Goal: Transaction & Acquisition: Download file/media

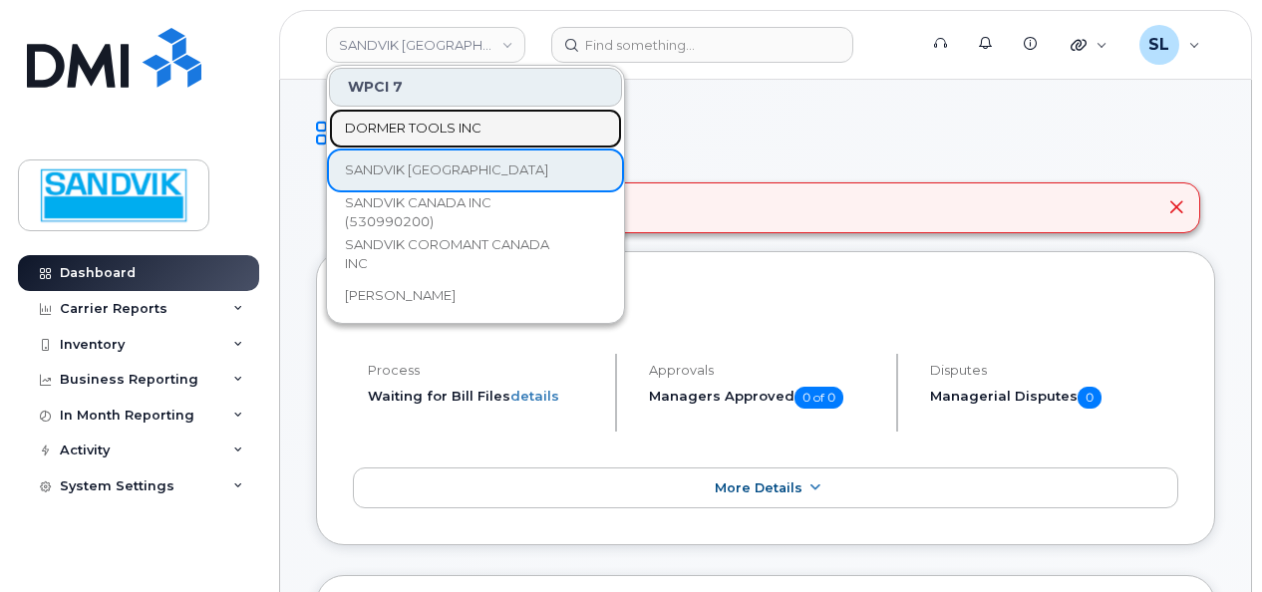
click at [432, 115] on link "DORMER TOOLS INC" at bounding box center [475, 129] width 293 height 40
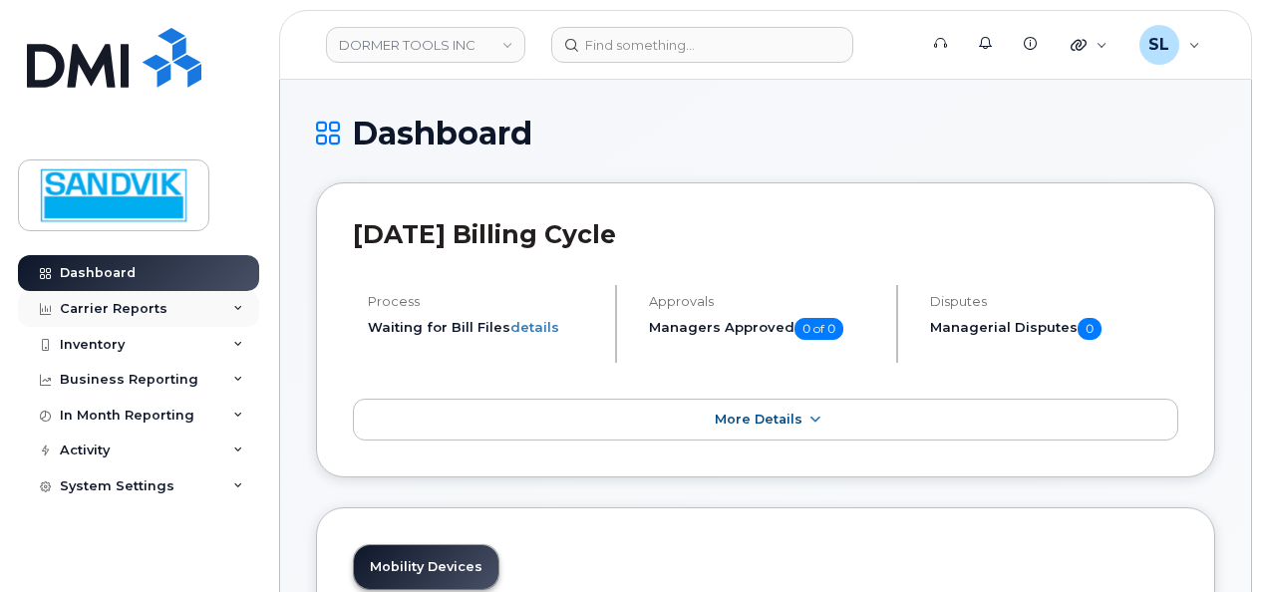
click at [186, 311] on div "Carrier Reports" at bounding box center [138, 309] width 241 height 36
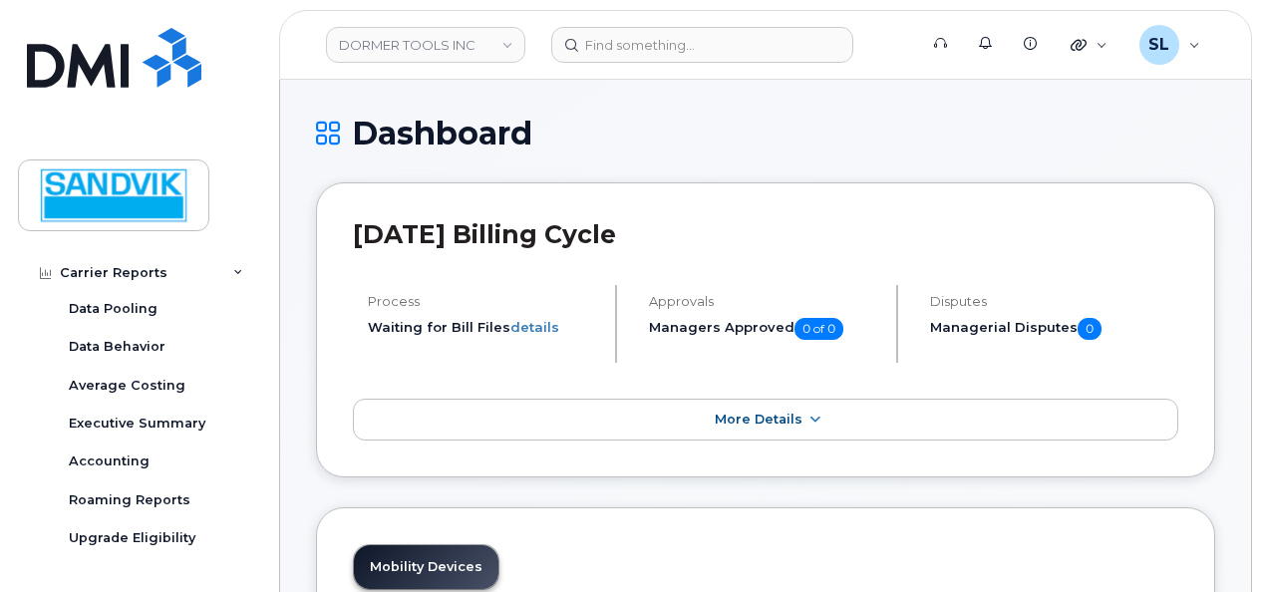
scroll to position [199, 0]
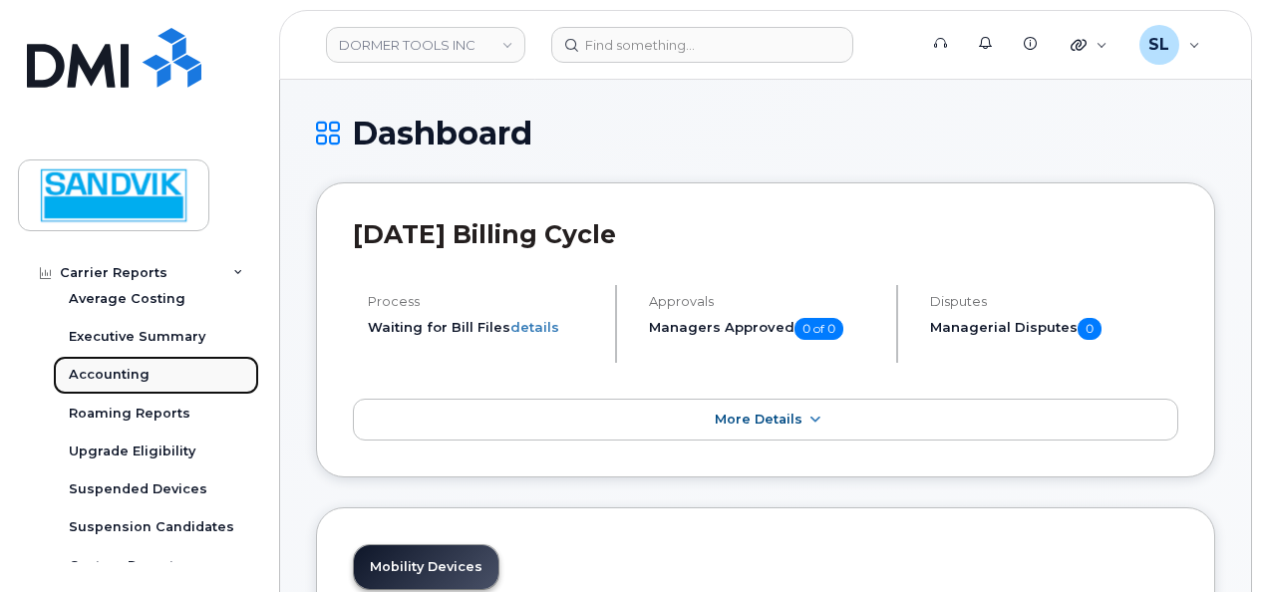
click at [135, 380] on div "Accounting" at bounding box center [109, 375] width 81 height 18
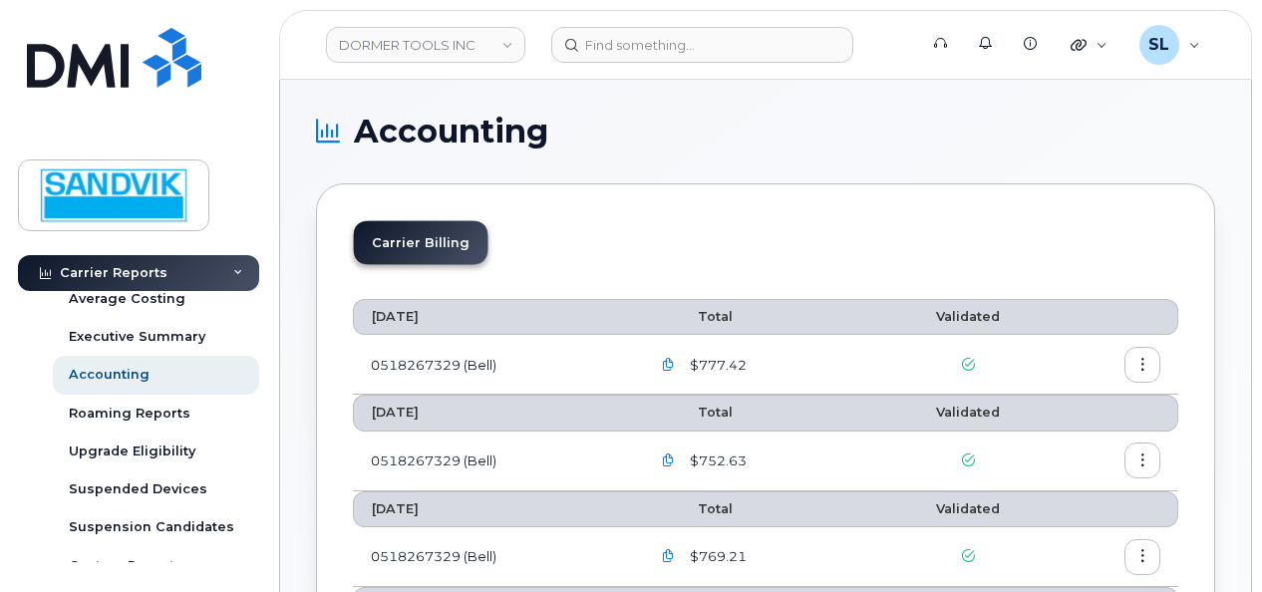
click at [666, 364] on icon "button" at bounding box center [668, 365] width 13 height 13
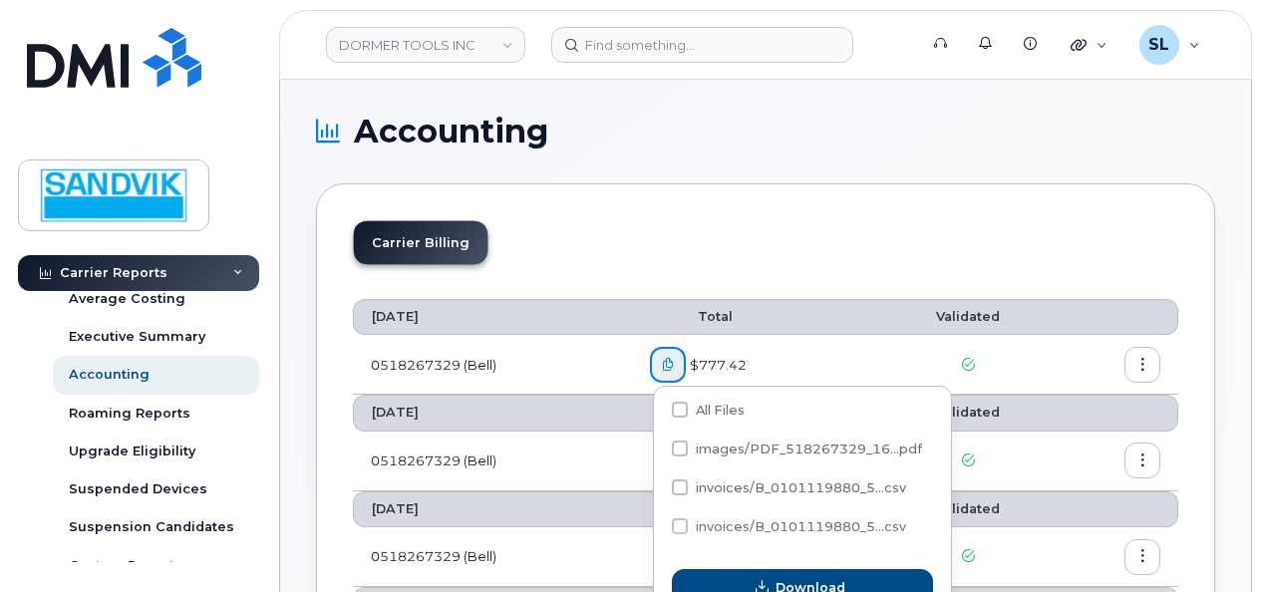
click at [721, 370] on span "$777.42" at bounding box center [716, 365] width 61 height 19
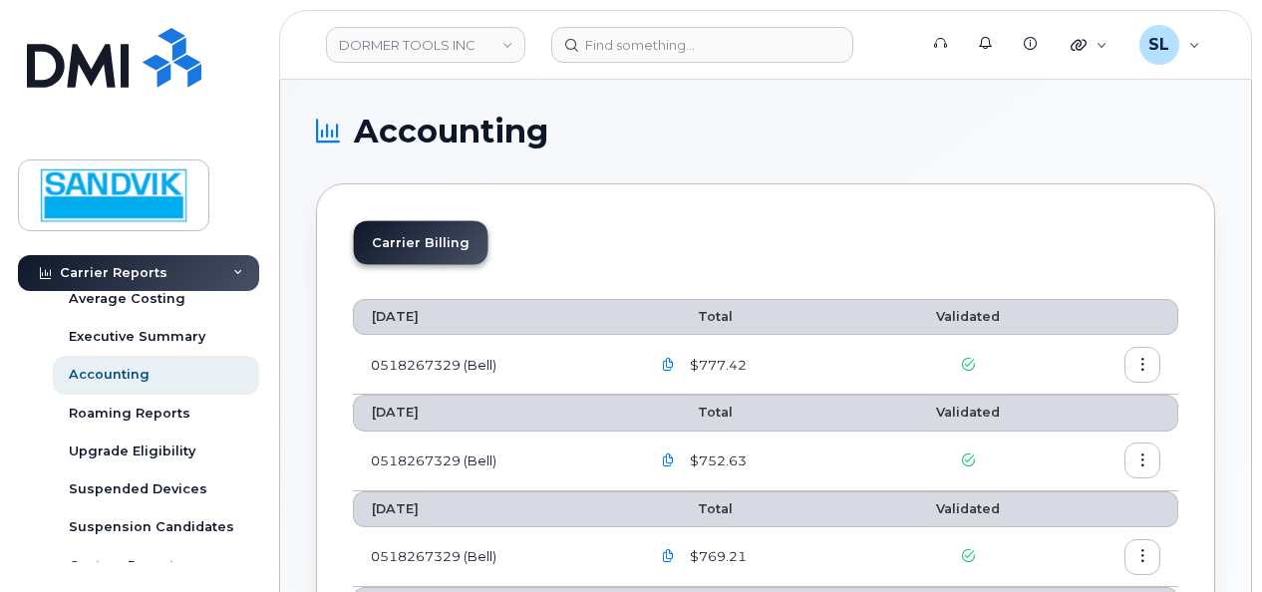
click at [1140, 373] on button "button" at bounding box center [1142, 365] width 36 height 36
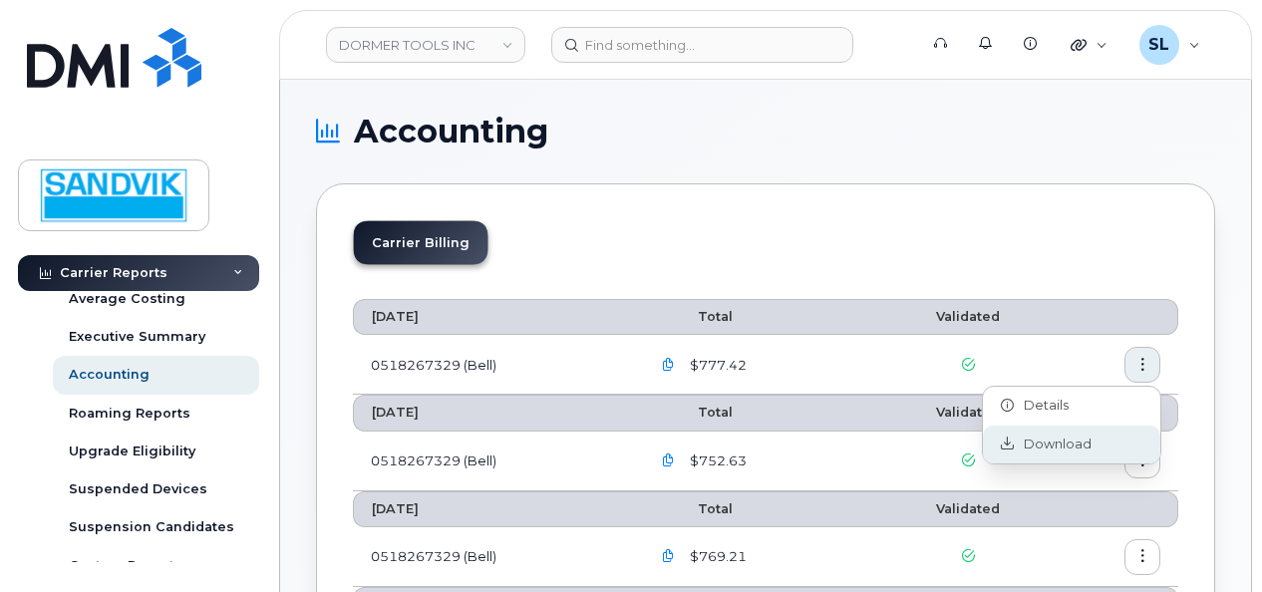
click at [1061, 433] on div "Download" at bounding box center [1071, 445] width 177 height 38
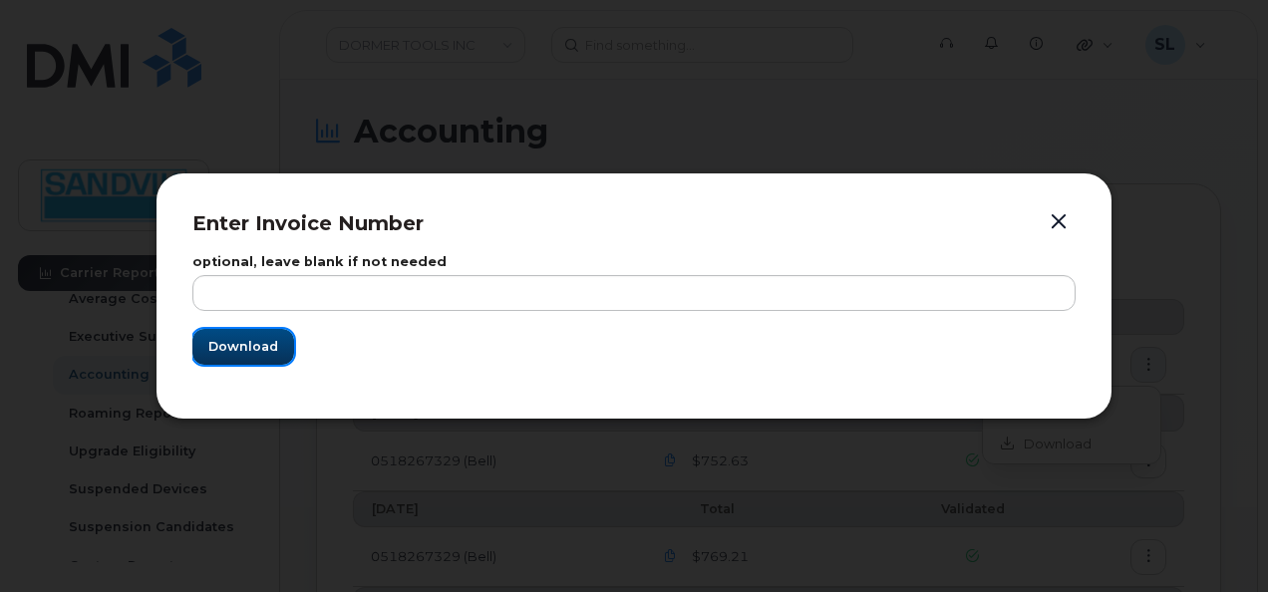
click at [269, 335] on button "Download" at bounding box center [243, 347] width 102 height 36
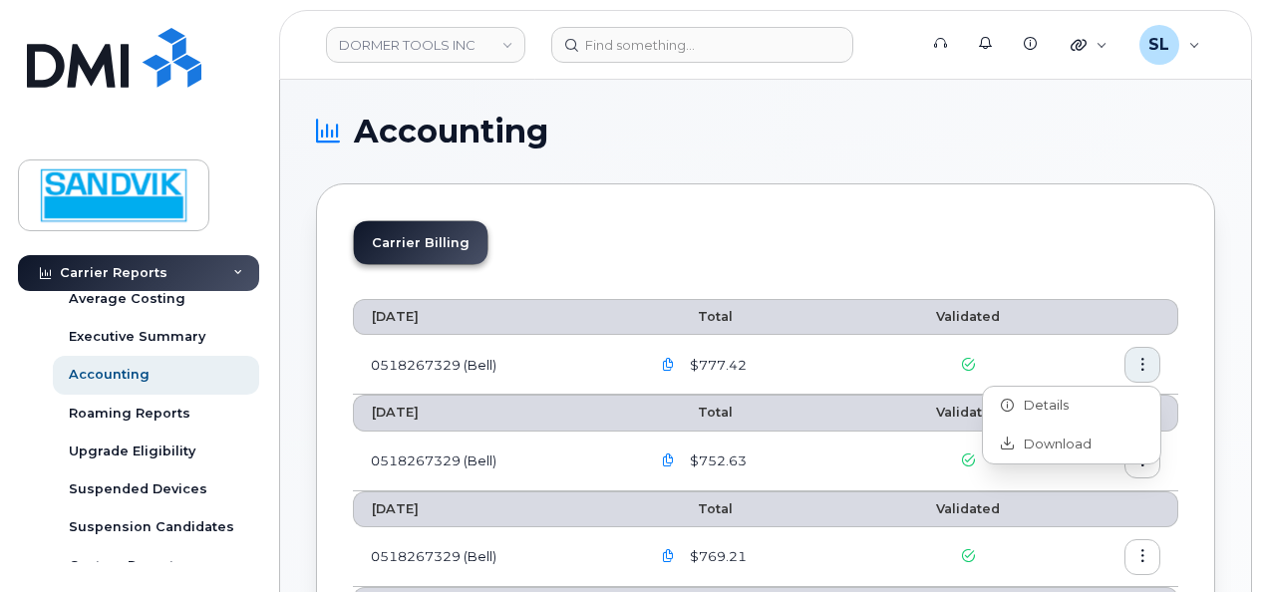
click at [675, 361] on icon "button" at bounding box center [668, 365] width 13 height 13
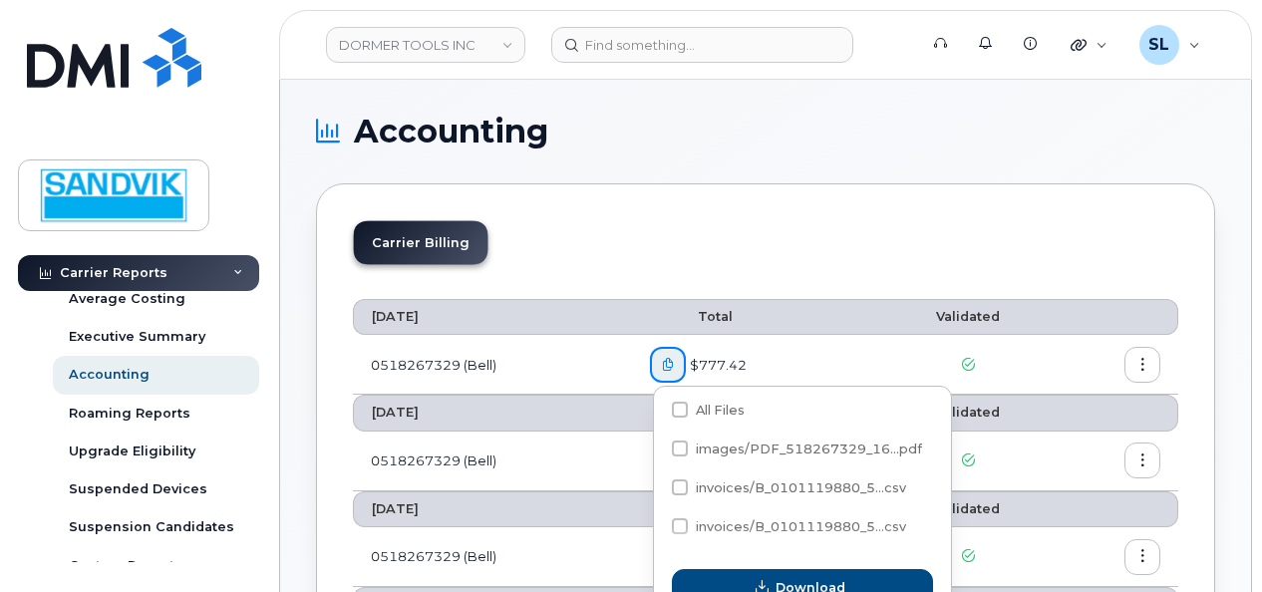
click at [704, 363] on span "$777.42" at bounding box center [716, 365] width 61 height 19
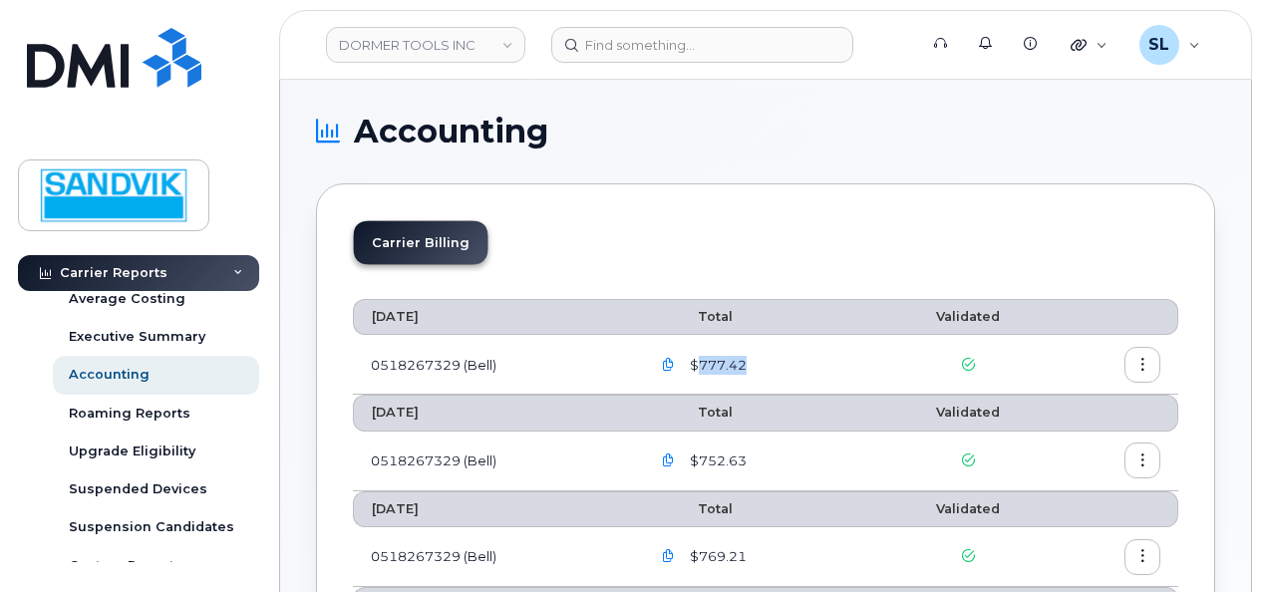
click at [704, 363] on span "$777.42" at bounding box center [716, 365] width 61 height 19
drag, startPoint x: 704, startPoint y: 363, endPoint x: 670, endPoint y: 358, distance: 34.3
click at [670, 359] on icon "button" at bounding box center [668, 365] width 13 height 13
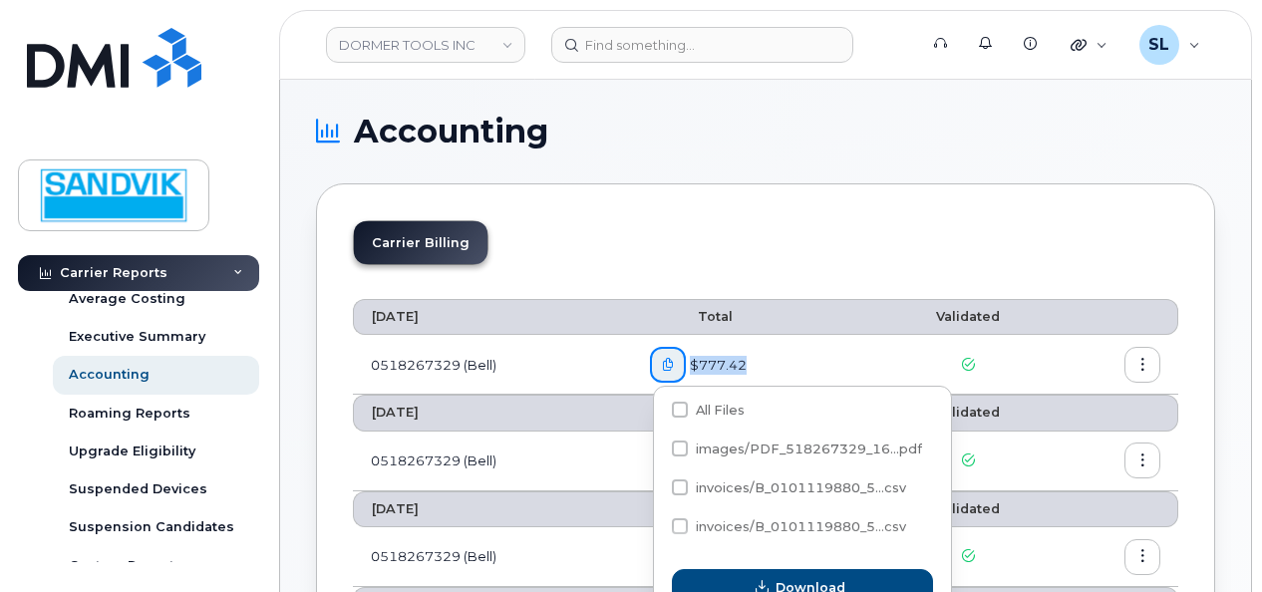
click at [670, 359] on icon "button" at bounding box center [668, 365] width 13 height 13
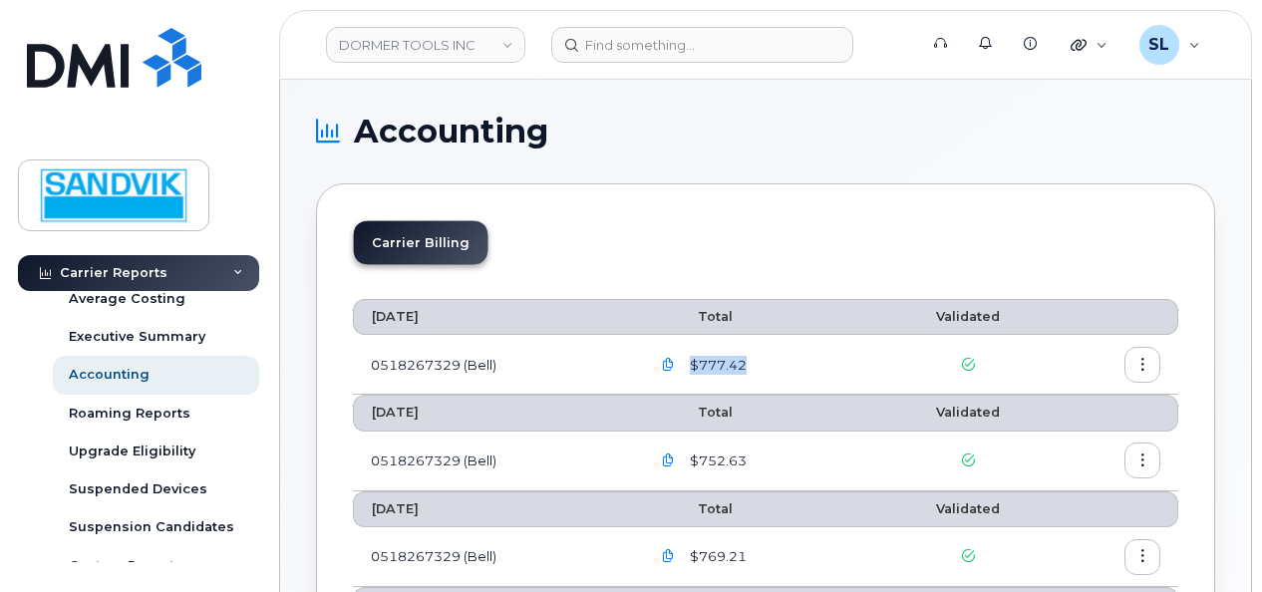
drag, startPoint x: 670, startPoint y: 358, endPoint x: 706, endPoint y: 356, distance: 35.9
click at [706, 356] on span "$777.42" at bounding box center [716, 365] width 61 height 19
click at [666, 362] on icon "button" at bounding box center [668, 365] width 13 height 13
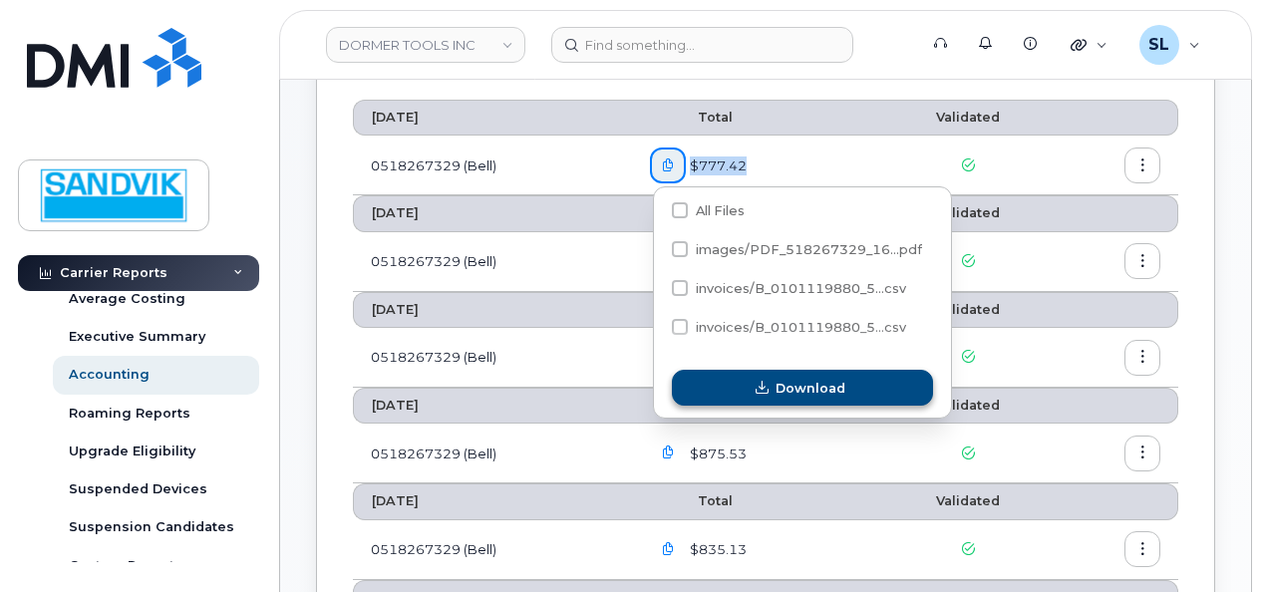
scroll to position [100, 0]
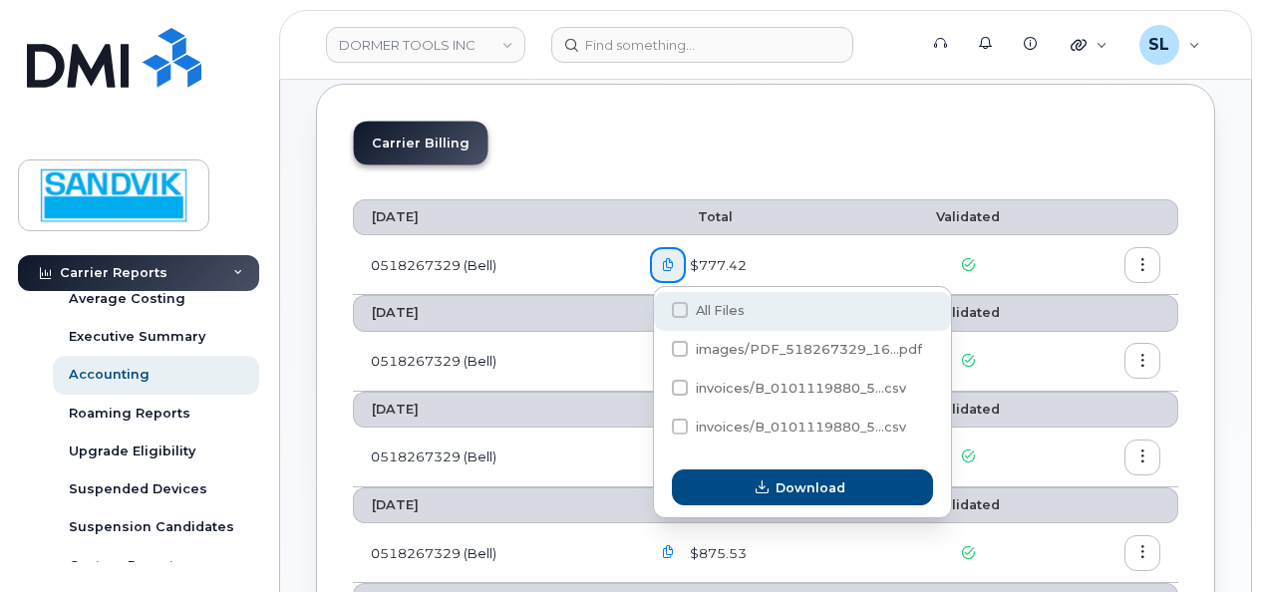
click at [672, 313] on span at bounding box center [680, 310] width 16 height 16
click at [658, 313] on input "All Files" at bounding box center [653, 311] width 10 height 10
checkbox input "true"
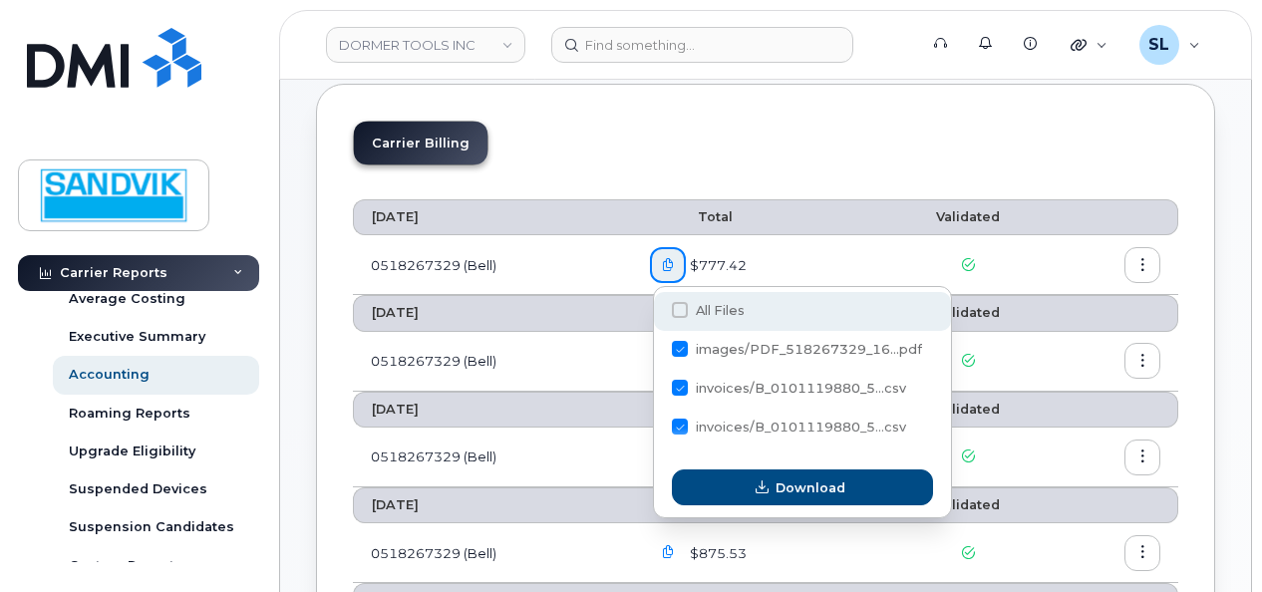
checkbox input "true"
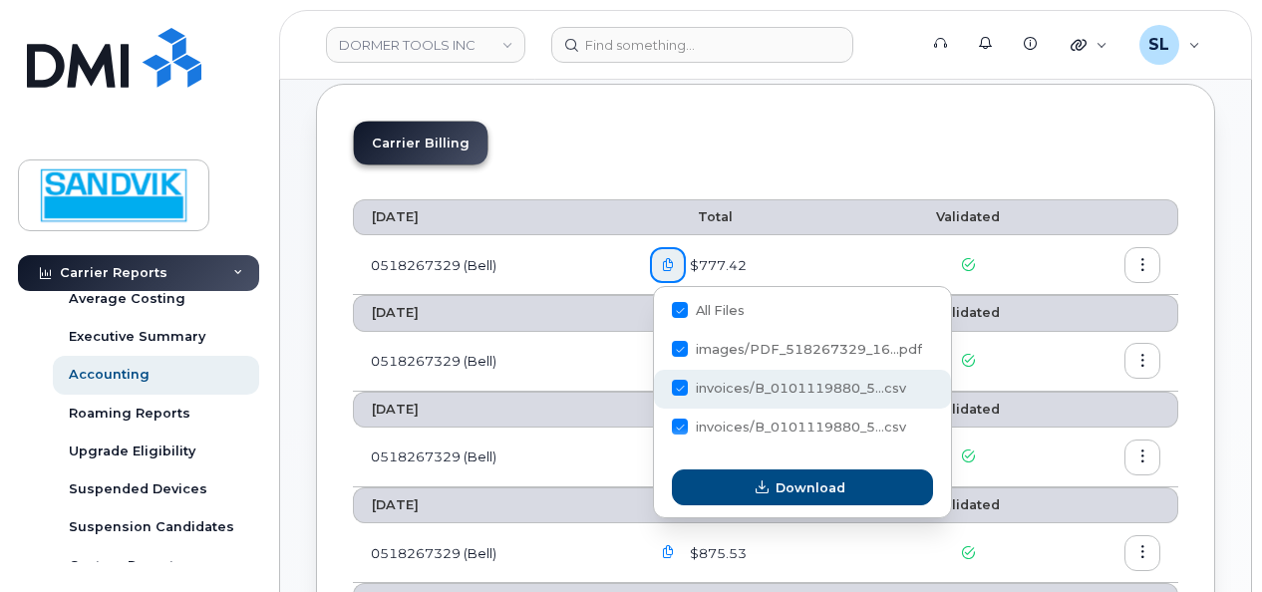
click at [683, 387] on span at bounding box center [680, 388] width 16 height 16
click at [658, 387] on input "invoices/B_0101119880_5...csv" at bounding box center [653, 389] width 10 height 10
checkbox input "true"
checkbox input "false"
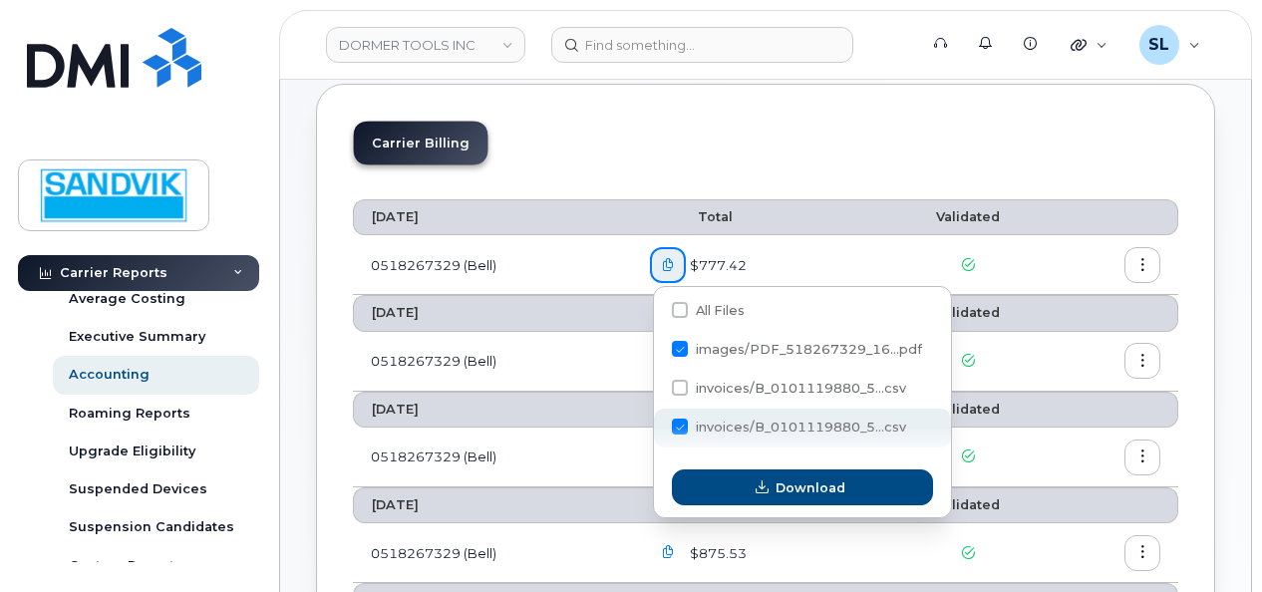
click at [673, 433] on span at bounding box center [680, 427] width 16 height 16
click at [658, 433] on input "invoices/B_0101119880_5...csv" at bounding box center [653, 428] width 10 height 10
checkbox input "false"
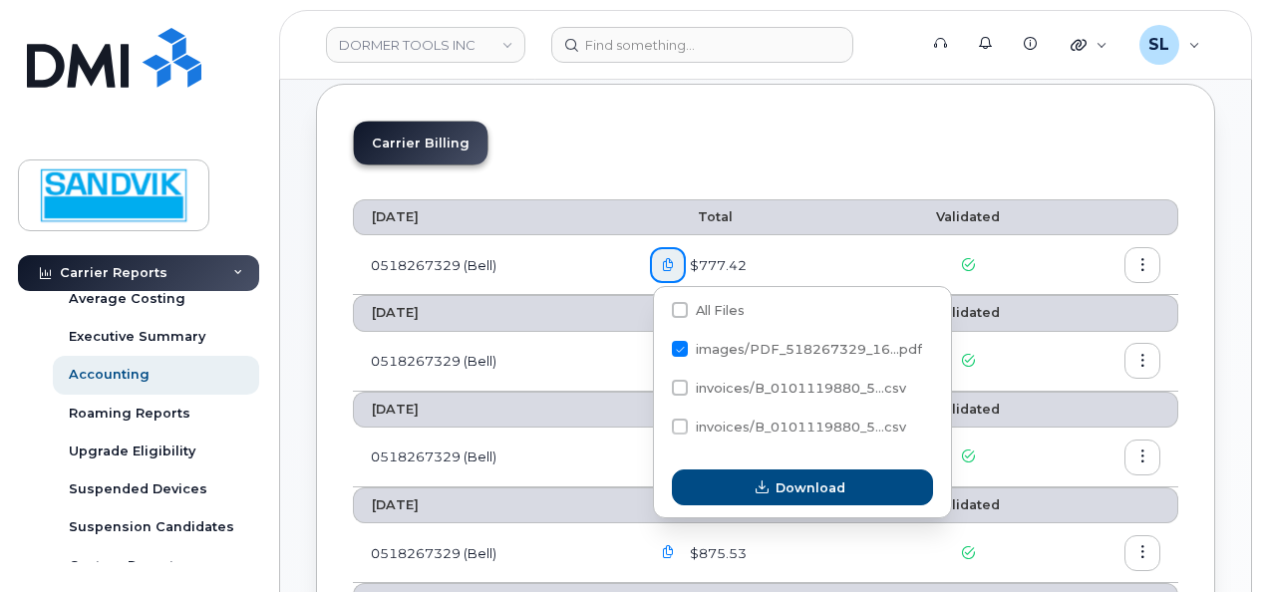
click at [736, 507] on div "Download" at bounding box center [802, 488] width 297 height 60
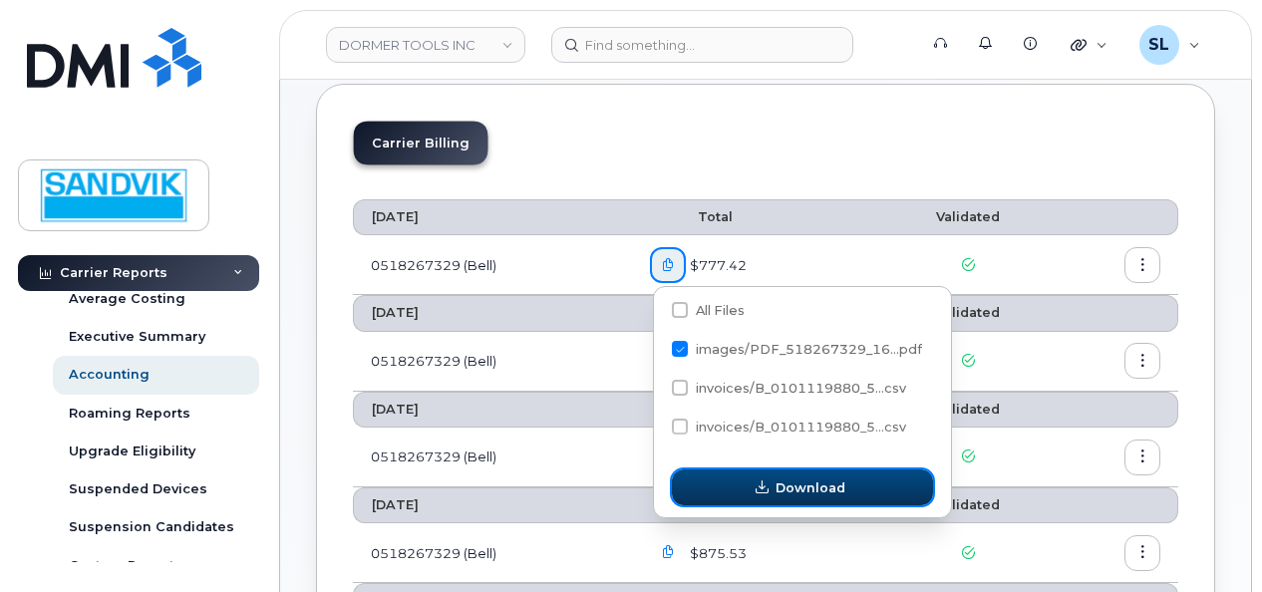
click at [769, 488] on icon "button" at bounding box center [762, 487] width 13 height 13
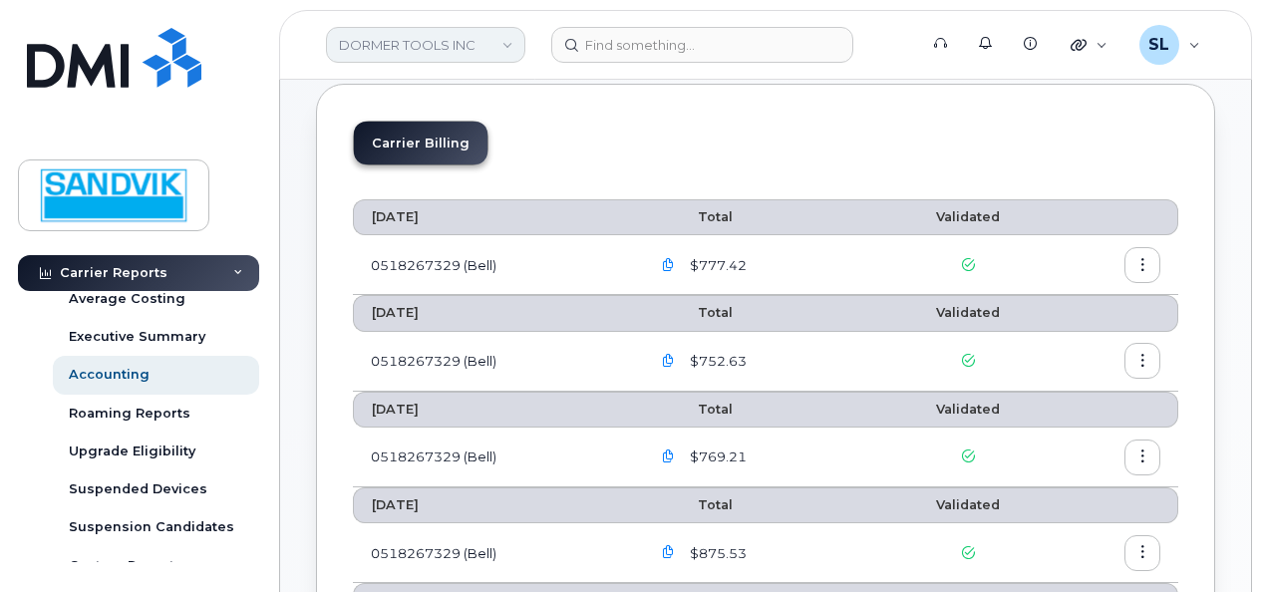
click at [504, 47] on link "DORMER TOOLS INC" at bounding box center [425, 45] width 199 height 36
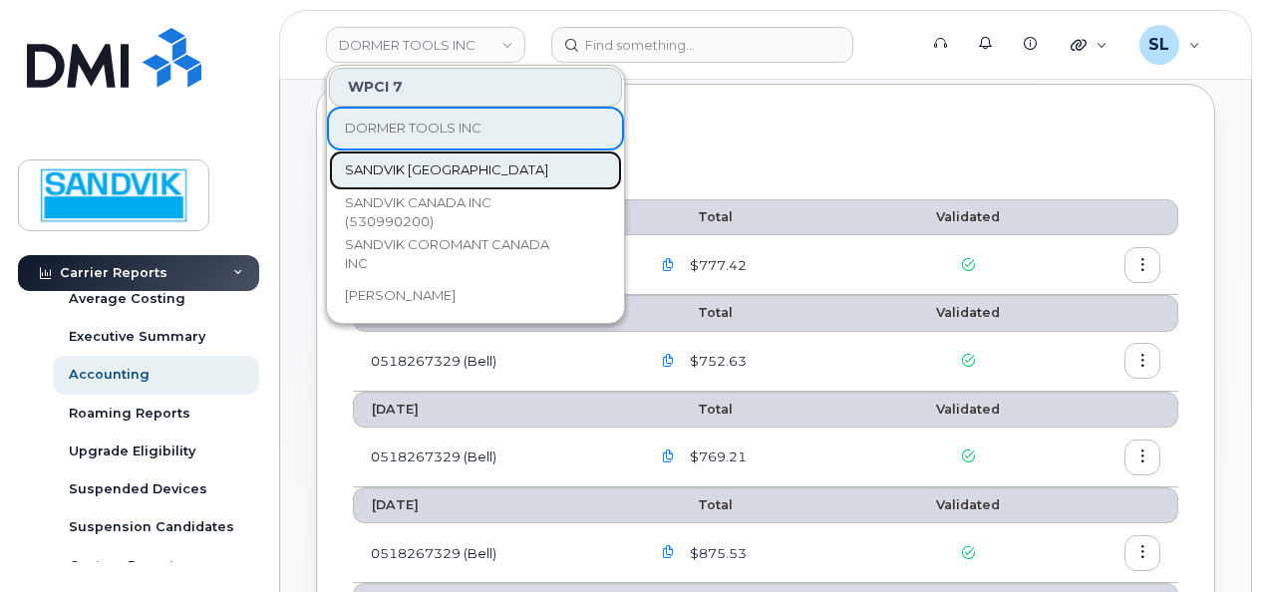
click at [431, 153] on link "SANDVIK [GEOGRAPHIC_DATA]" at bounding box center [475, 171] width 293 height 40
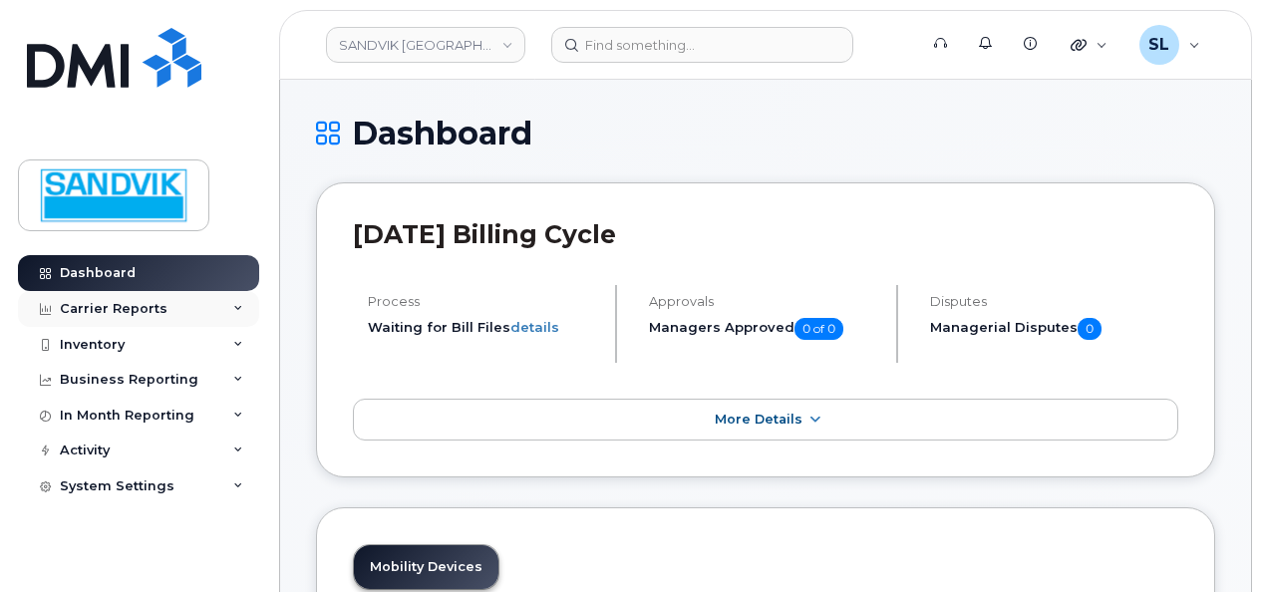
click at [164, 308] on div "Carrier Reports" at bounding box center [138, 309] width 241 height 36
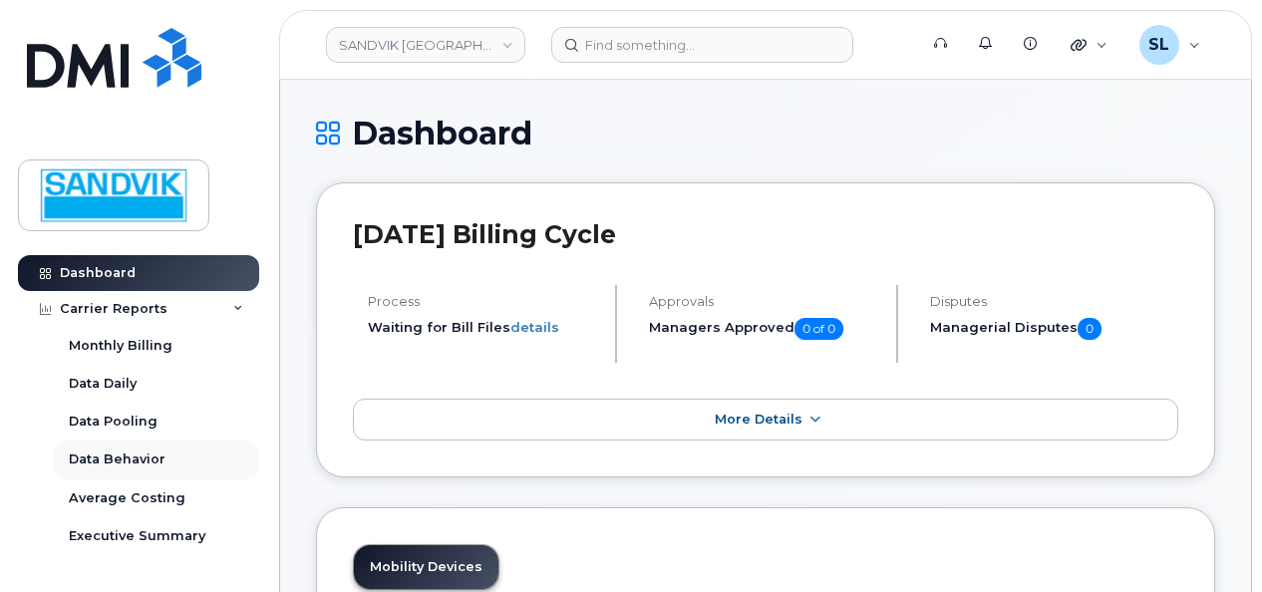
scroll to position [100, 0]
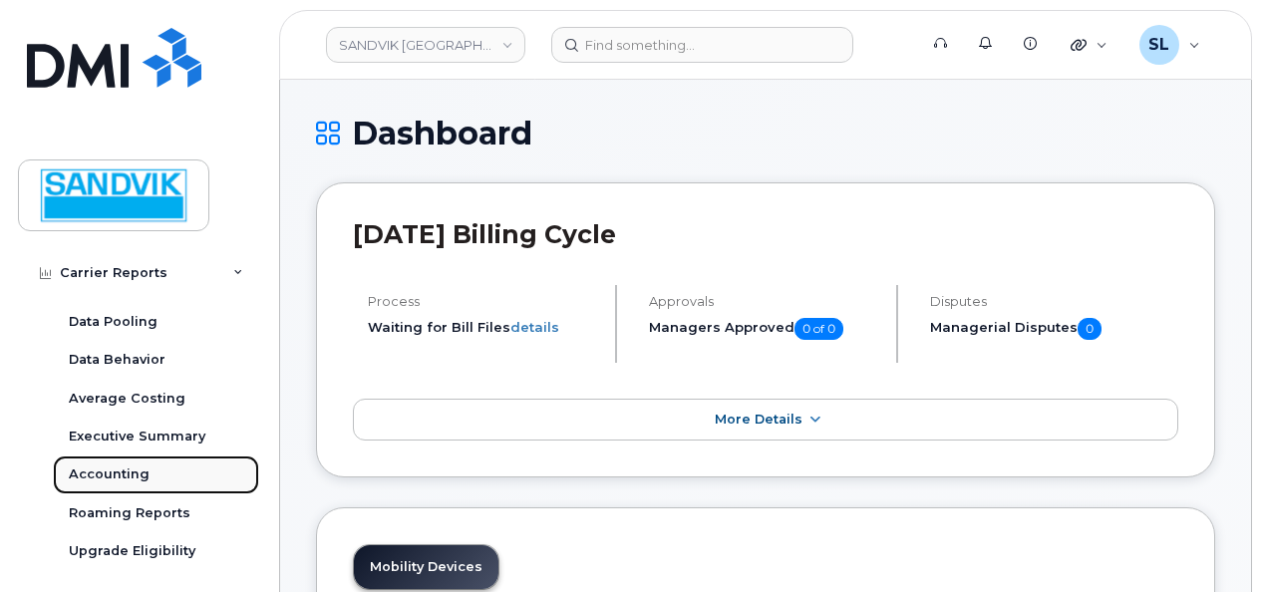
click at [112, 470] on div "Accounting" at bounding box center [109, 474] width 81 height 18
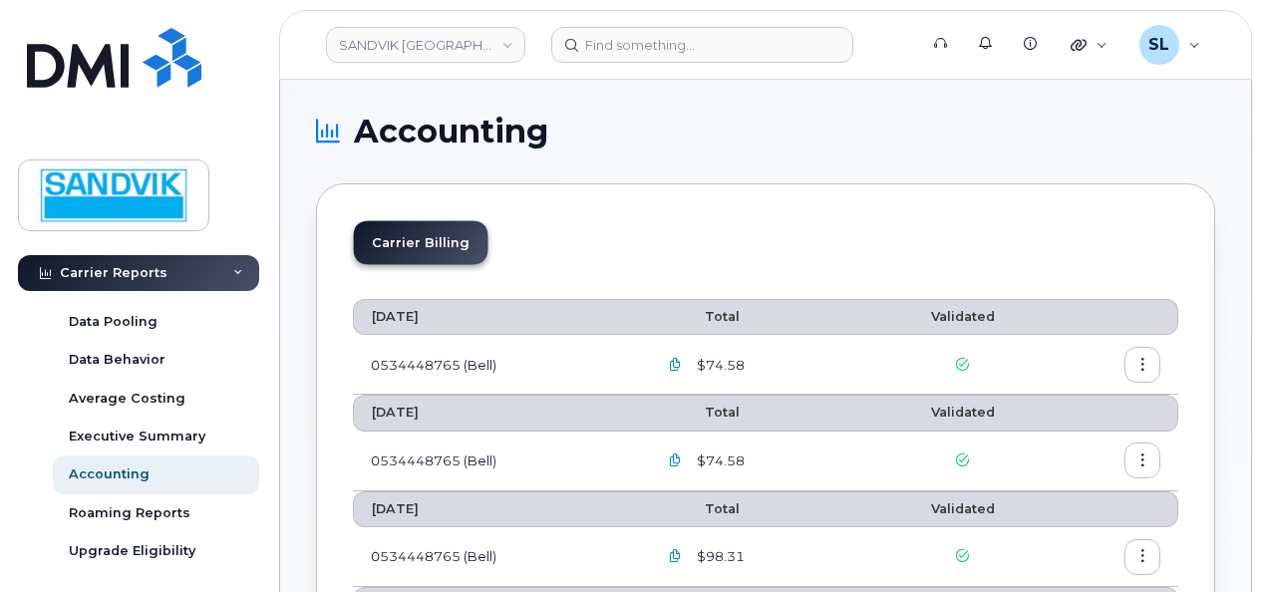
click at [671, 361] on icon "button" at bounding box center [675, 365] width 13 height 13
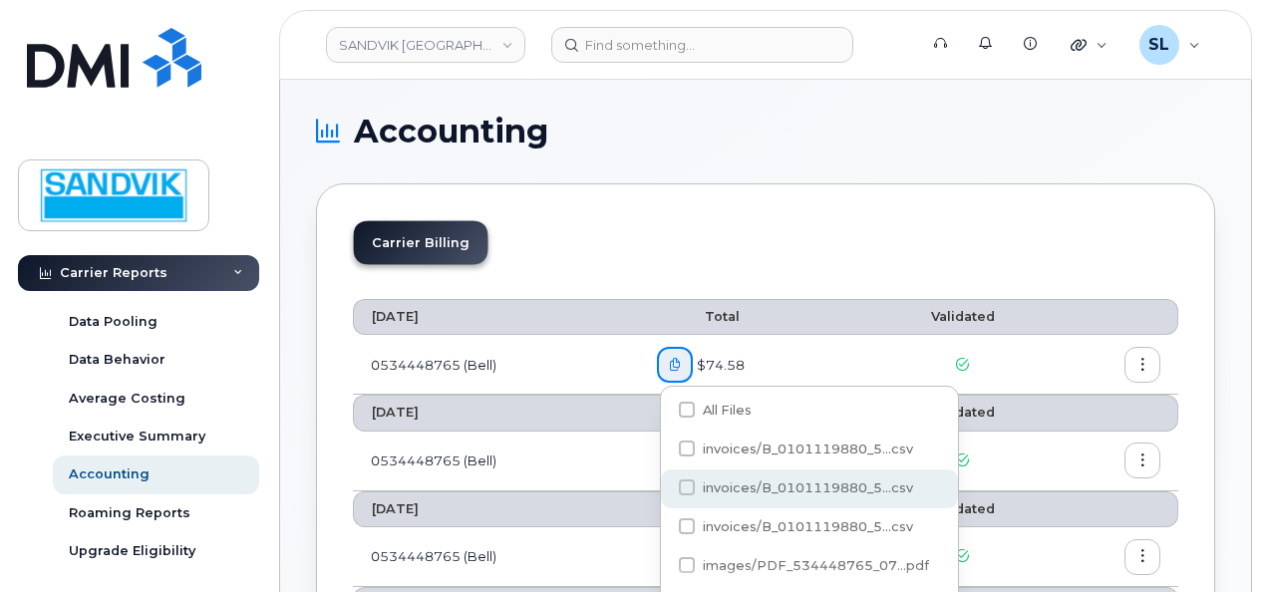
scroll to position [100, 0]
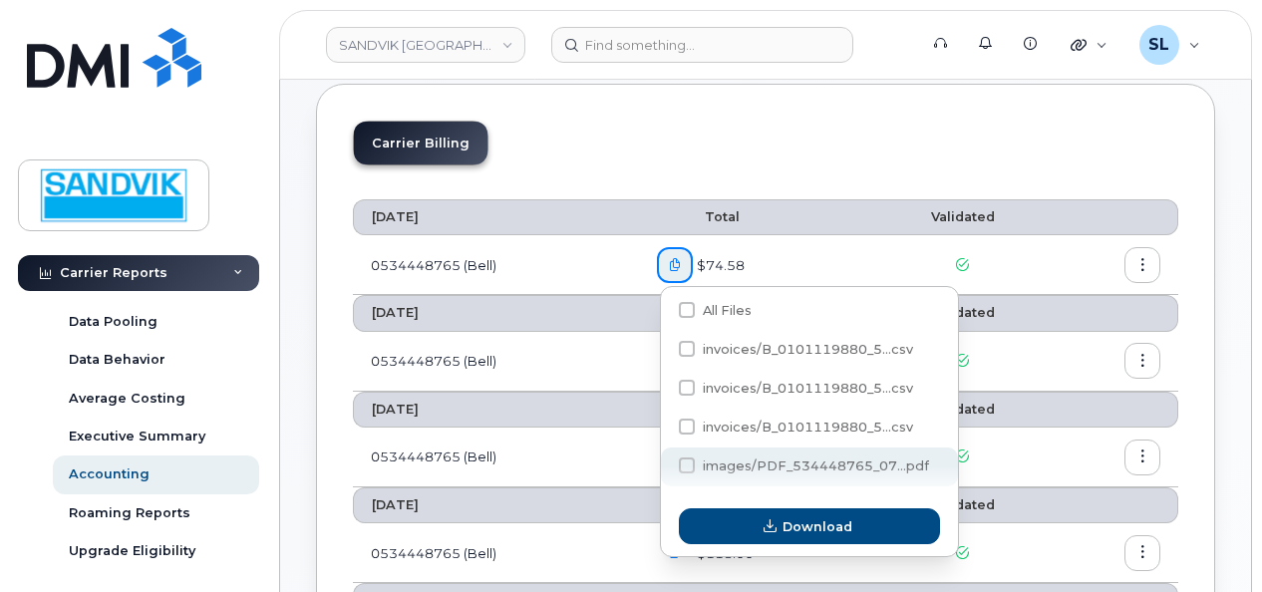
click at [690, 470] on span at bounding box center [687, 466] width 16 height 16
click at [665, 470] on input "images/PDF_534448765_07...pdf" at bounding box center [660, 467] width 10 height 10
checkbox input "true"
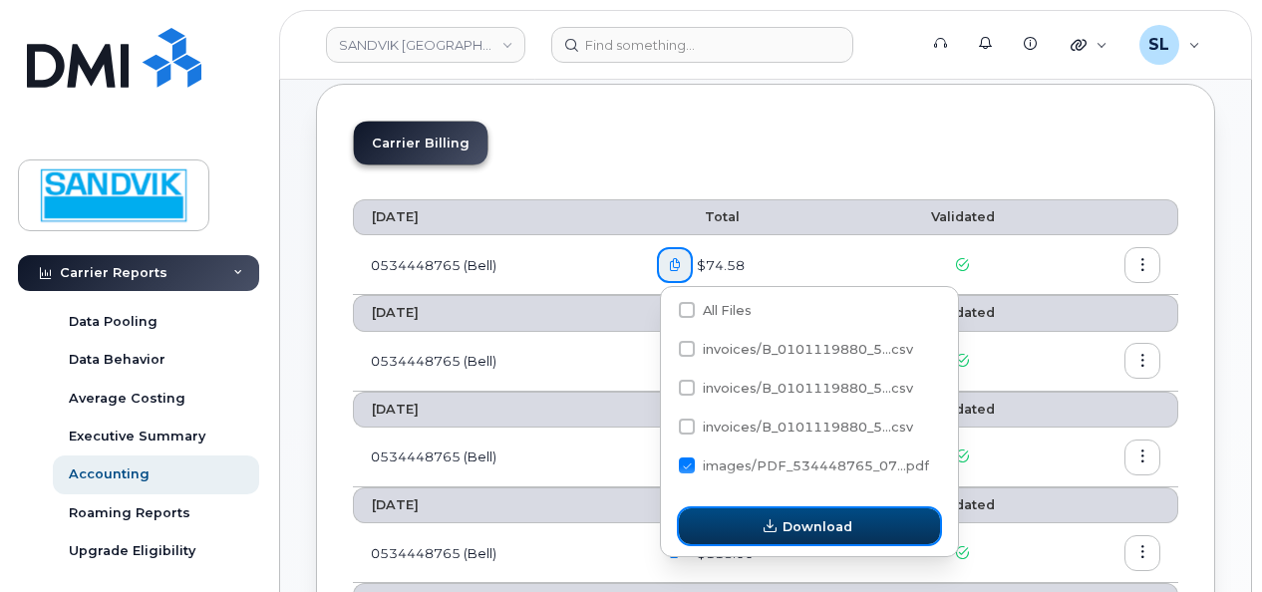
click at [737, 522] on button "Download" at bounding box center [809, 526] width 261 height 36
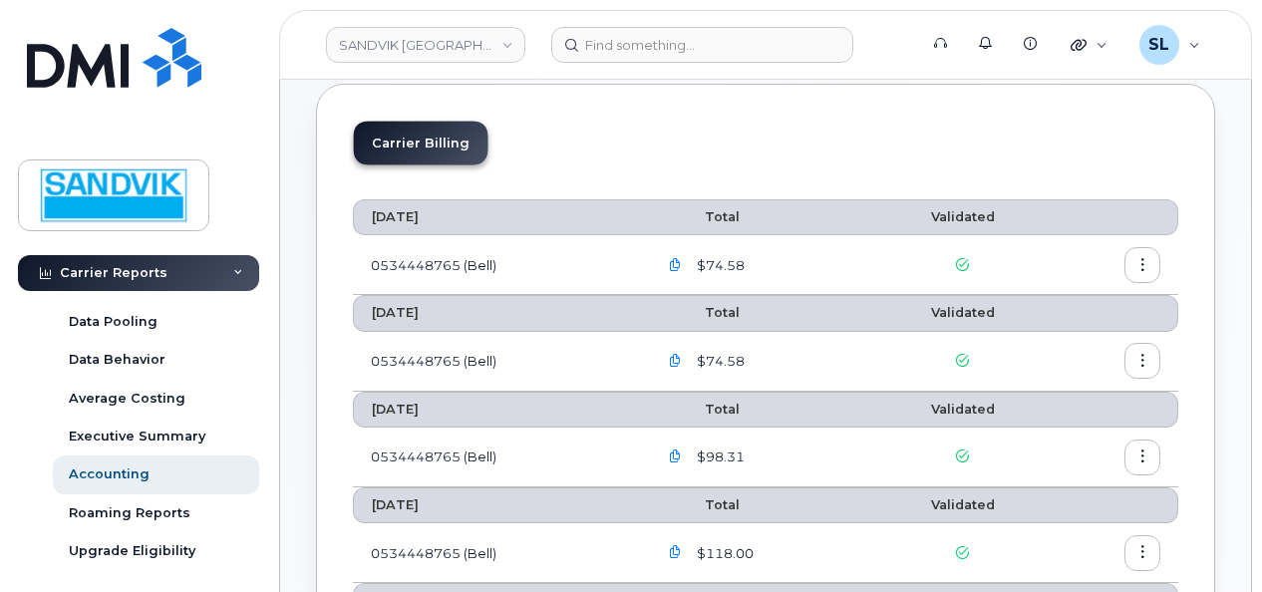
click at [1143, 262] on icon "button" at bounding box center [1142, 265] width 13 height 13
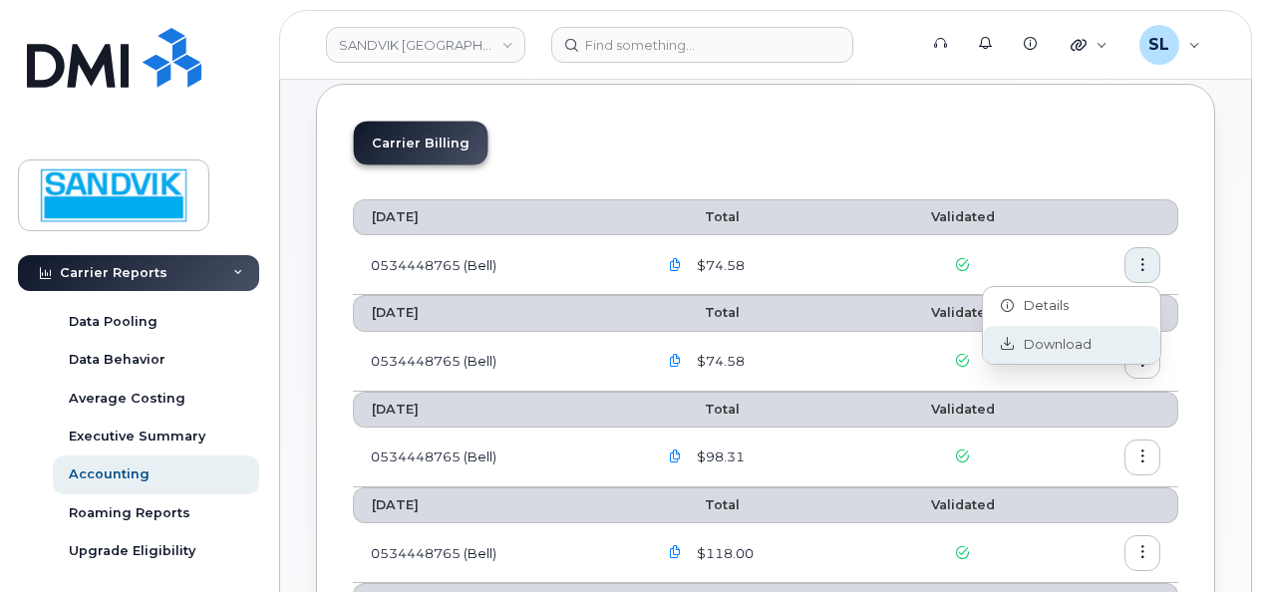
click at [1049, 339] on span "Download" at bounding box center [1053, 345] width 78 height 18
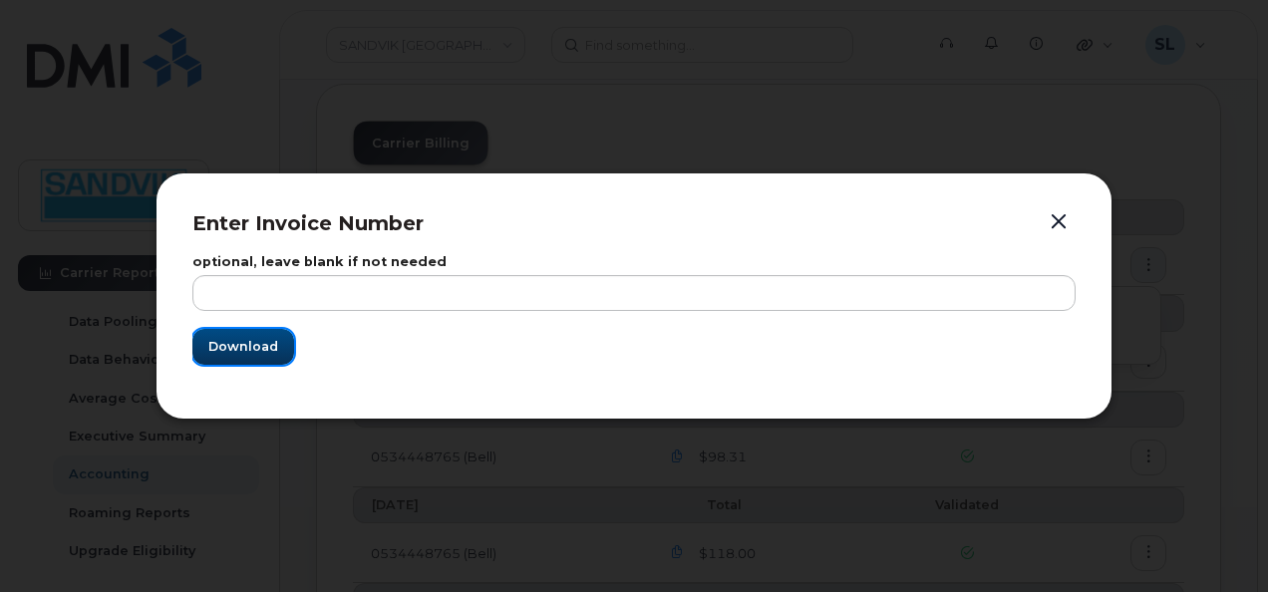
click at [232, 353] on span "Download" at bounding box center [243, 346] width 70 height 19
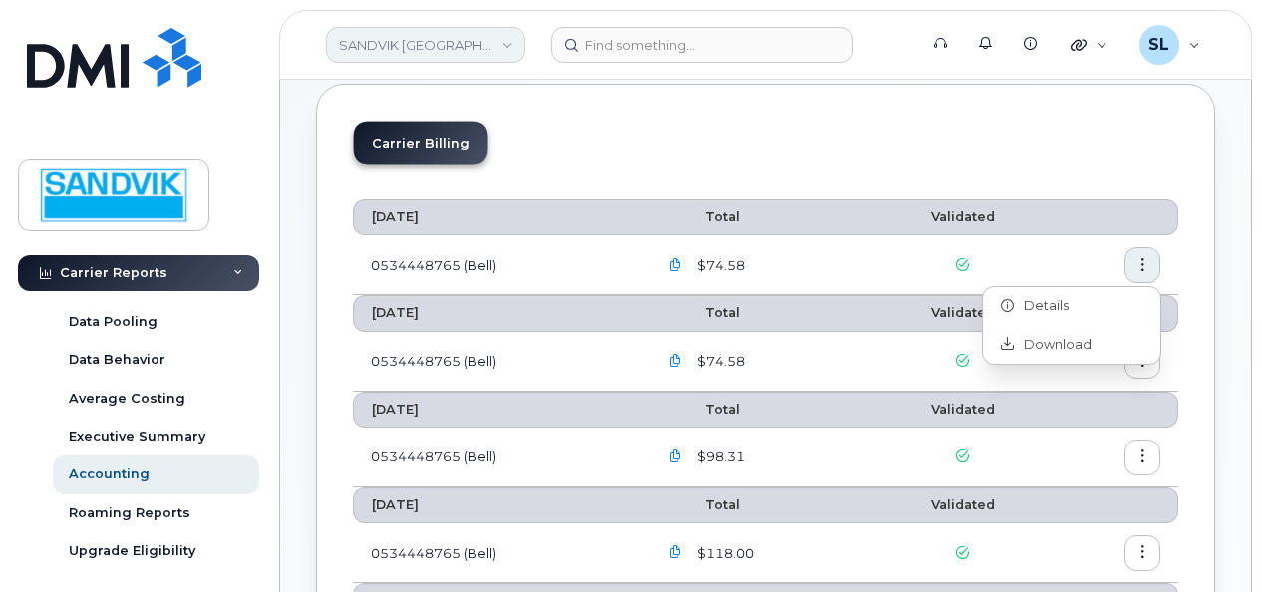
click at [478, 34] on link "SANDVIK [GEOGRAPHIC_DATA]" at bounding box center [425, 45] width 199 height 36
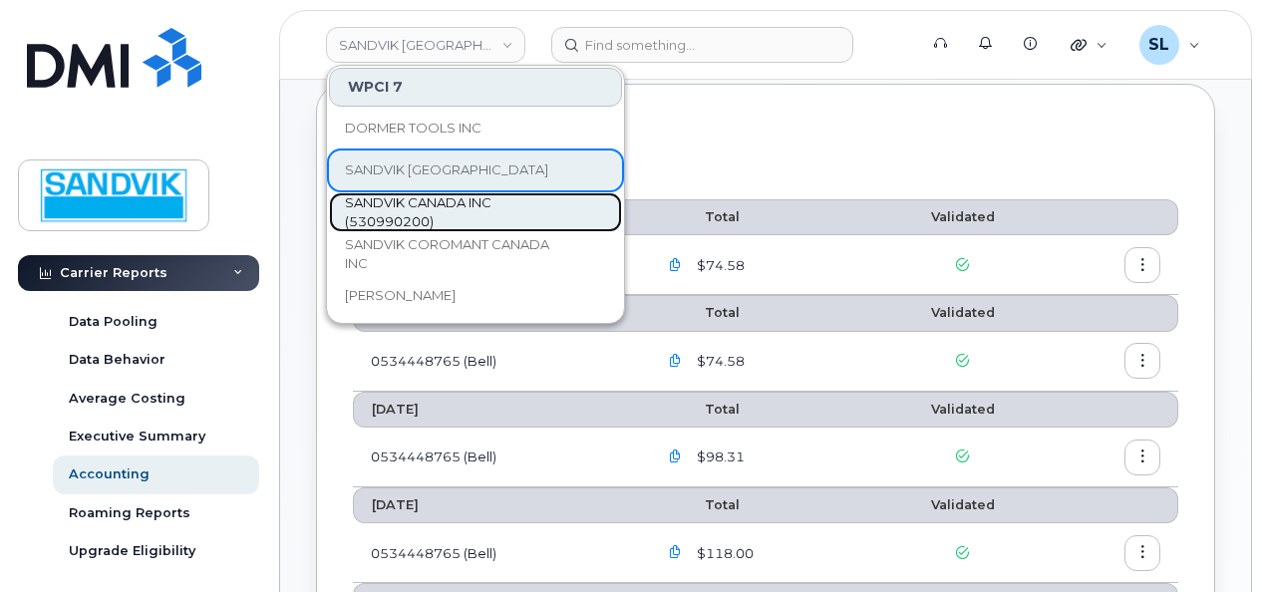
click at [437, 208] on span "SANDVIK CANADA INC (530990200)" at bounding box center [459, 212] width 229 height 39
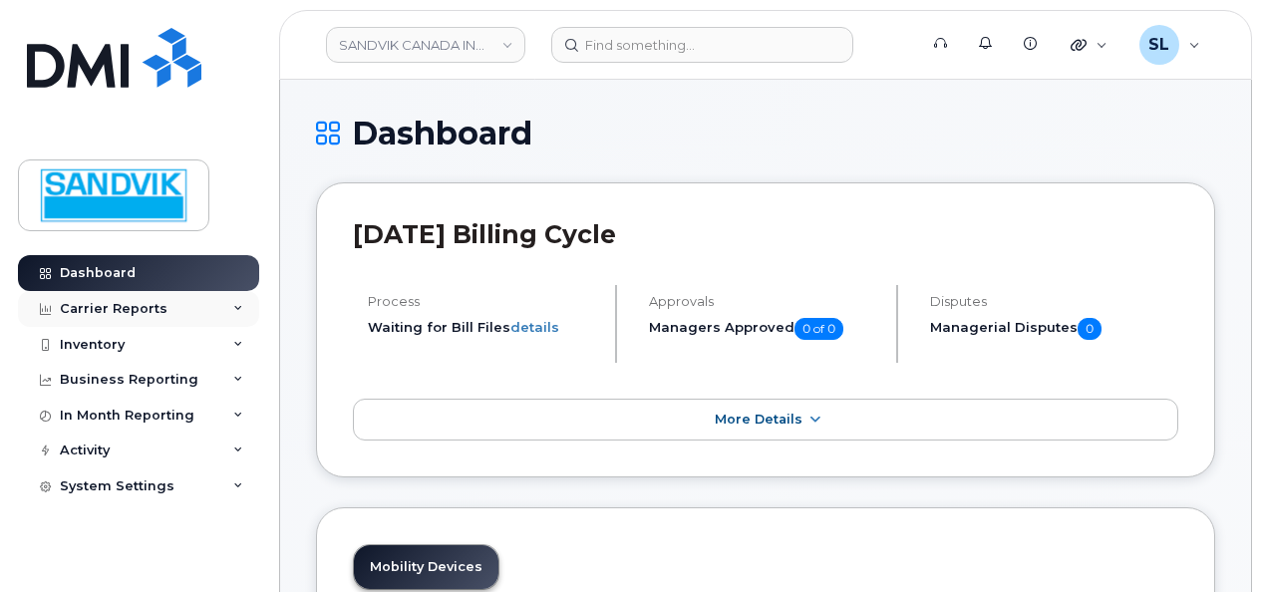
click at [175, 312] on div "Carrier Reports" at bounding box center [138, 309] width 241 height 36
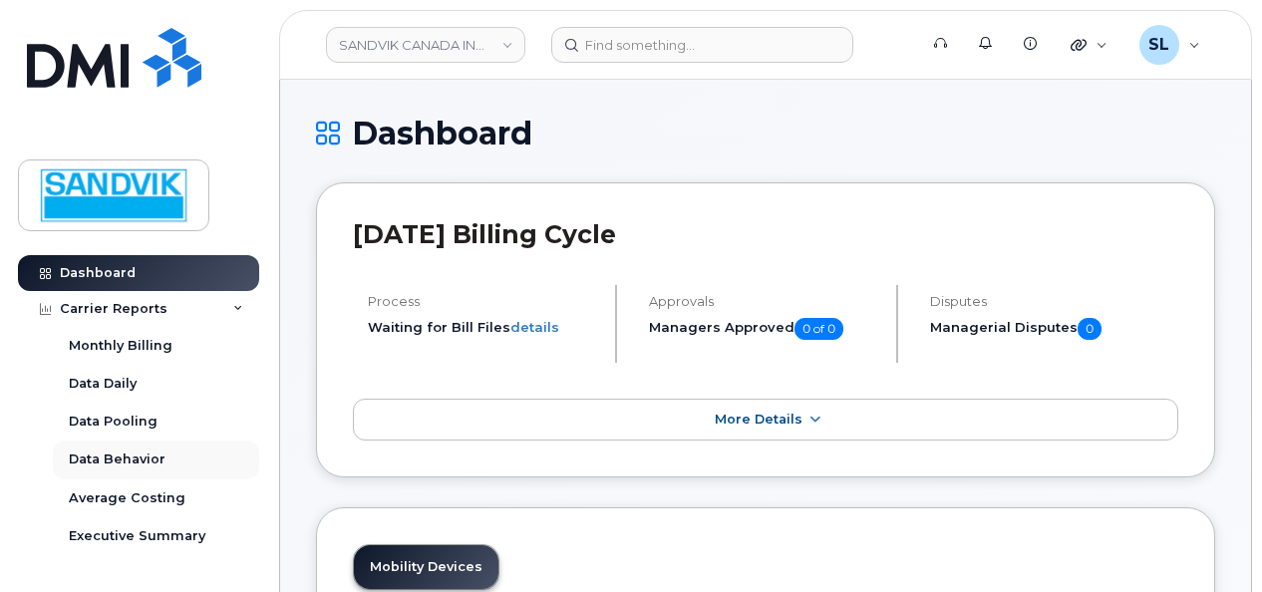
scroll to position [100, 0]
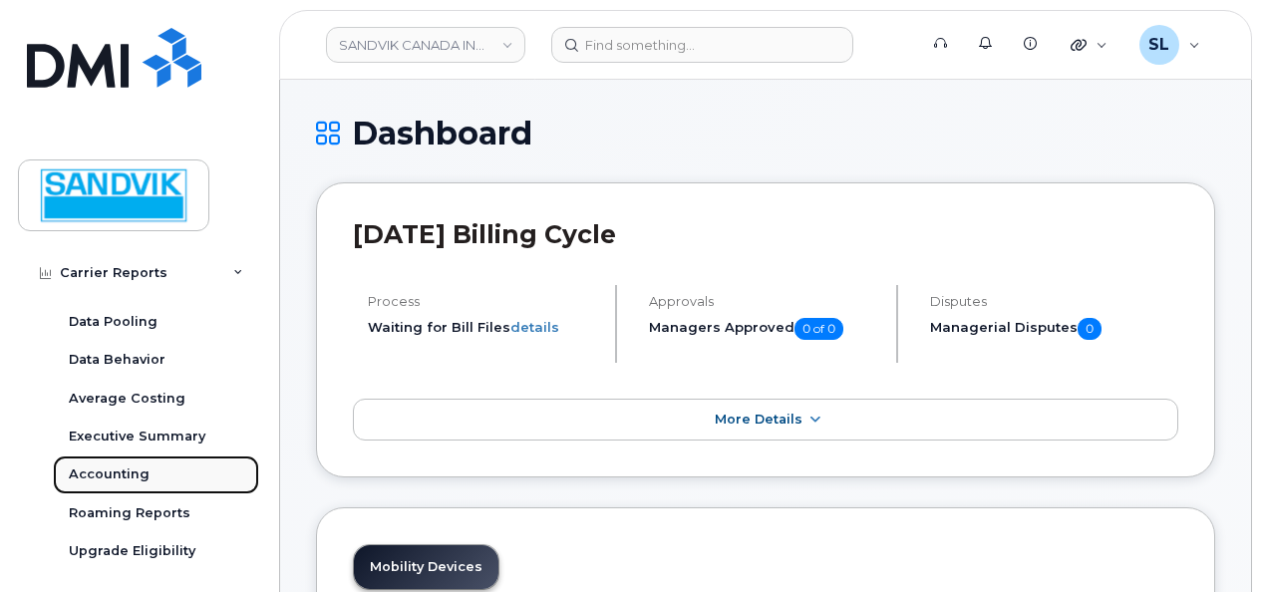
click at [107, 468] on div "Accounting" at bounding box center [109, 474] width 81 height 18
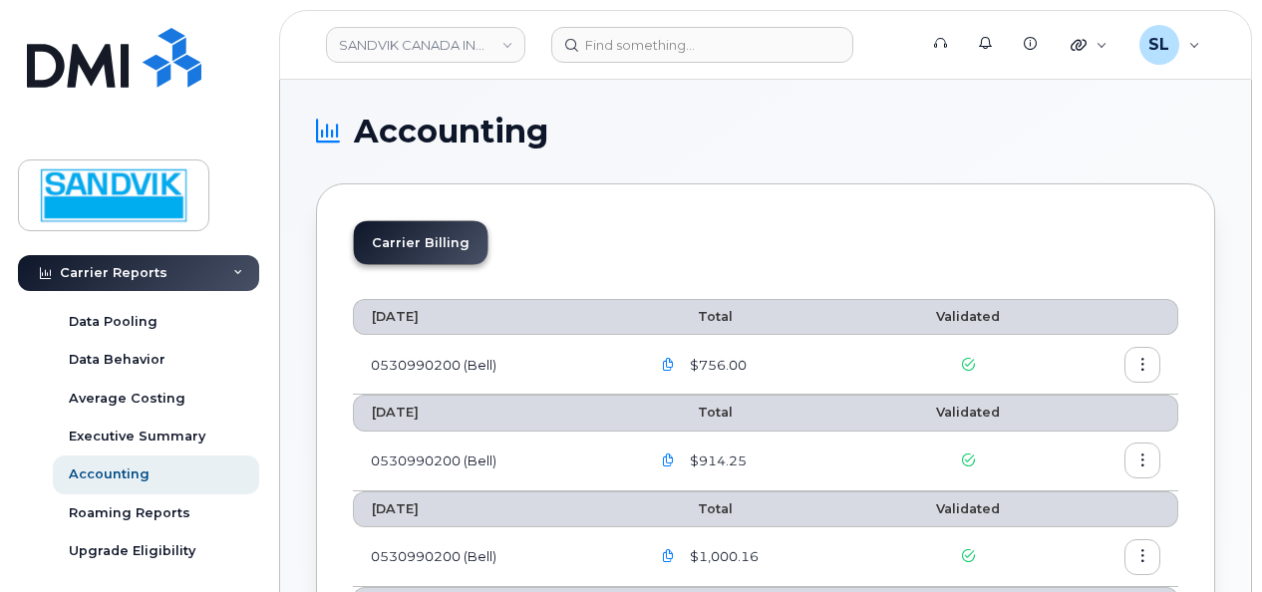
click at [674, 367] on icon "button" at bounding box center [668, 365] width 13 height 13
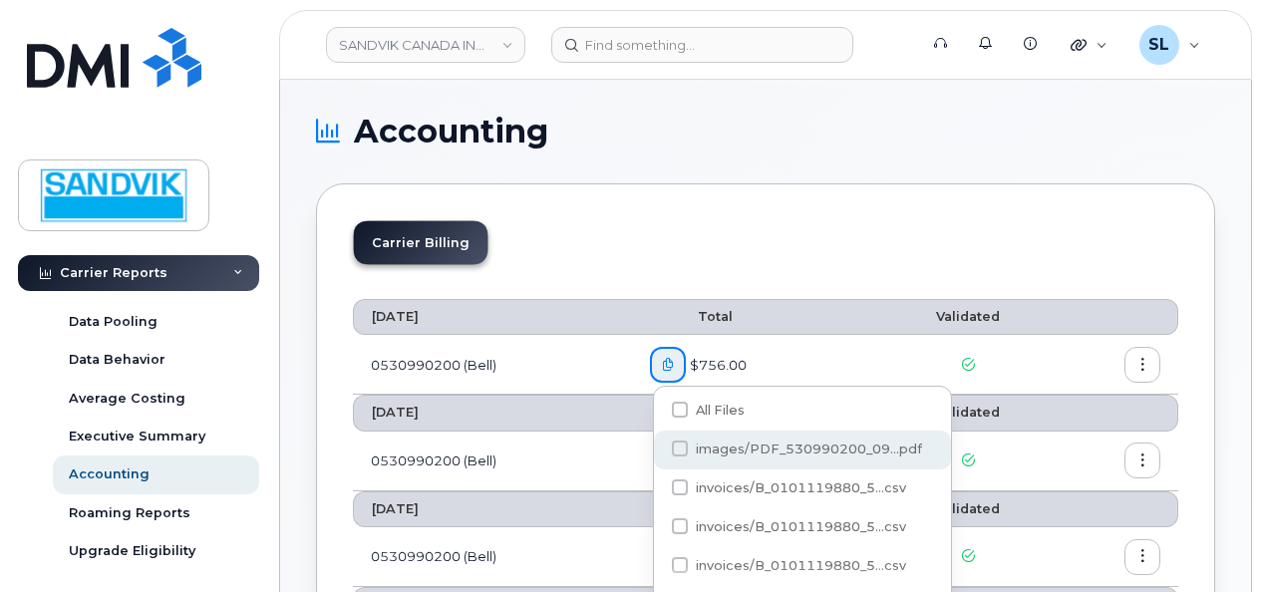
click at [664, 469] on div "images/PDF_530990200_09...pdf" at bounding box center [802, 488] width 297 height 39
checkbox input "true"
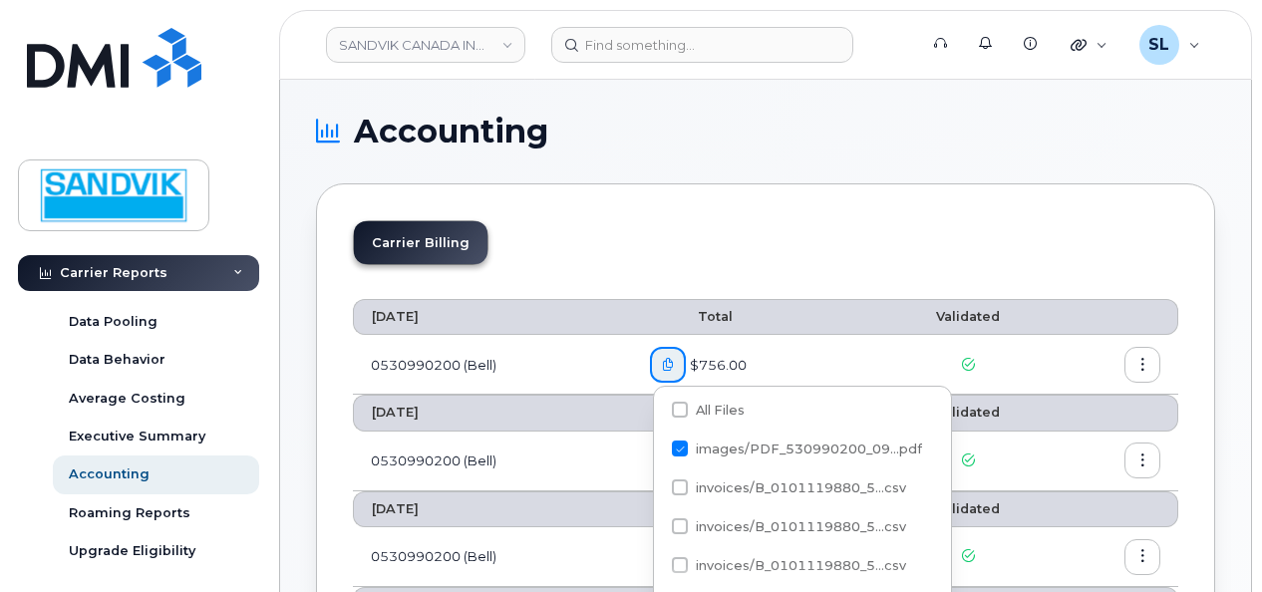
scroll to position [100, 0]
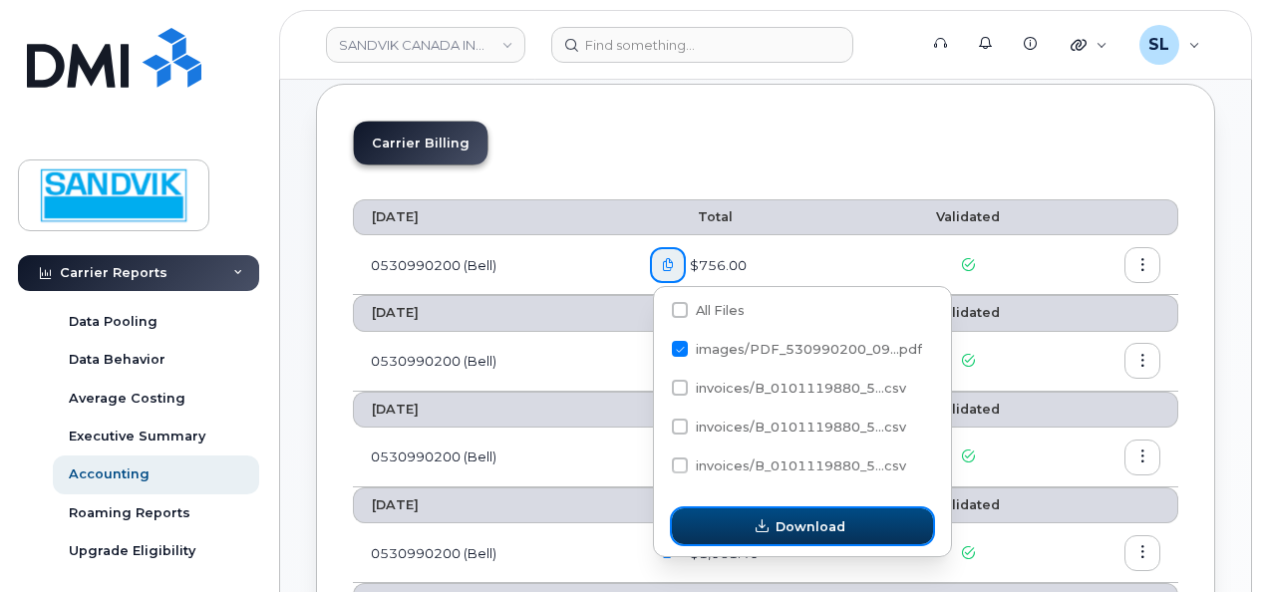
click at [780, 515] on button "Download" at bounding box center [802, 526] width 261 height 36
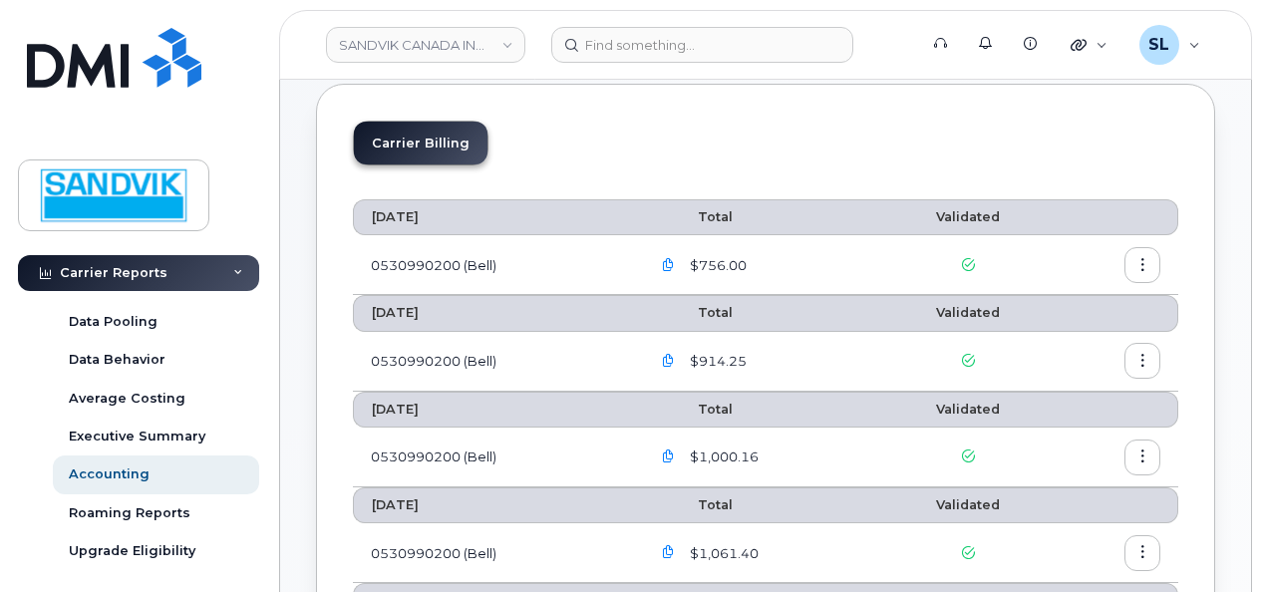
click at [1142, 259] on icon "button" at bounding box center [1142, 265] width 13 height 13
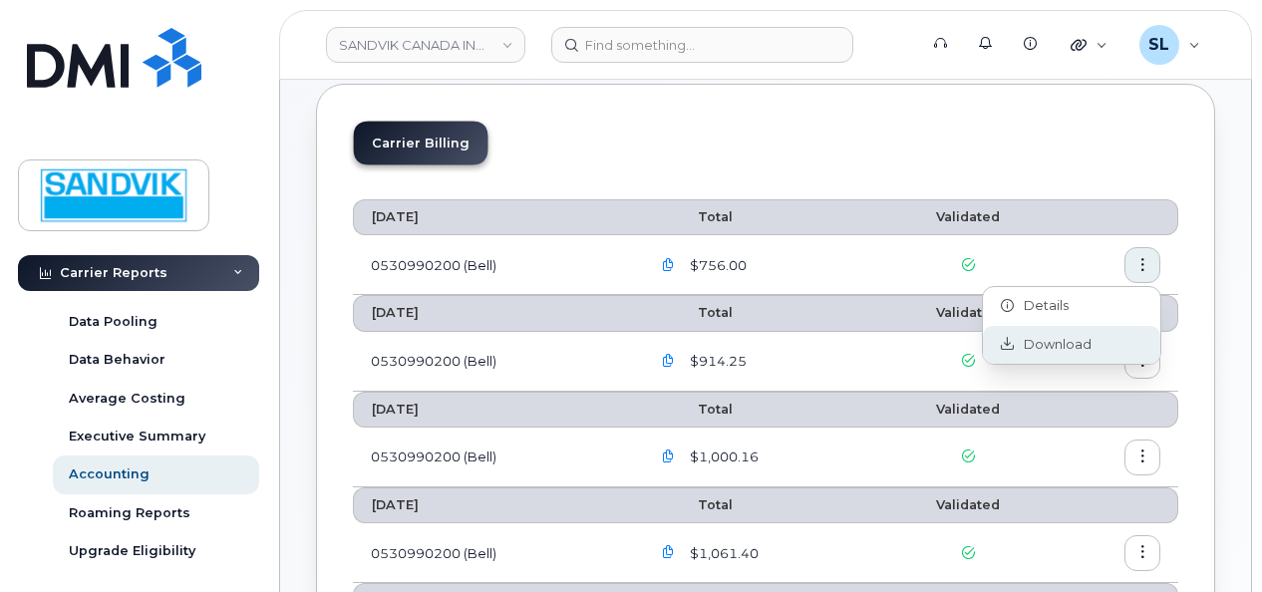
click at [1082, 350] on span "Download" at bounding box center [1053, 345] width 78 height 18
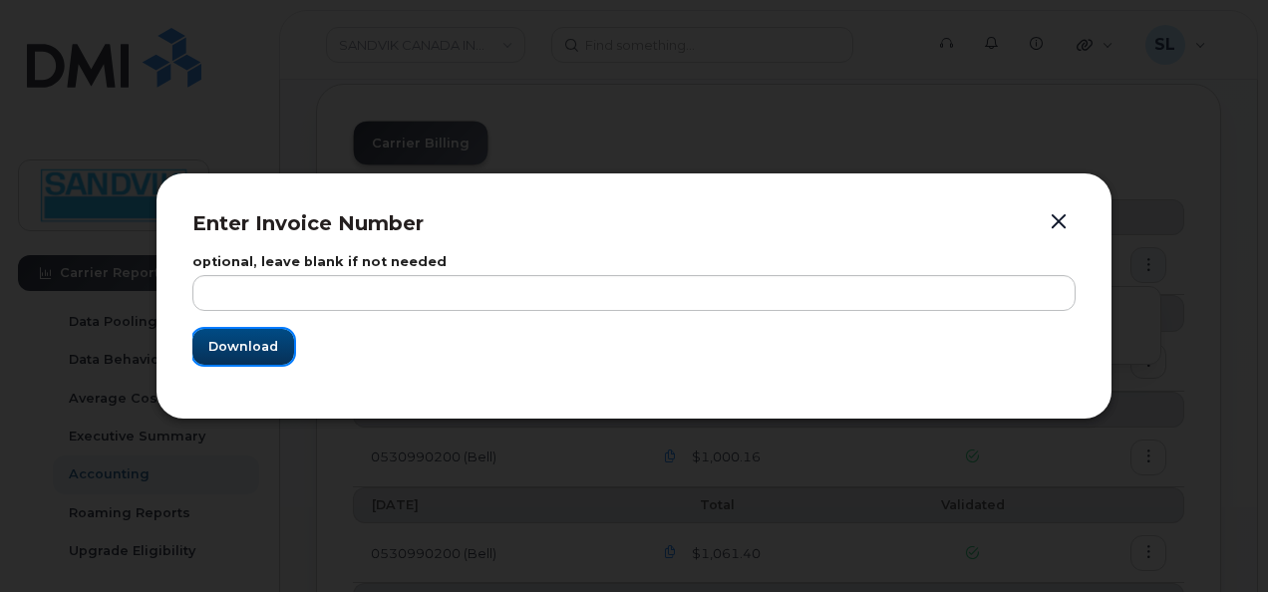
click at [271, 337] on span "Download" at bounding box center [243, 346] width 70 height 19
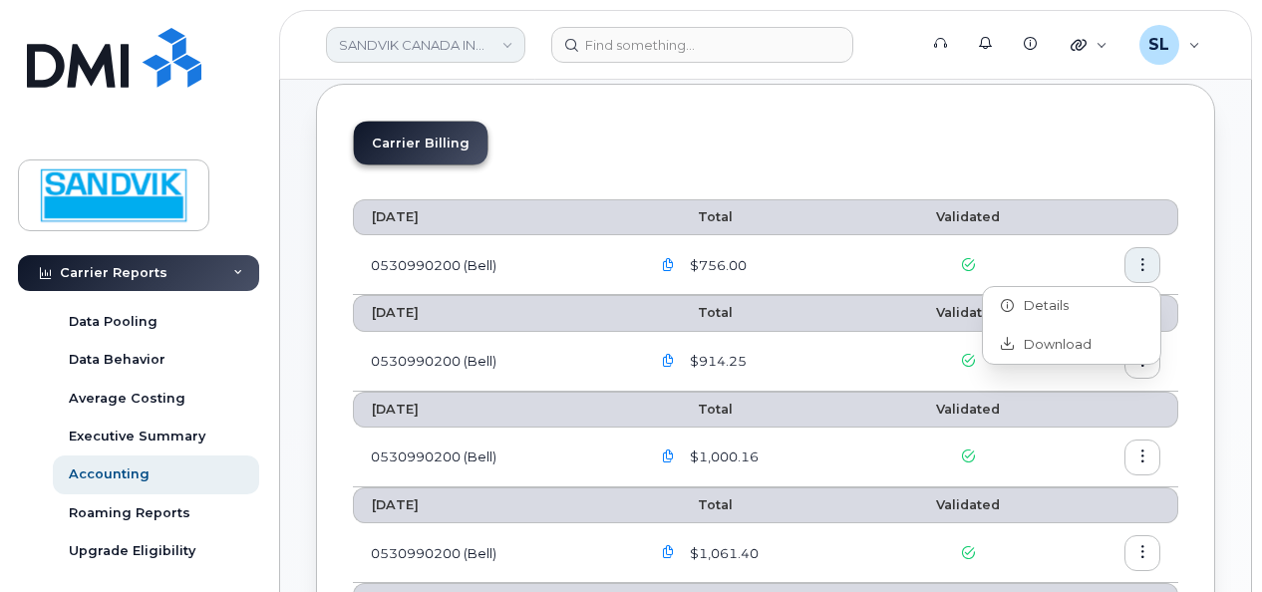
click at [443, 47] on link "SANDVIK CANADA INC (530990200)" at bounding box center [425, 45] width 199 height 36
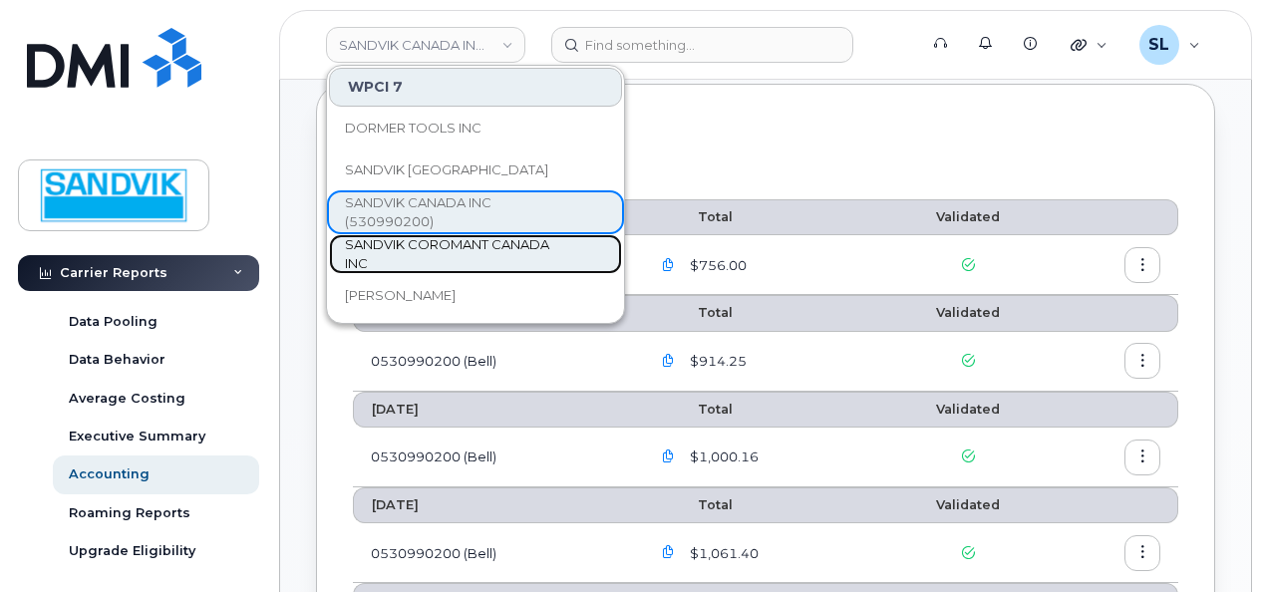
click at [434, 241] on span "SANDVIK COROMANT CANADA INC" at bounding box center [459, 254] width 229 height 39
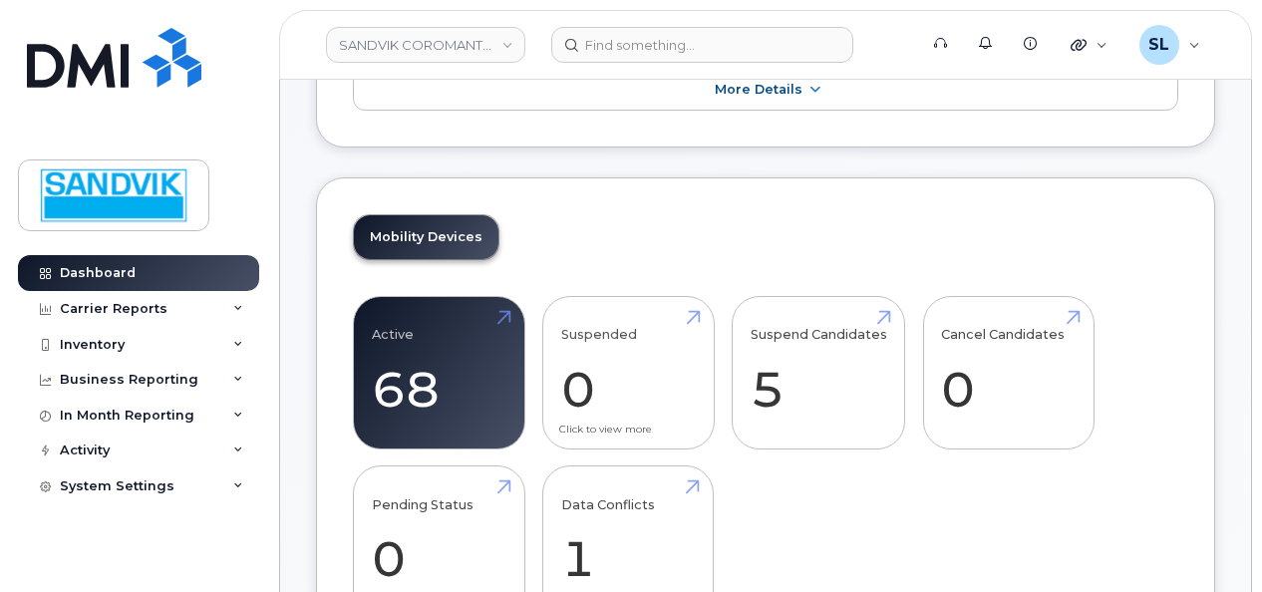
scroll to position [299, 0]
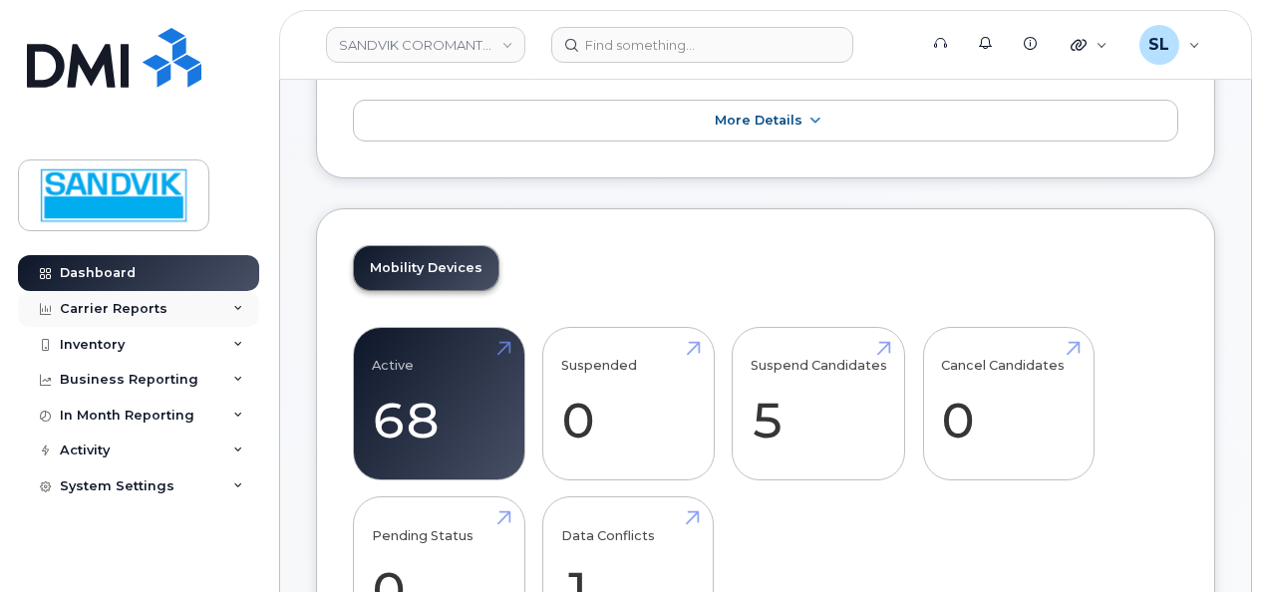
click at [146, 313] on div "Carrier Reports" at bounding box center [114, 309] width 108 height 16
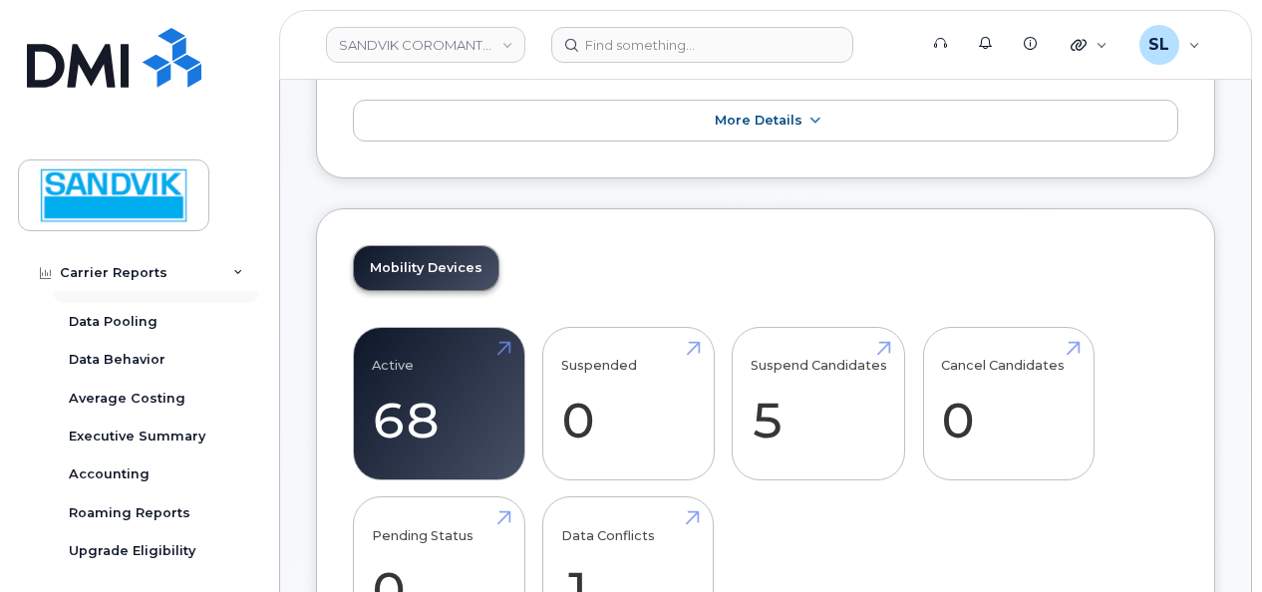
scroll to position [199, 0]
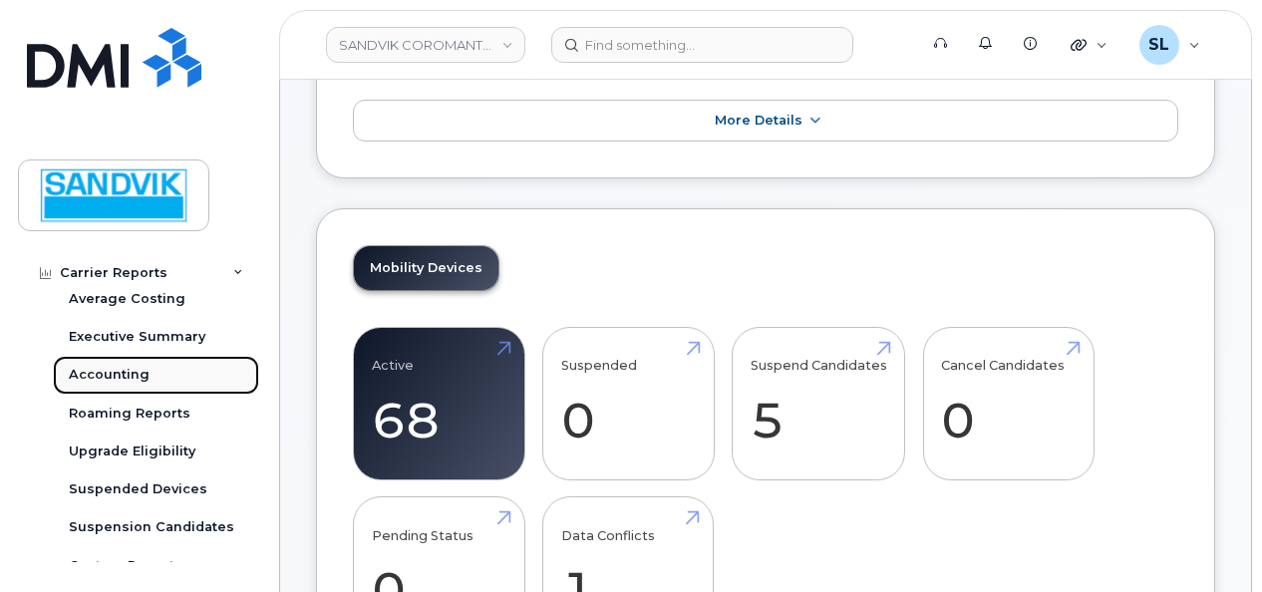
click at [128, 378] on div "Accounting" at bounding box center [109, 375] width 81 height 18
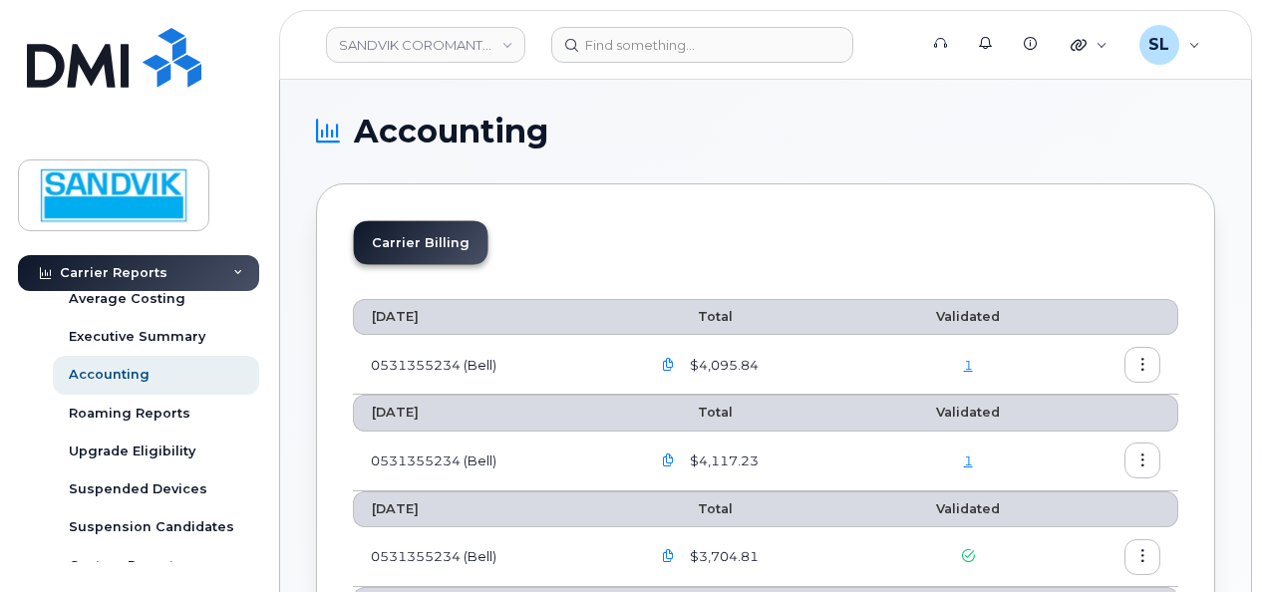
click at [668, 363] on icon "button" at bounding box center [668, 365] width 13 height 13
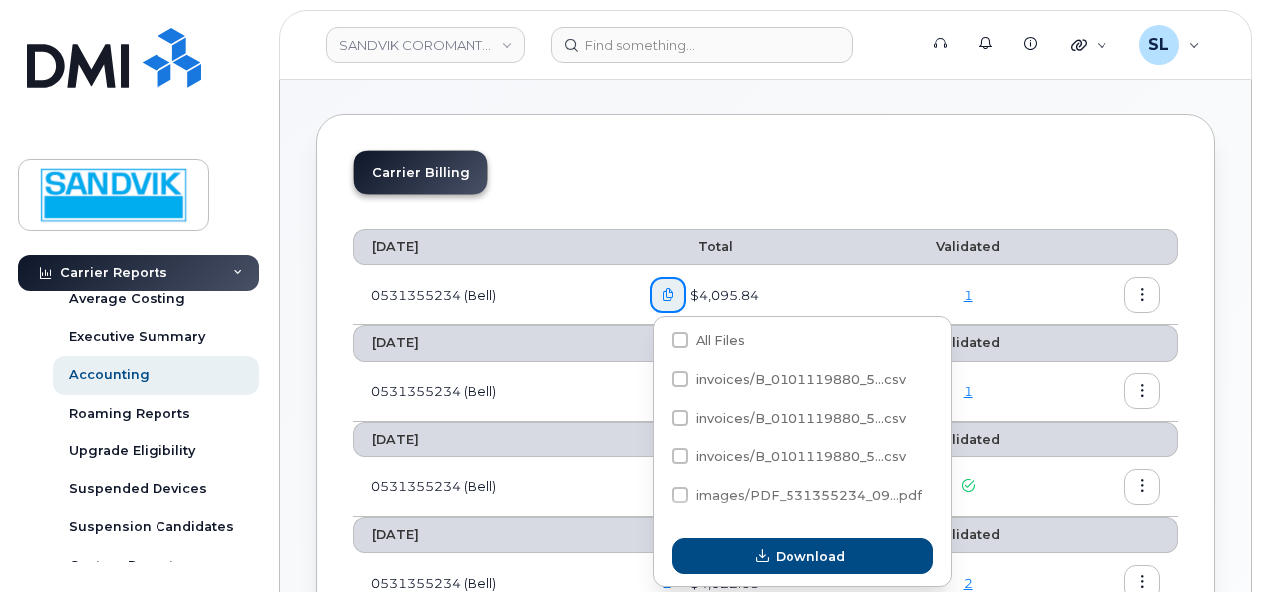
scroll to position [100, 0]
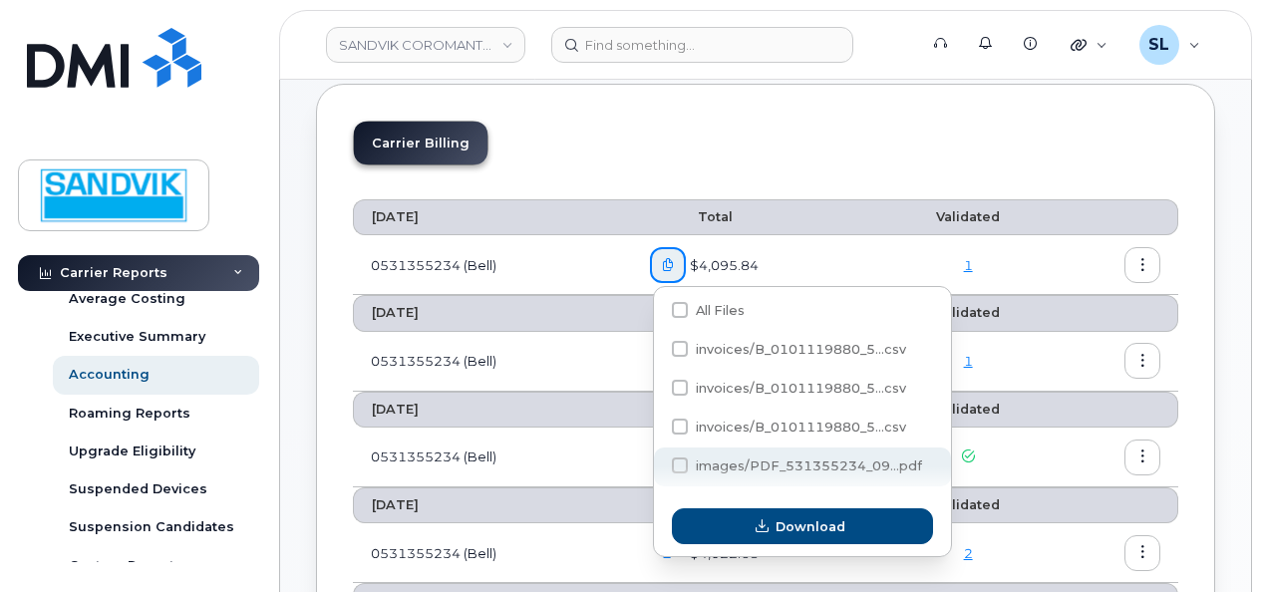
click at [682, 467] on span at bounding box center [680, 466] width 16 height 16
click at [658, 467] on input "images/PDF_531355234_09...pdf" at bounding box center [653, 467] width 10 height 10
checkbox input "true"
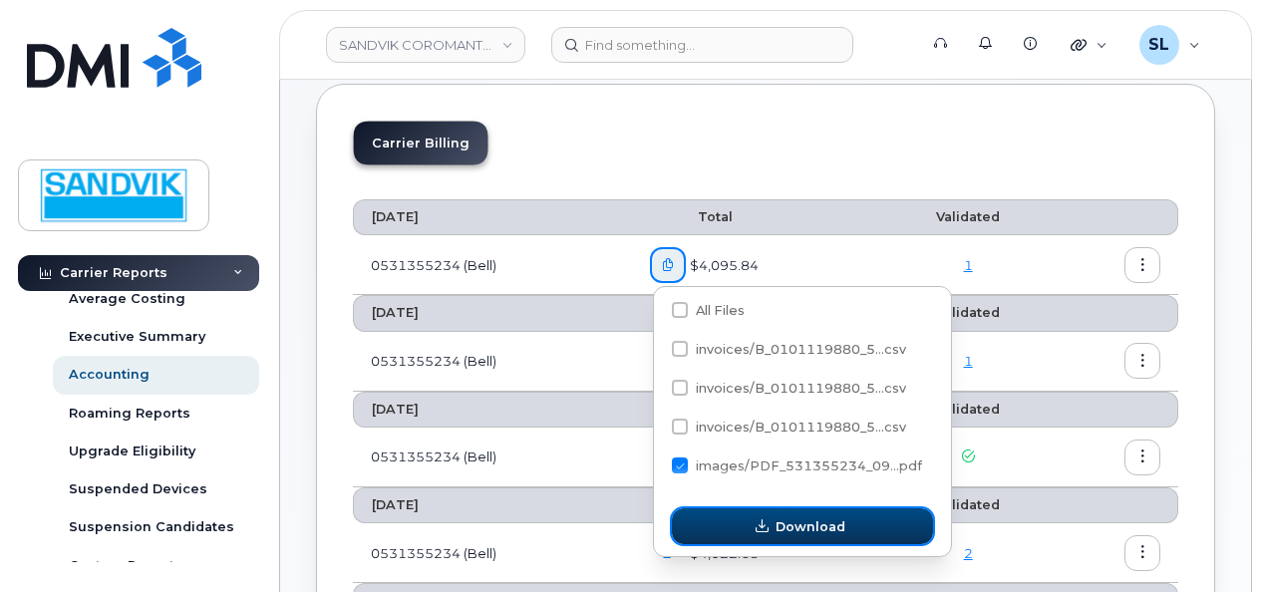
click at [728, 525] on button "Download" at bounding box center [802, 526] width 261 height 36
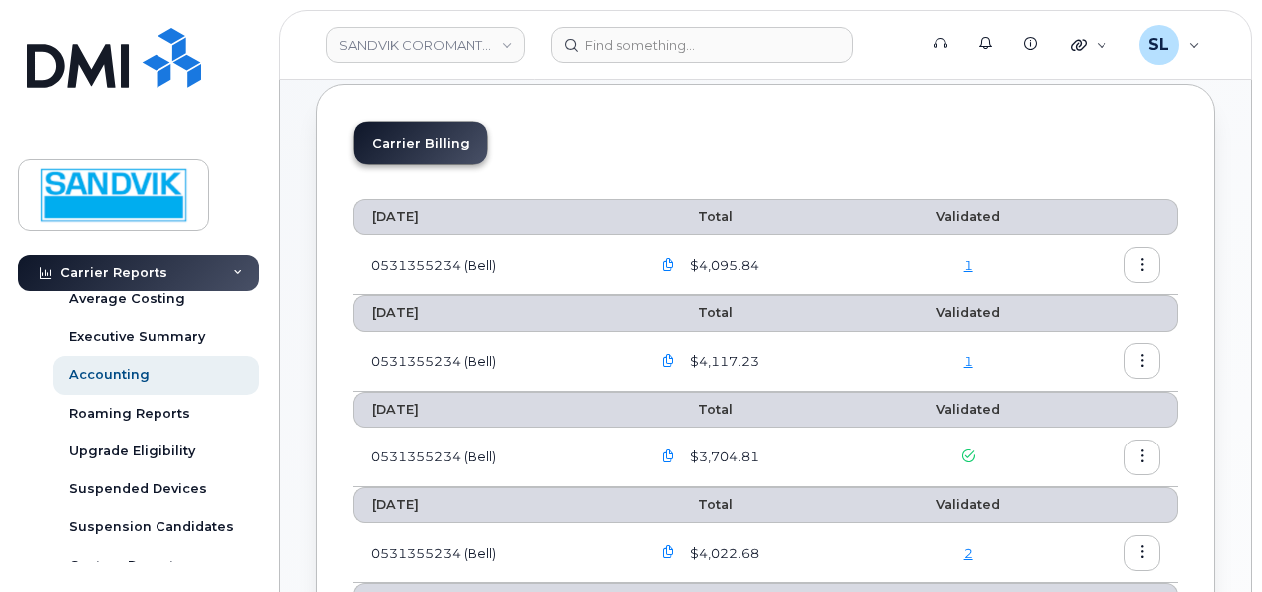
click at [1144, 266] on icon "button" at bounding box center [1142, 265] width 13 height 13
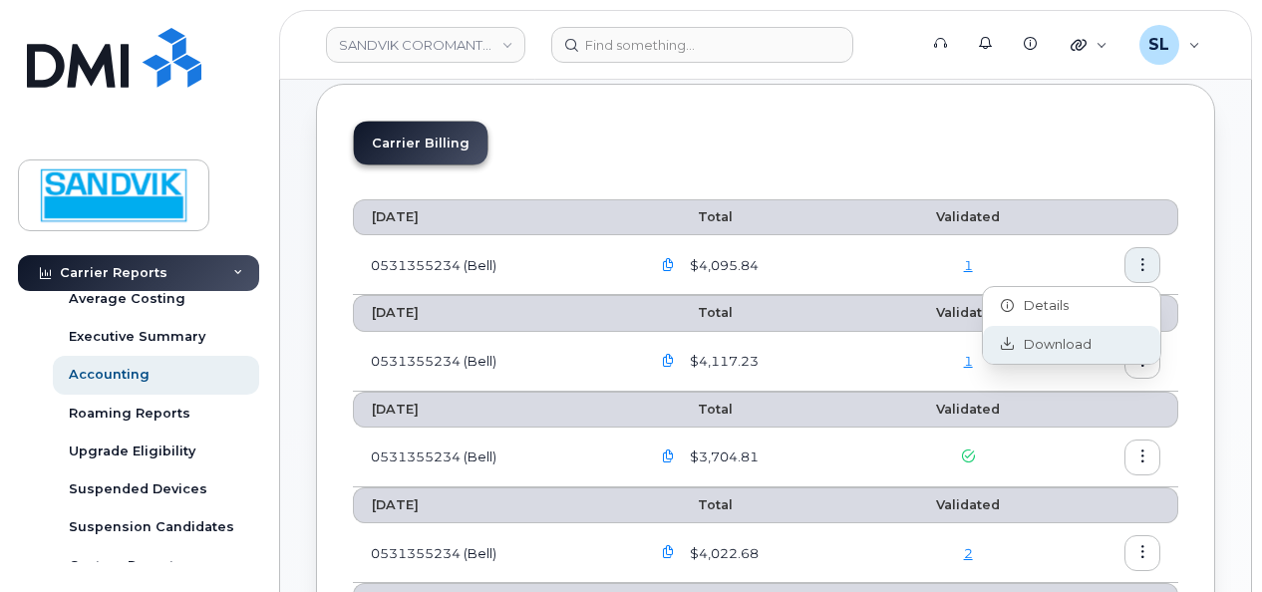
click at [1067, 338] on span "Download" at bounding box center [1053, 345] width 78 height 18
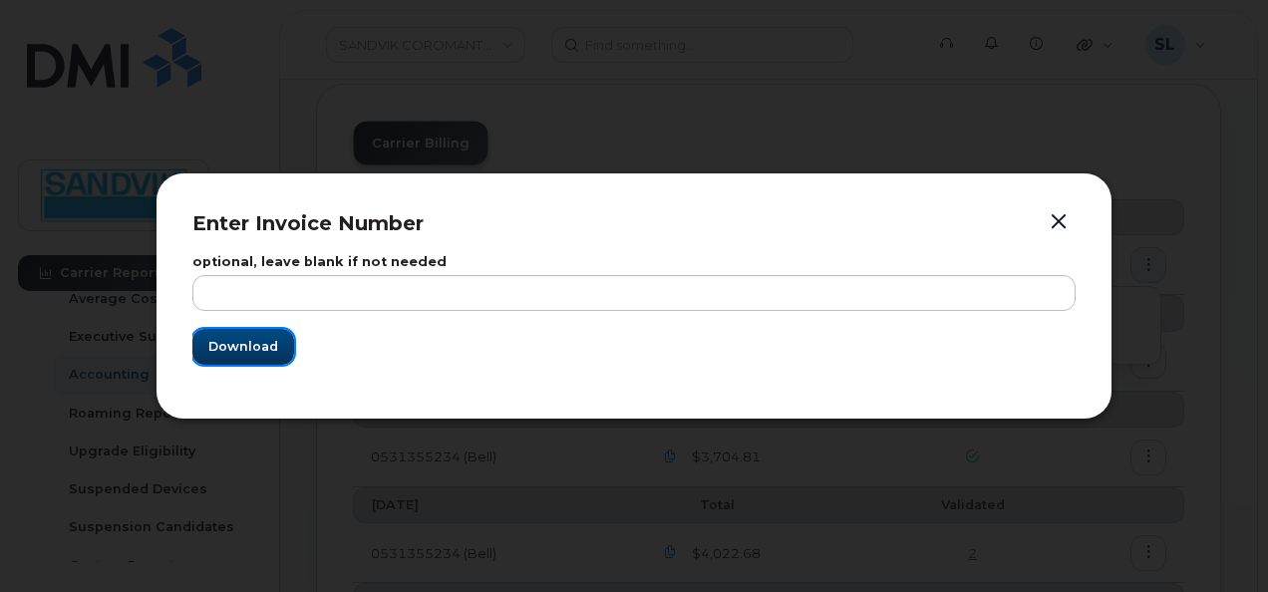
click at [245, 338] on span "Download" at bounding box center [243, 346] width 70 height 19
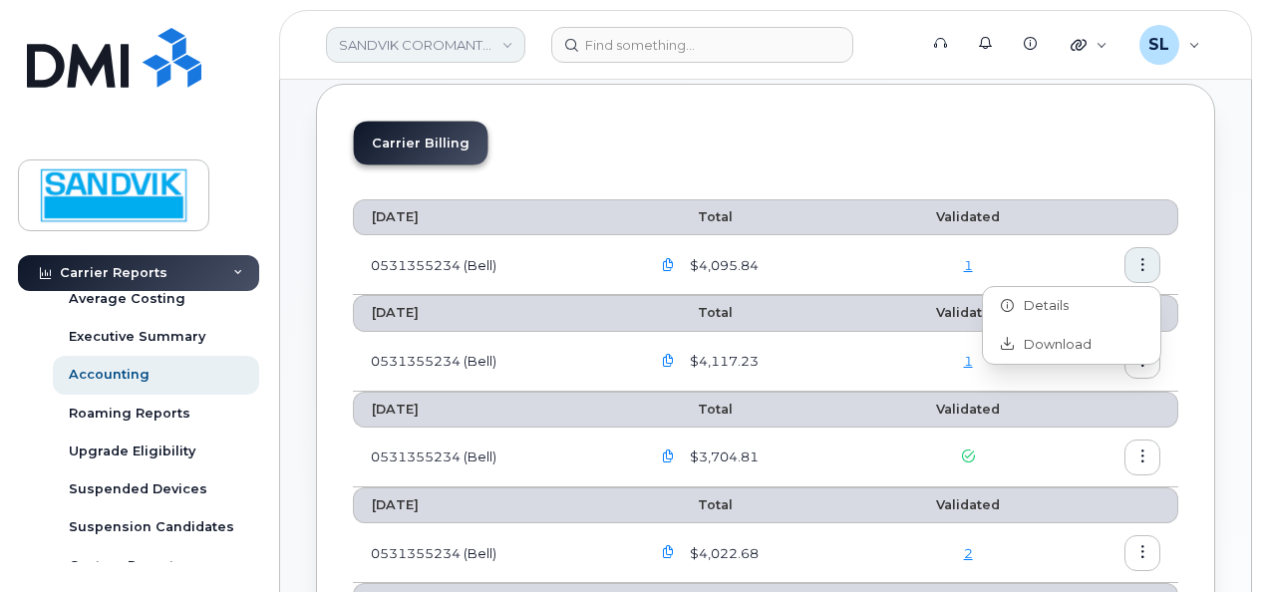
click at [389, 48] on link "SANDVIK COROMANT CANADA INC" at bounding box center [425, 45] width 199 height 36
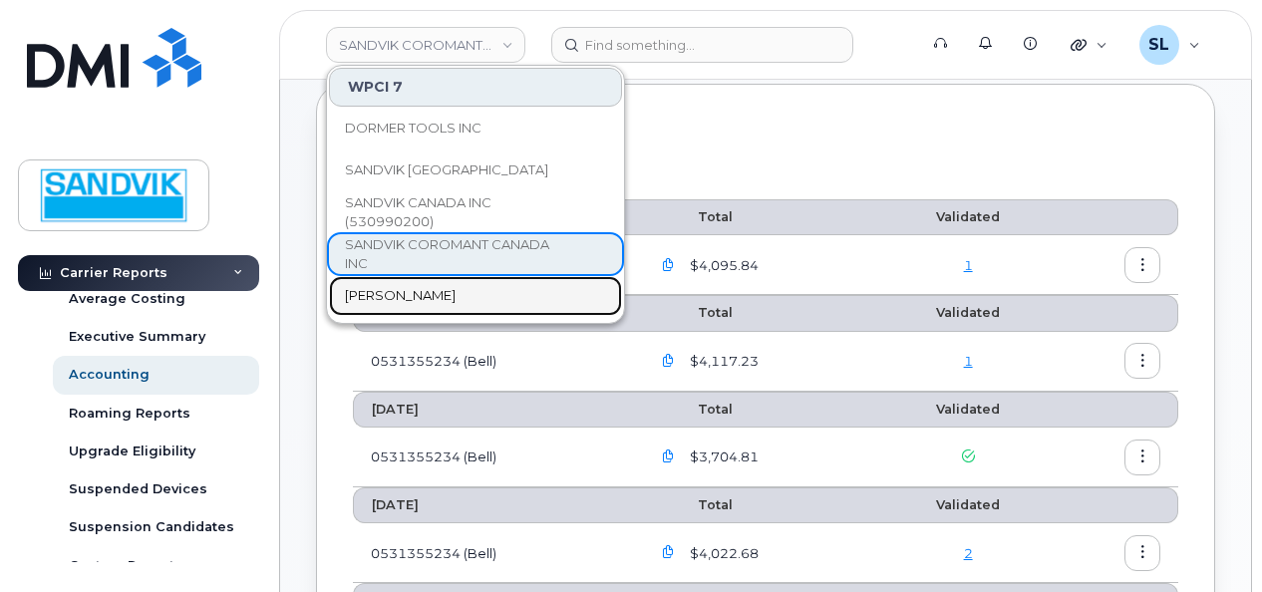
click at [435, 286] on span "Sandvik Tamrock" at bounding box center [400, 296] width 111 height 20
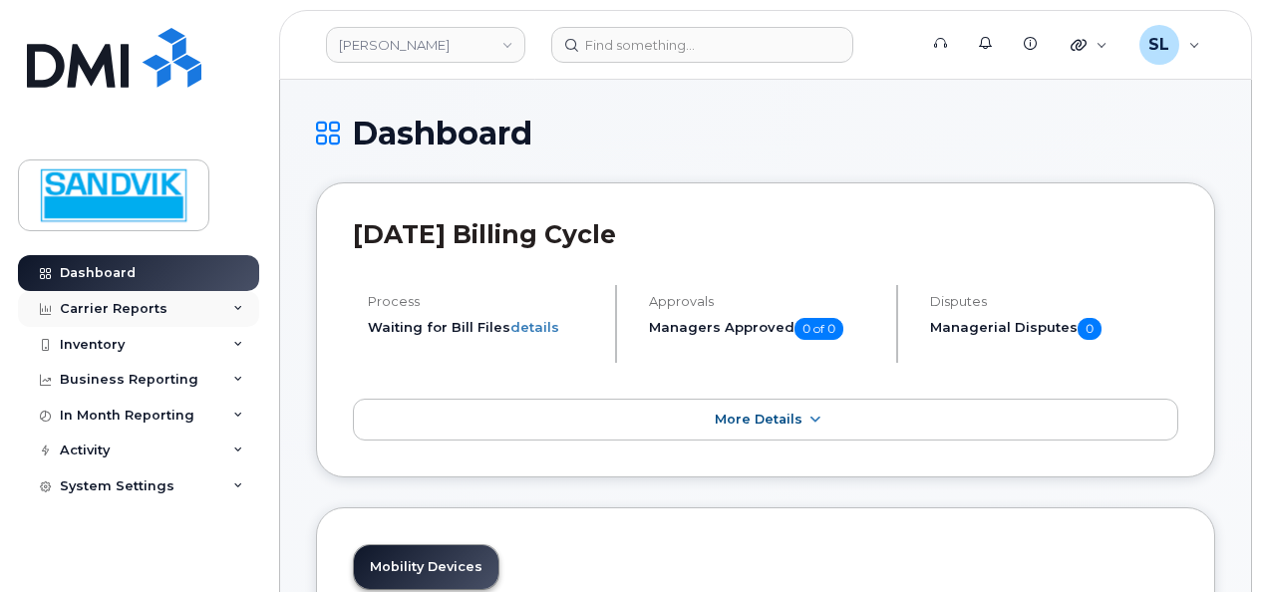
click at [173, 309] on div "Carrier Reports" at bounding box center [138, 309] width 241 height 36
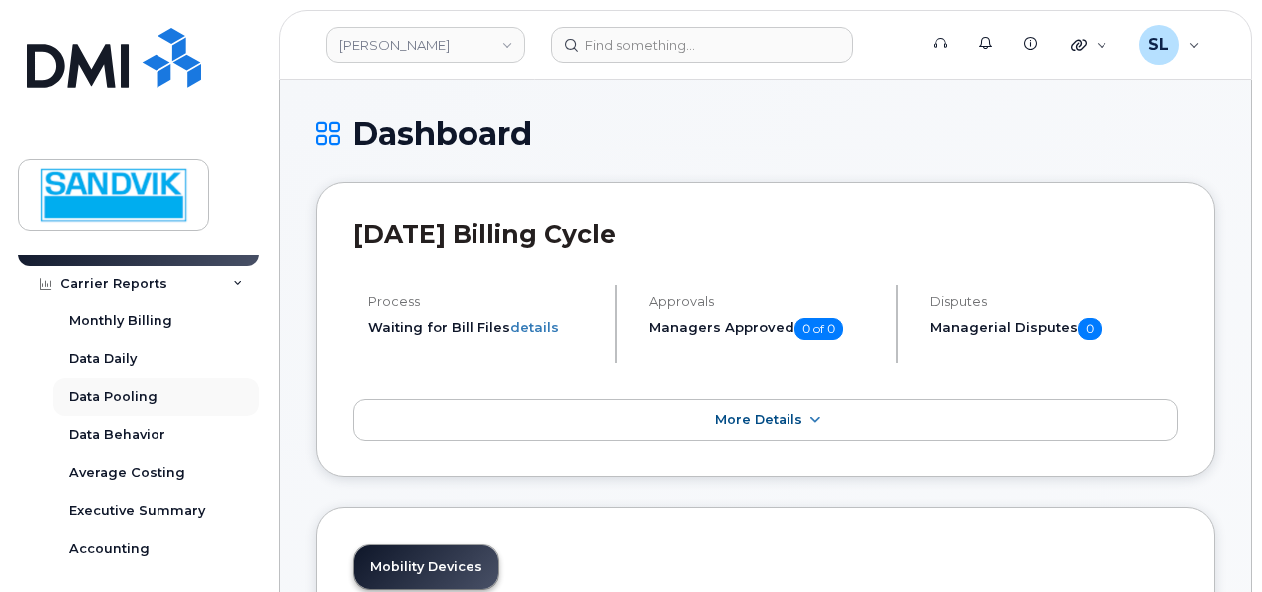
scroll to position [100, 0]
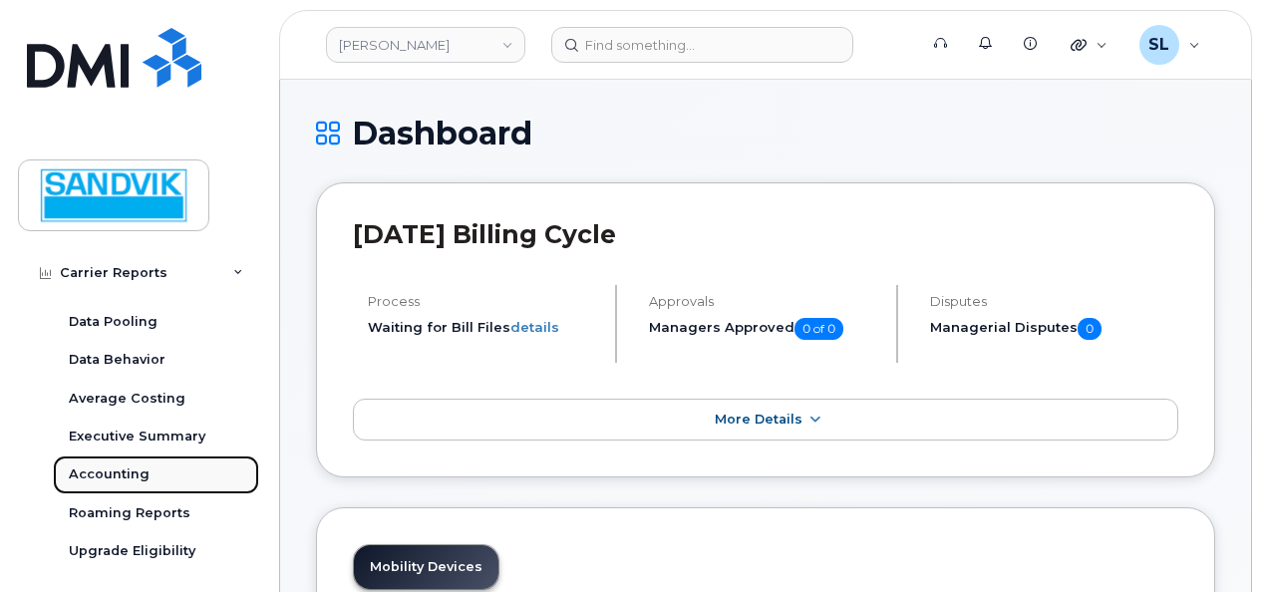
click at [105, 472] on div "Accounting" at bounding box center [109, 474] width 81 height 18
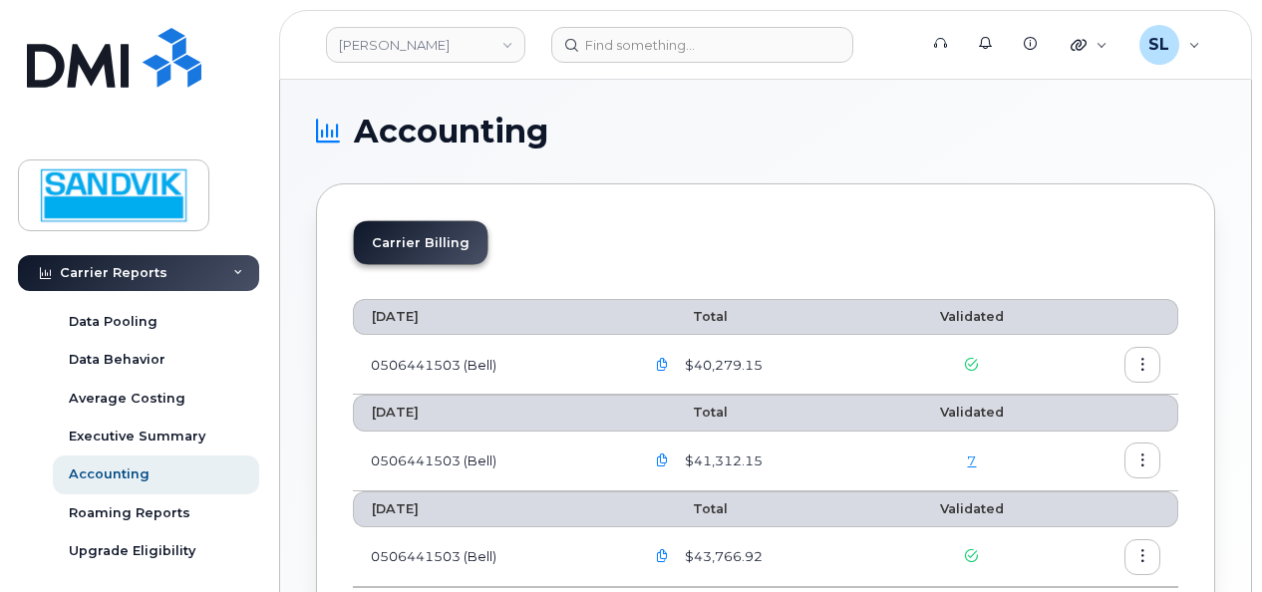
click at [669, 361] on icon "button" at bounding box center [662, 365] width 13 height 13
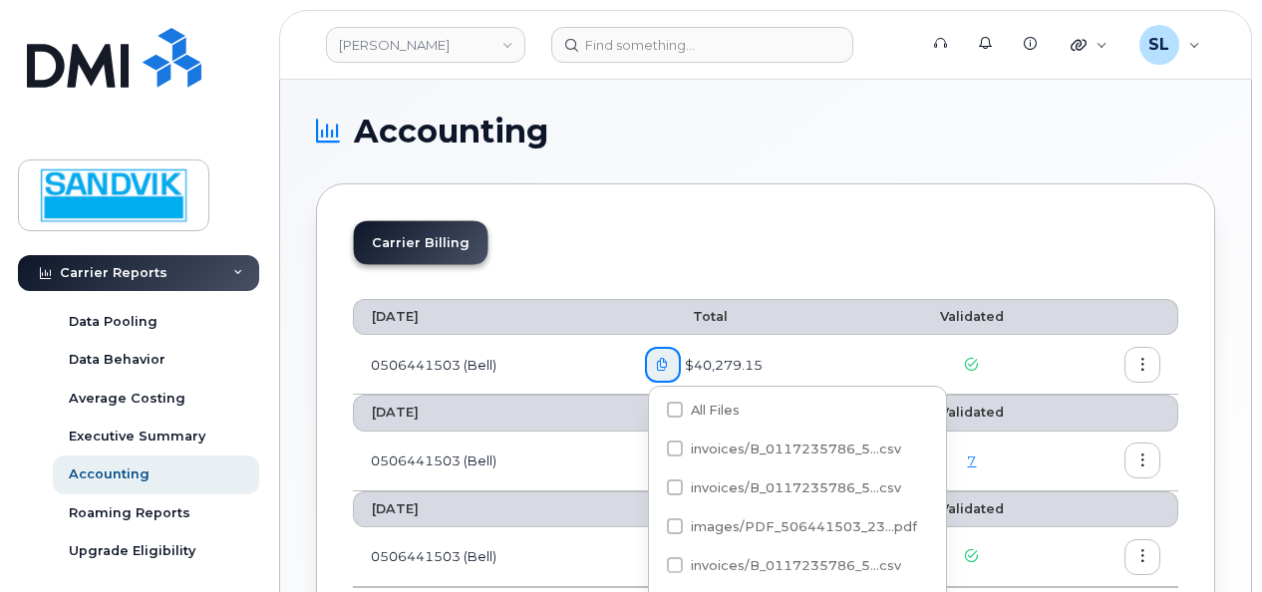
scroll to position [100, 0]
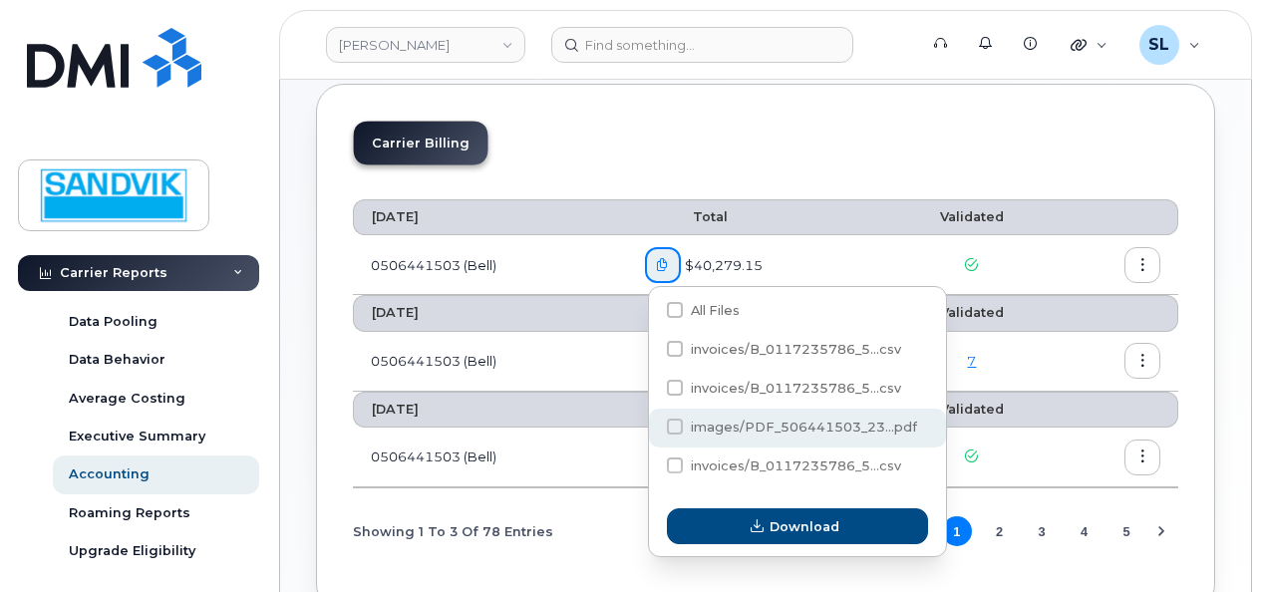
click at [673, 435] on span at bounding box center [675, 427] width 16 height 16
click at [653, 433] on input "images/PDF_506441503_23...pdf" at bounding box center [648, 428] width 10 height 10
checkbox input "true"
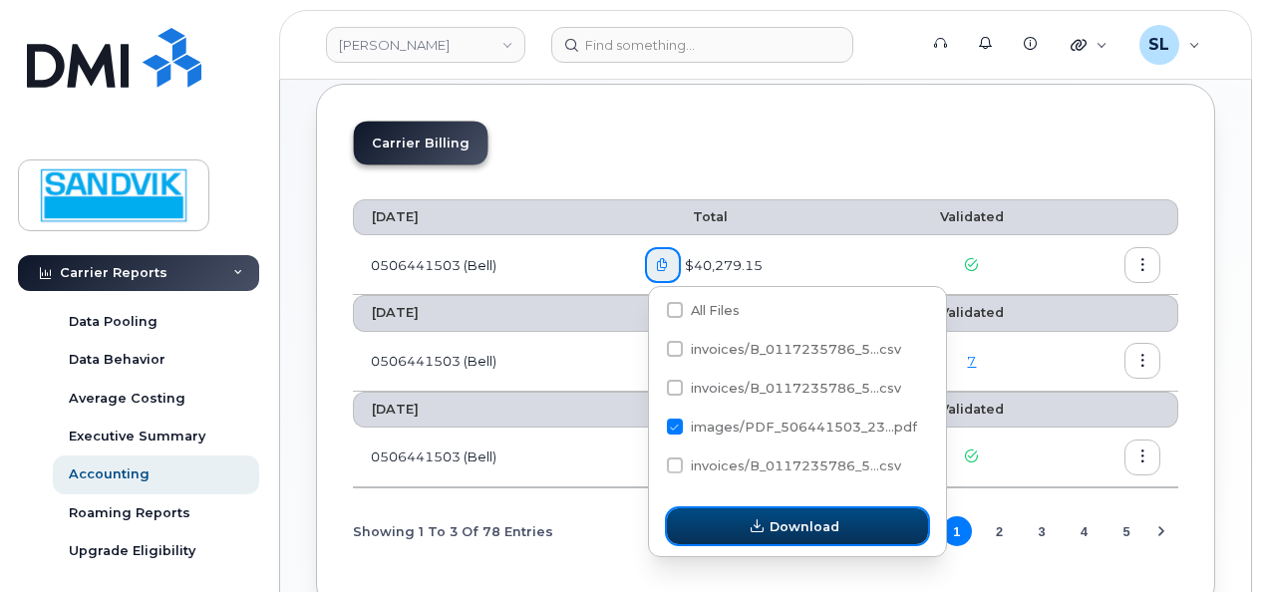
click at [710, 517] on button "Download" at bounding box center [797, 526] width 261 height 36
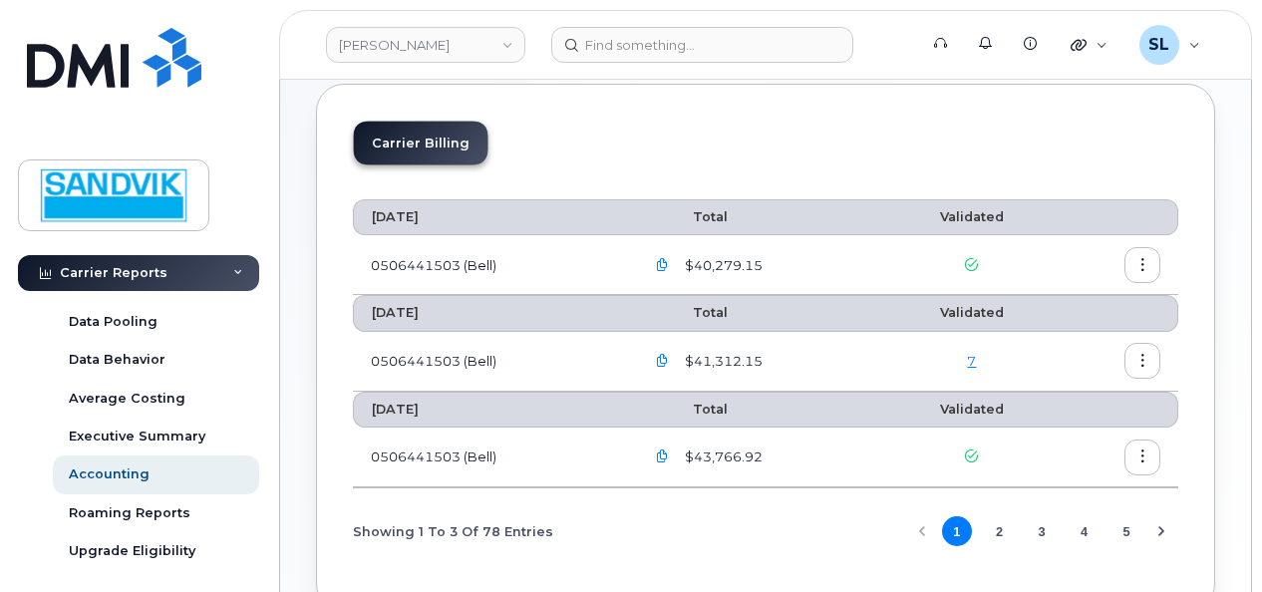
click at [1140, 263] on icon "button" at bounding box center [1142, 265] width 13 height 13
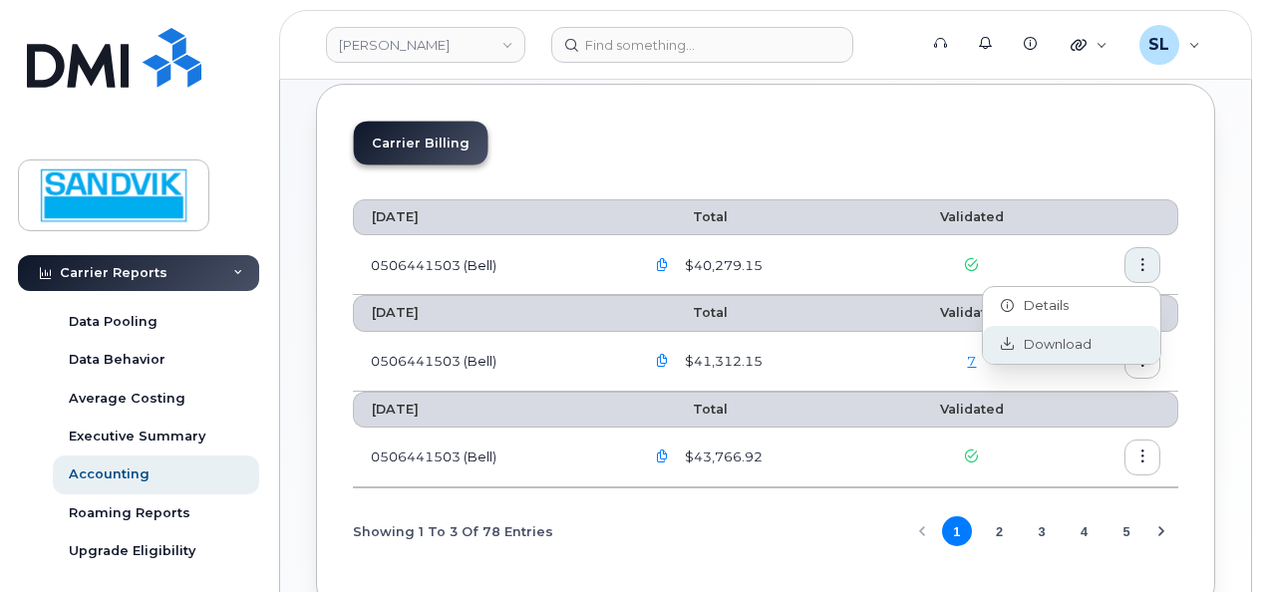
click at [1055, 331] on div "Download" at bounding box center [1071, 345] width 177 height 38
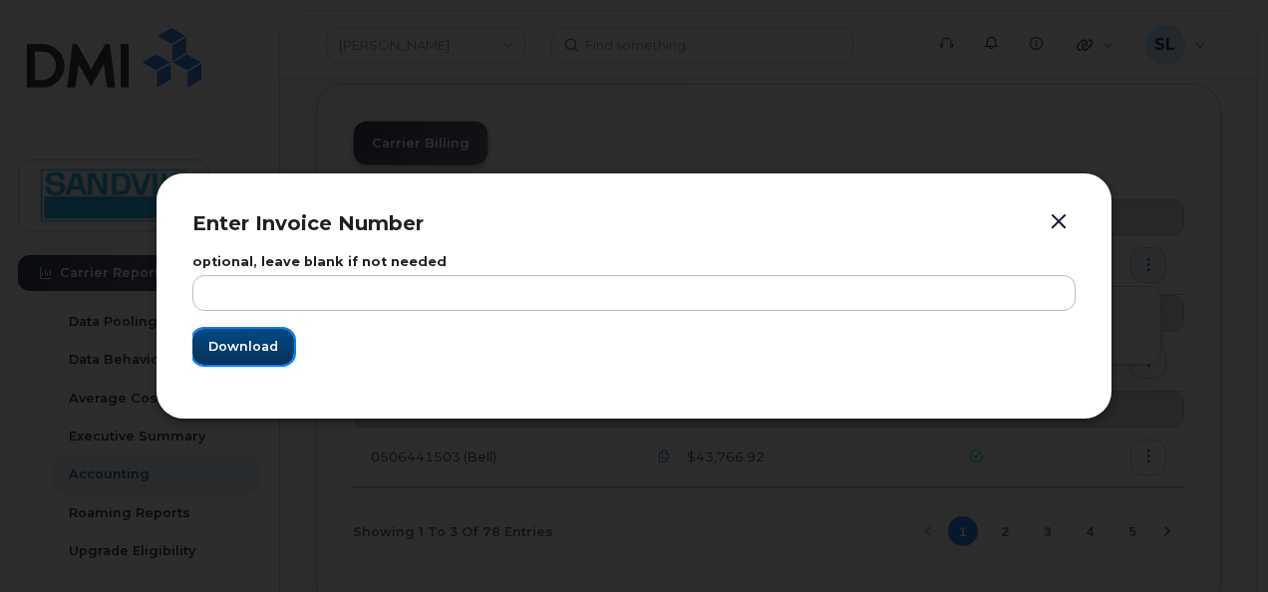
click at [265, 339] on span "Download" at bounding box center [243, 346] width 70 height 19
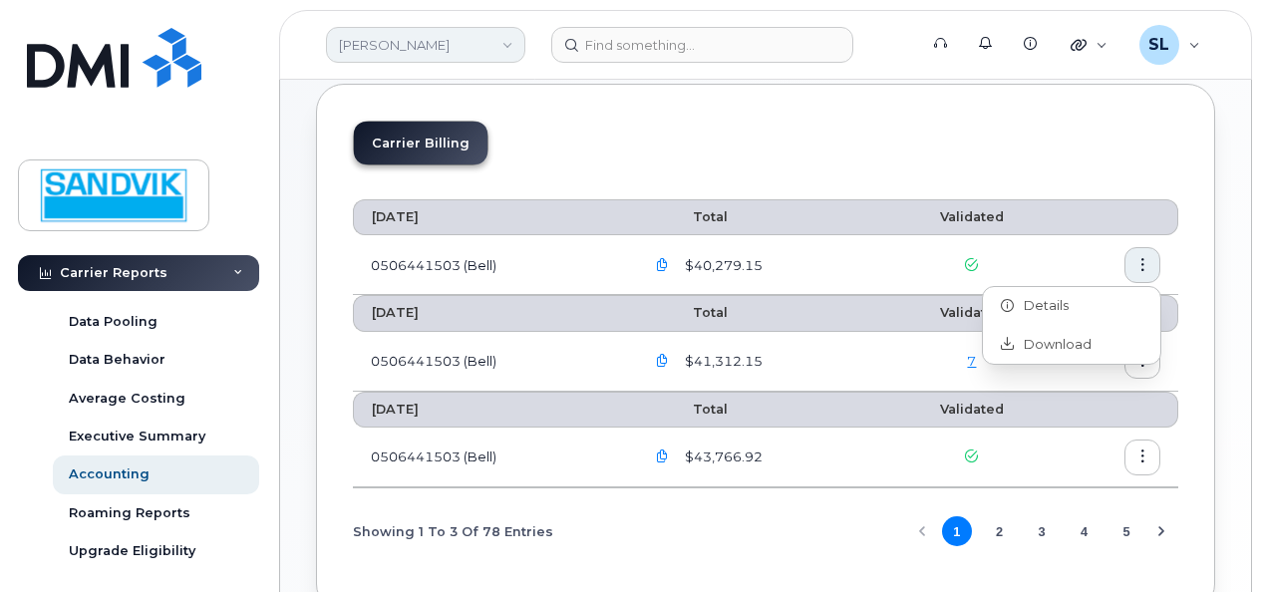
click at [355, 57] on link "Sandvik Tamrock" at bounding box center [425, 45] width 199 height 36
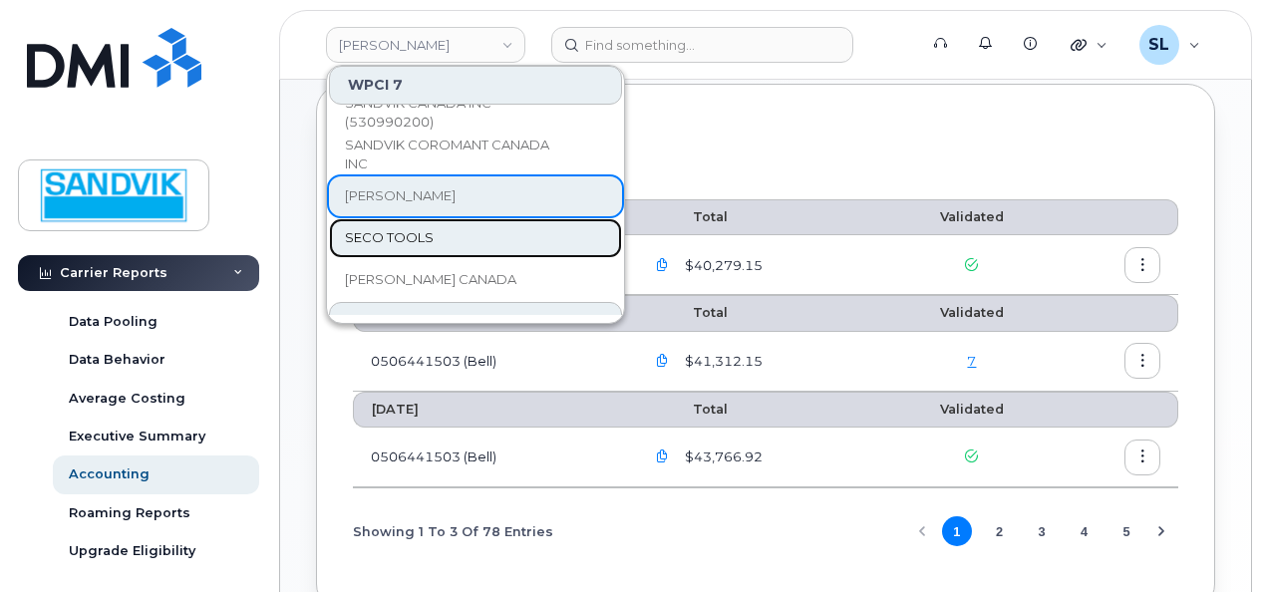
click at [414, 241] on span "SECO TOOLS" at bounding box center [389, 238] width 89 height 20
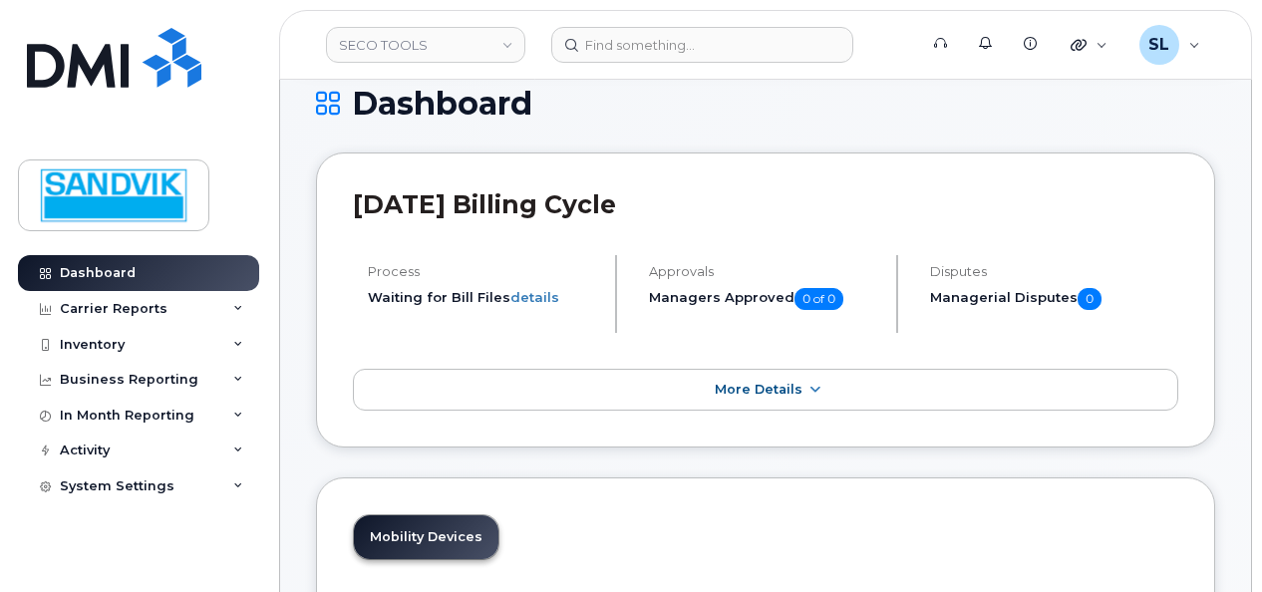
scroll to position [299, 0]
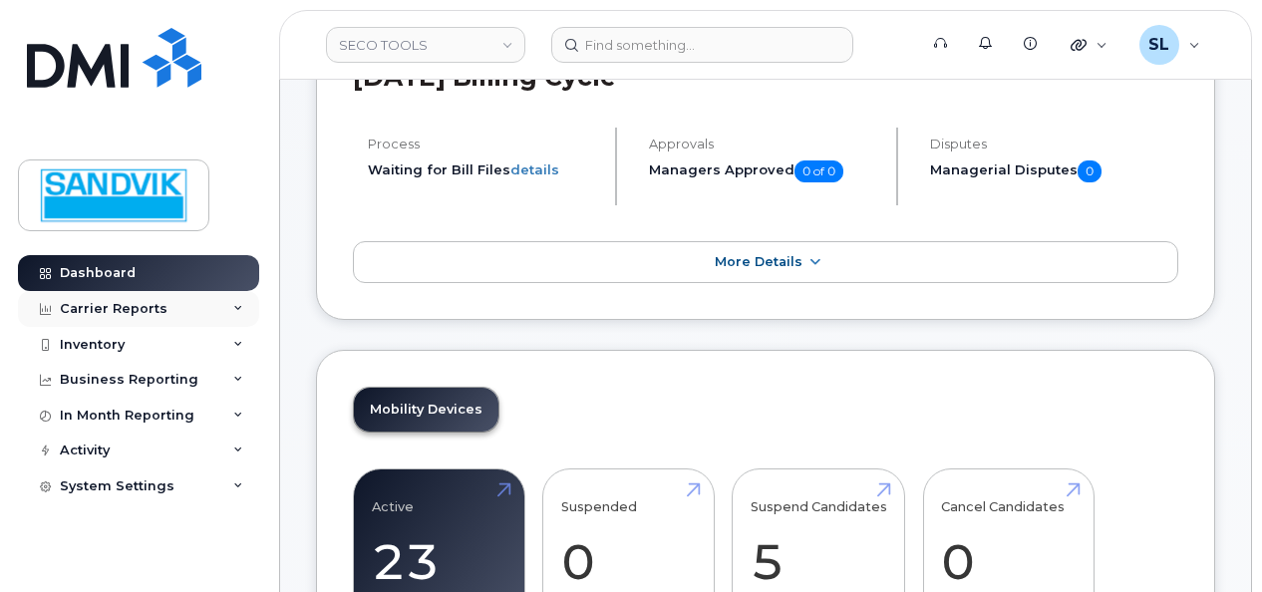
click at [211, 313] on div "Carrier Reports" at bounding box center [138, 309] width 241 height 36
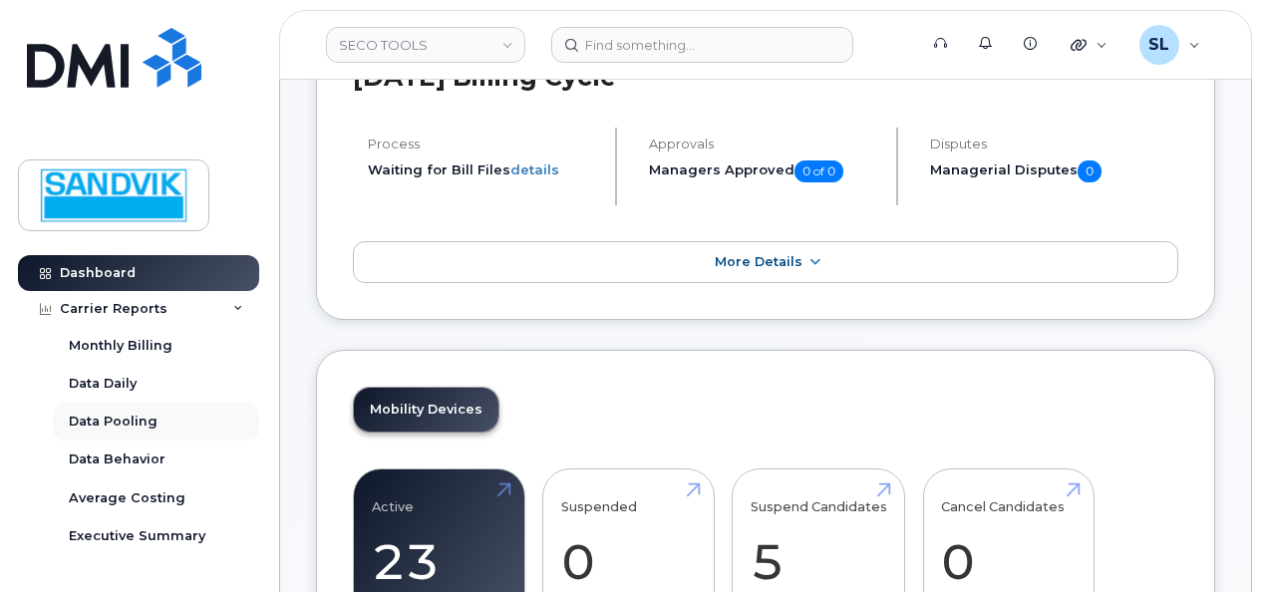
scroll to position [100, 0]
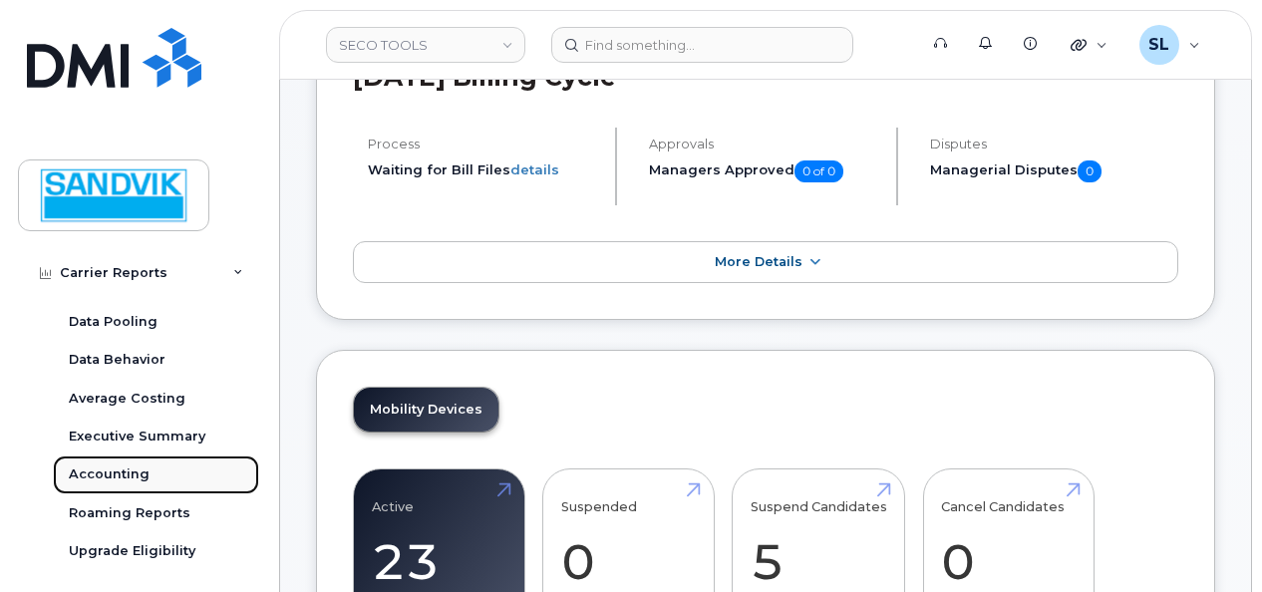
click at [112, 461] on link "Accounting" at bounding box center [156, 475] width 206 height 38
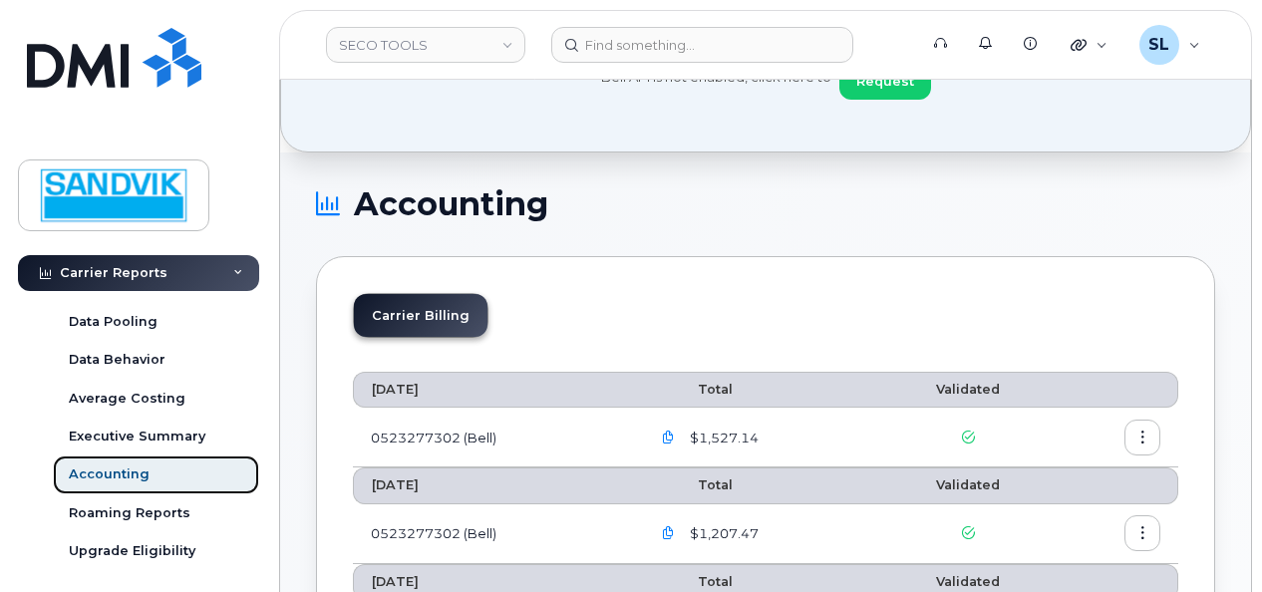
scroll to position [100, 0]
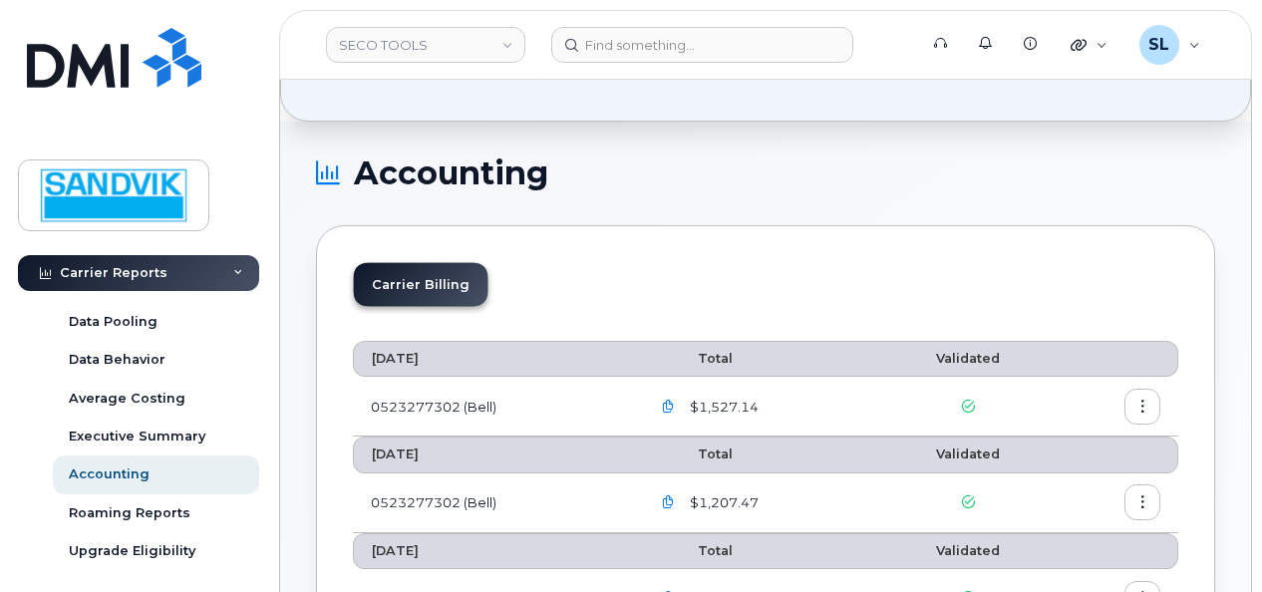
click at [670, 403] on icon "button" at bounding box center [668, 407] width 13 height 13
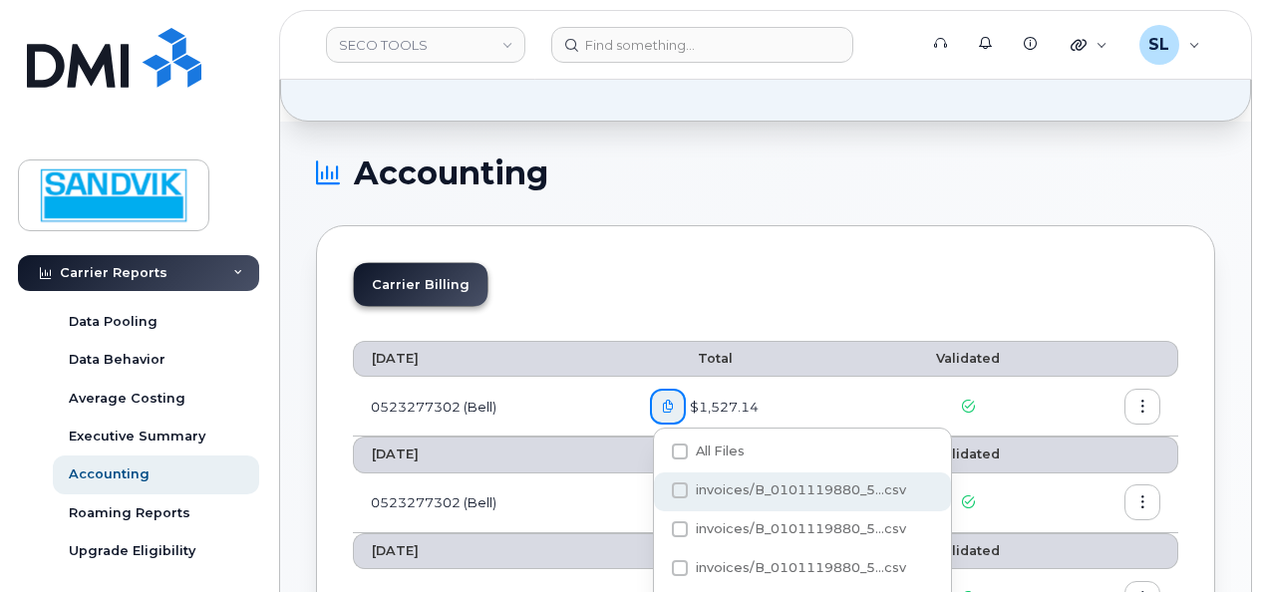
scroll to position [199, 0]
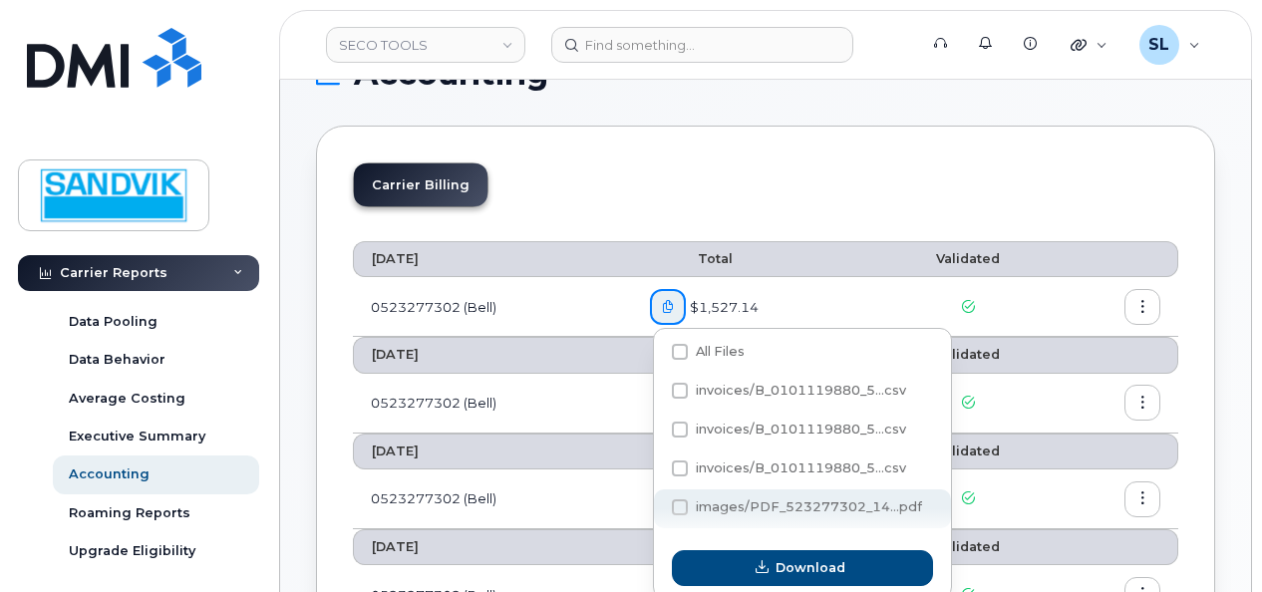
drag, startPoint x: 684, startPoint y: 502, endPoint x: 702, endPoint y: 514, distance: 21.6
click at [684, 502] on span at bounding box center [680, 507] width 16 height 16
click at [658, 503] on input "images/PDF_523277302_14...pdf" at bounding box center [653, 508] width 10 height 10
checkbox input "true"
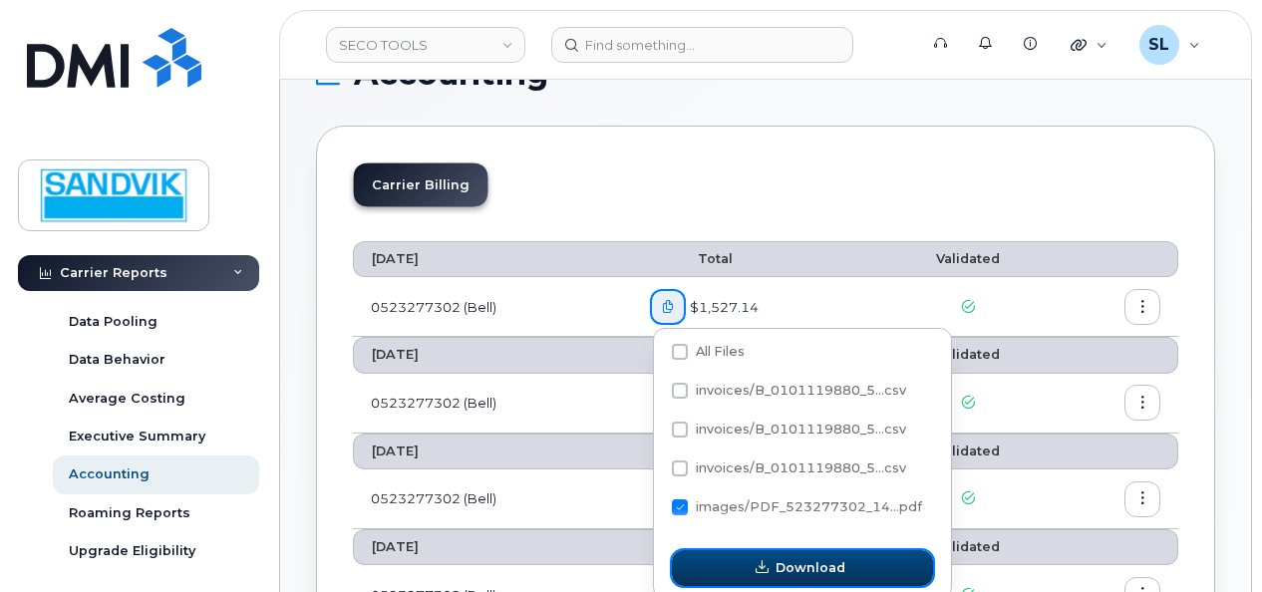
click at [747, 577] on button "Download" at bounding box center [802, 568] width 261 height 36
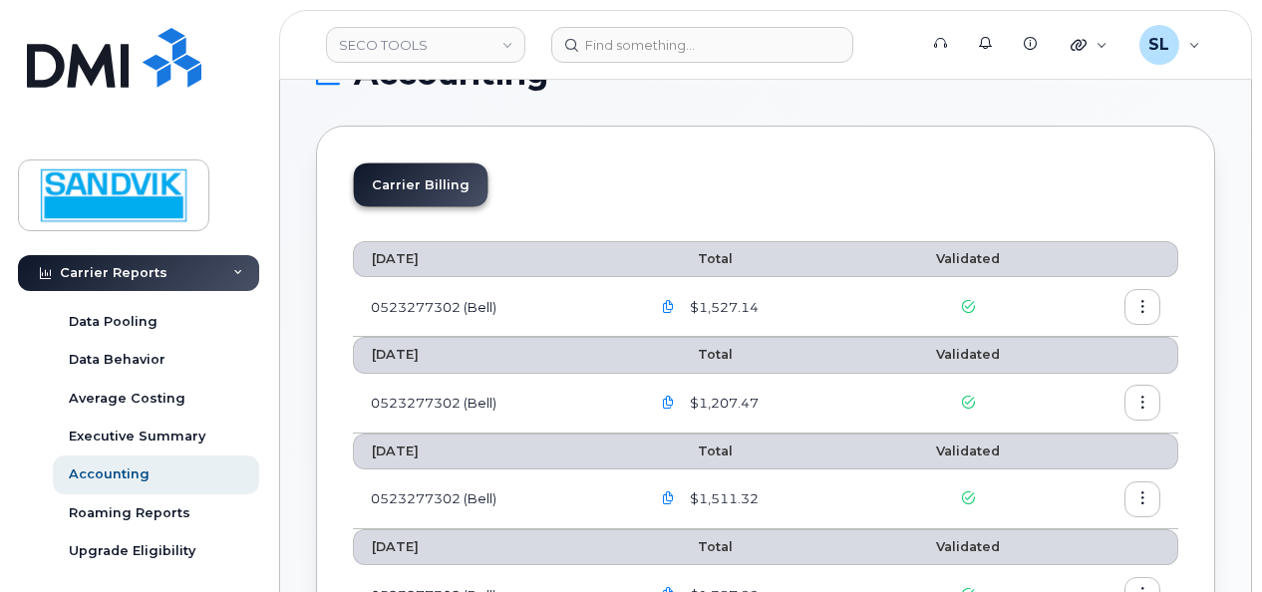
click at [1151, 311] on button "button" at bounding box center [1142, 307] width 36 height 36
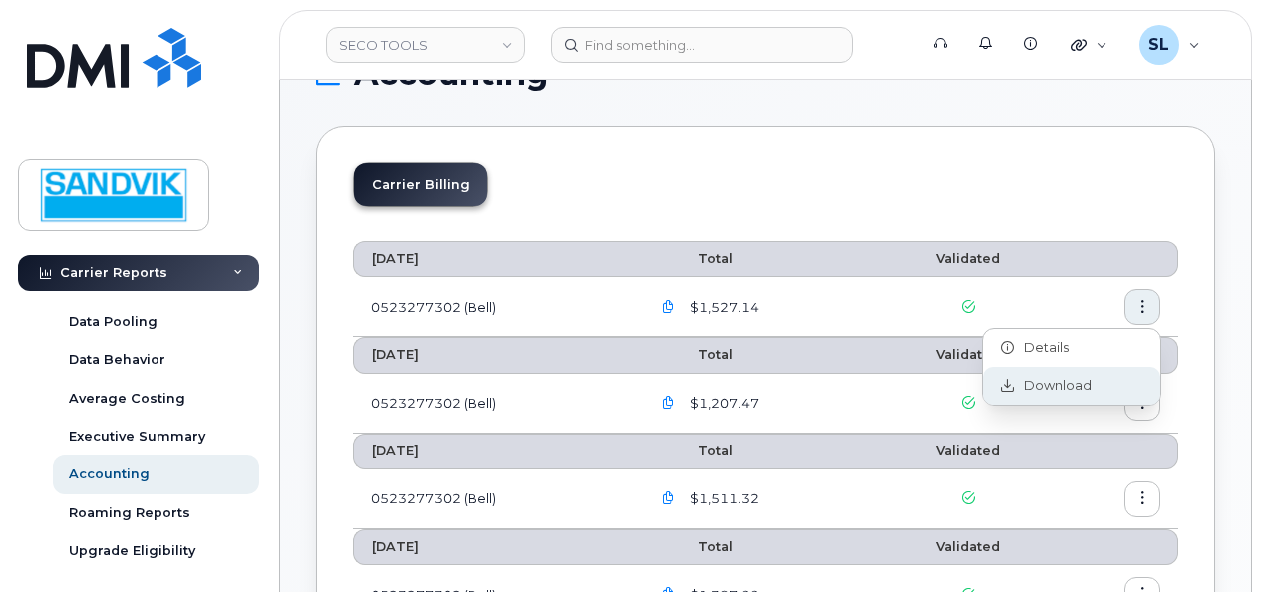
click at [1059, 374] on div "Download" at bounding box center [1071, 386] width 177 height 38
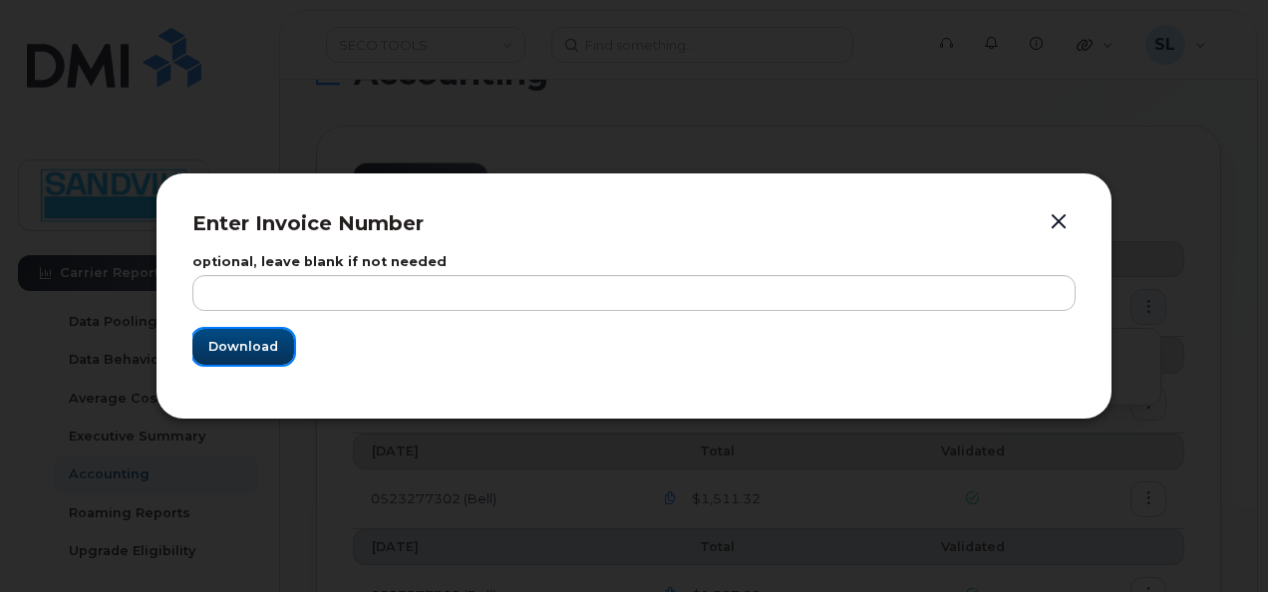
click at [279, 351] on button "Download" at bounding box center [243, 347] width 102 height 36
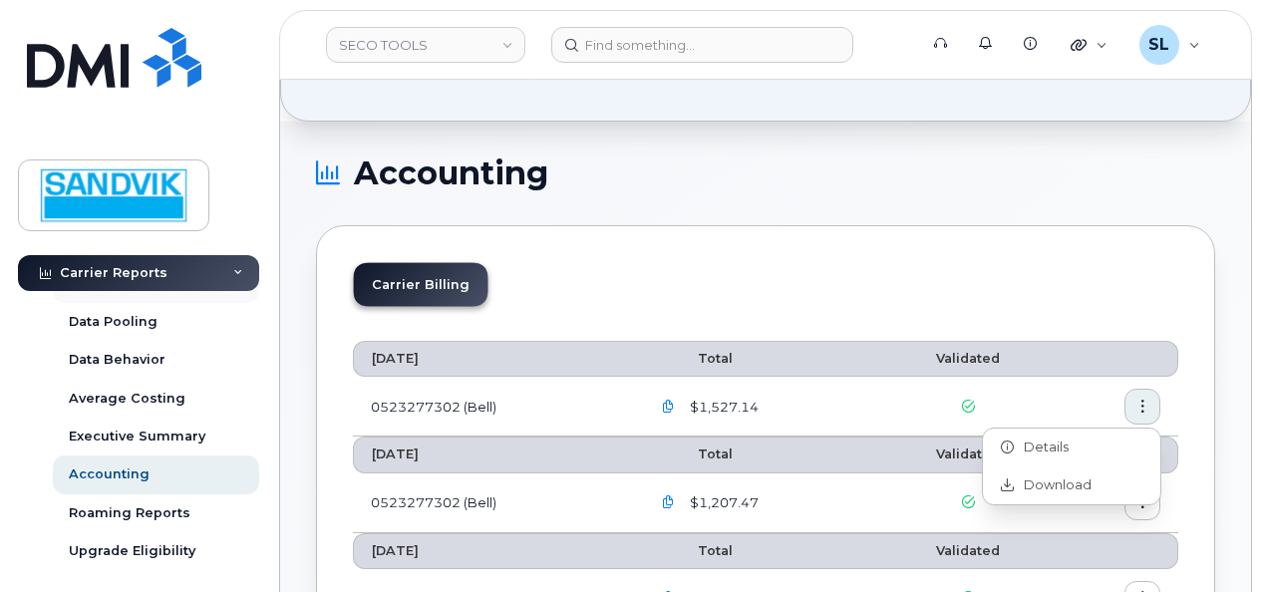
scroll to position [0, 0]
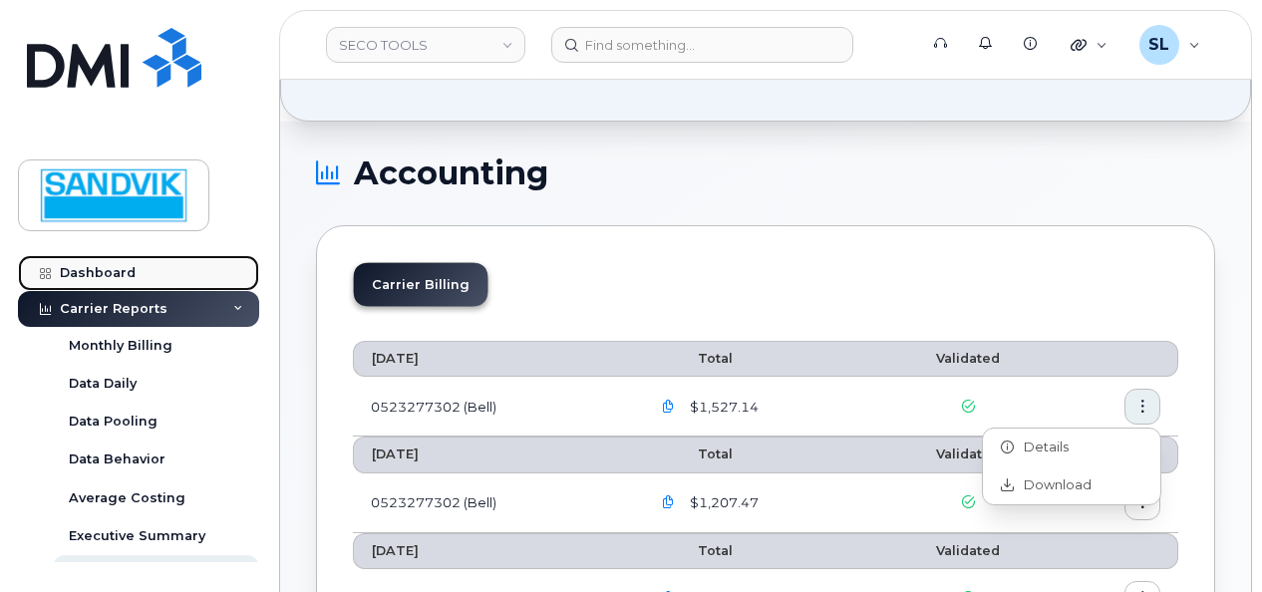
click at [106, 275] on div "Dashboard" at bounding box center [98, 273] width 76 height 16
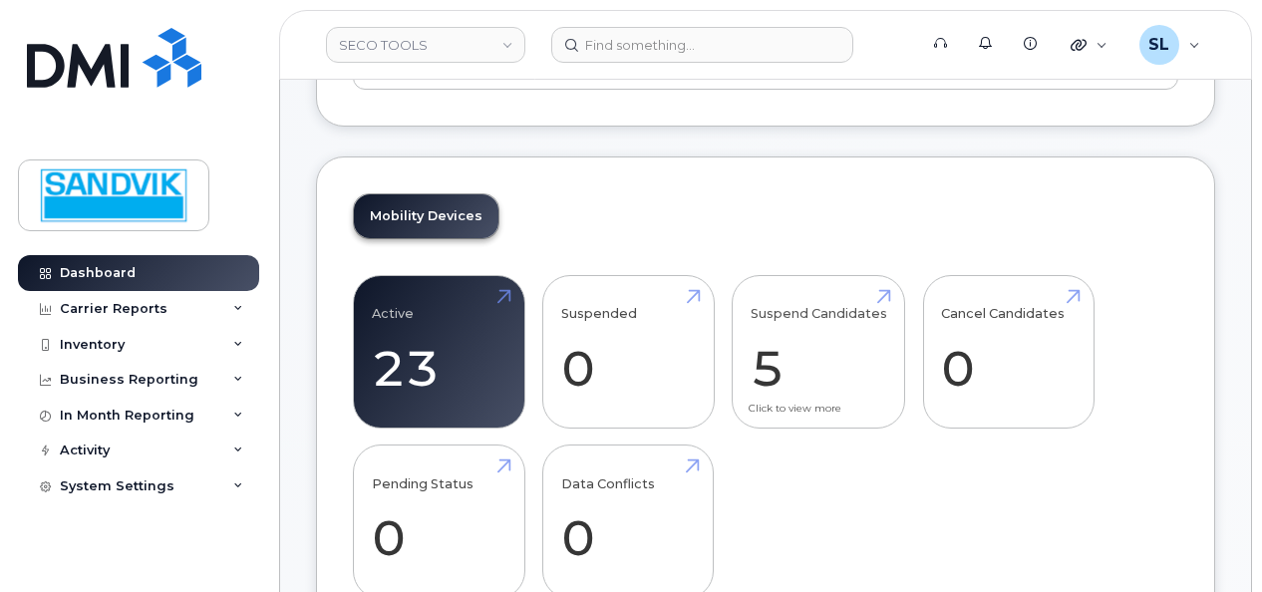
scroll to position [498, 0]
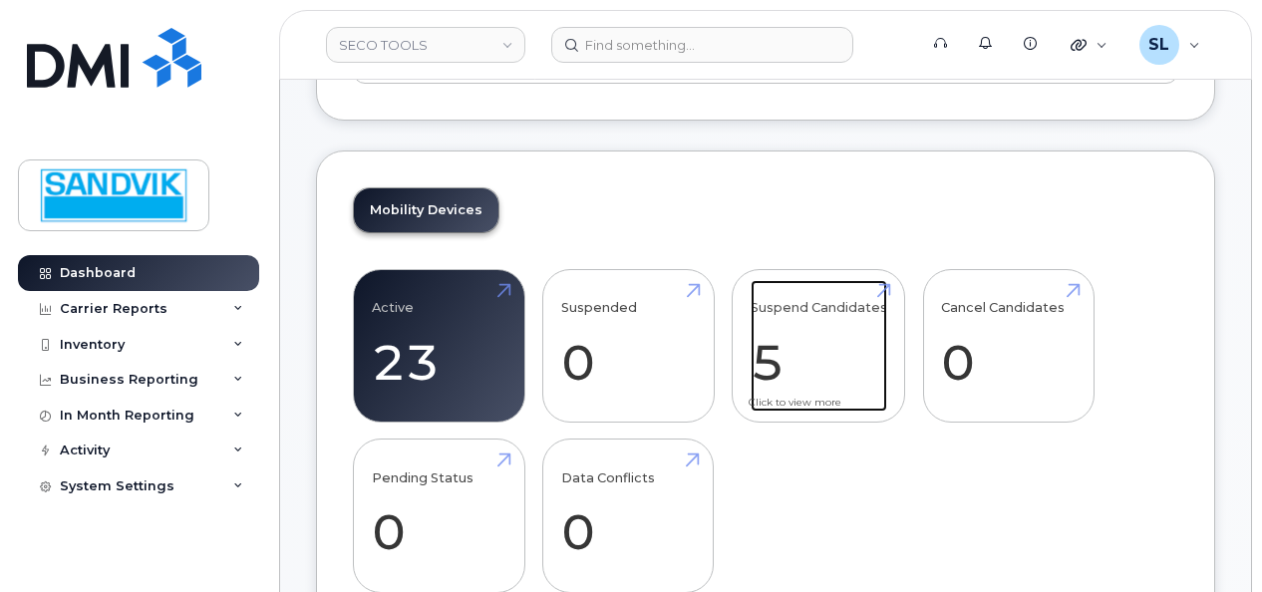
click at [829, 355] on link "Suspend Candidates 5" at bounding box center [819, 346] width 137 height 132
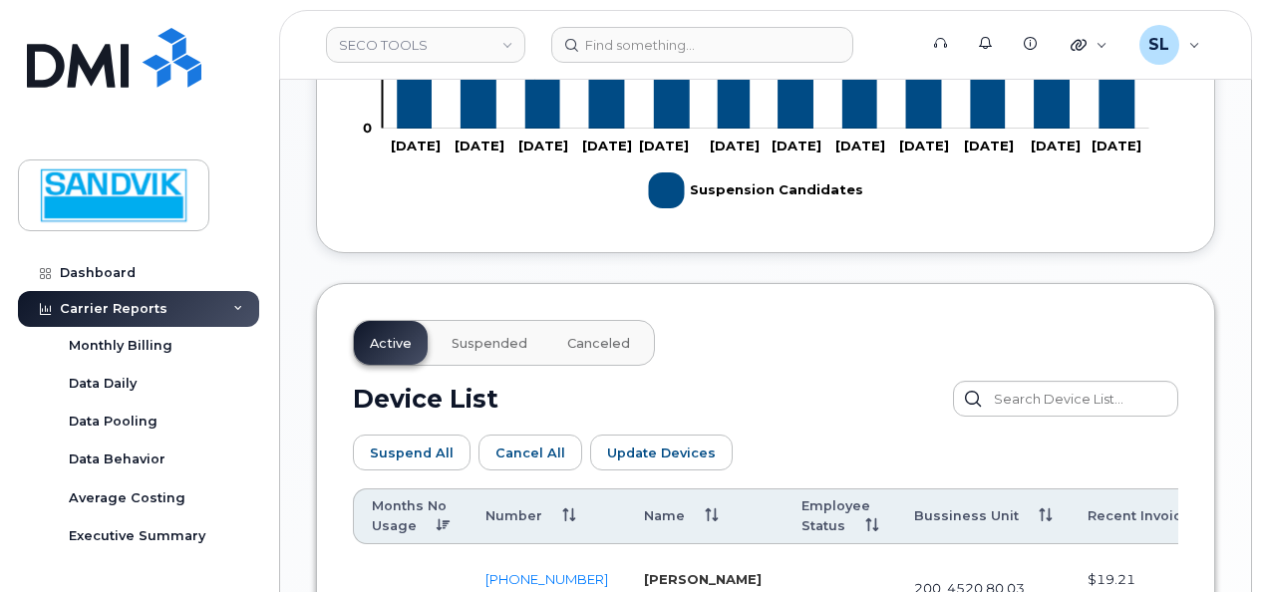
scroll to position [997, 0]
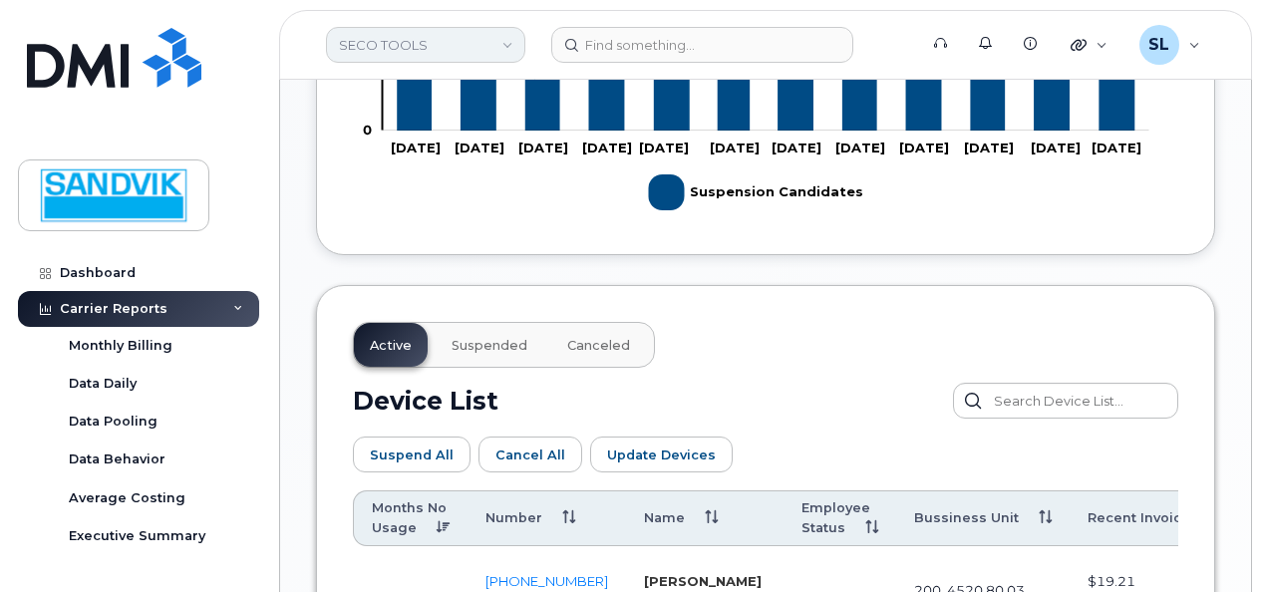
click at [377, 42] on link "SECO TOOLS" at bounding box center [425, 45] width 199 height 36
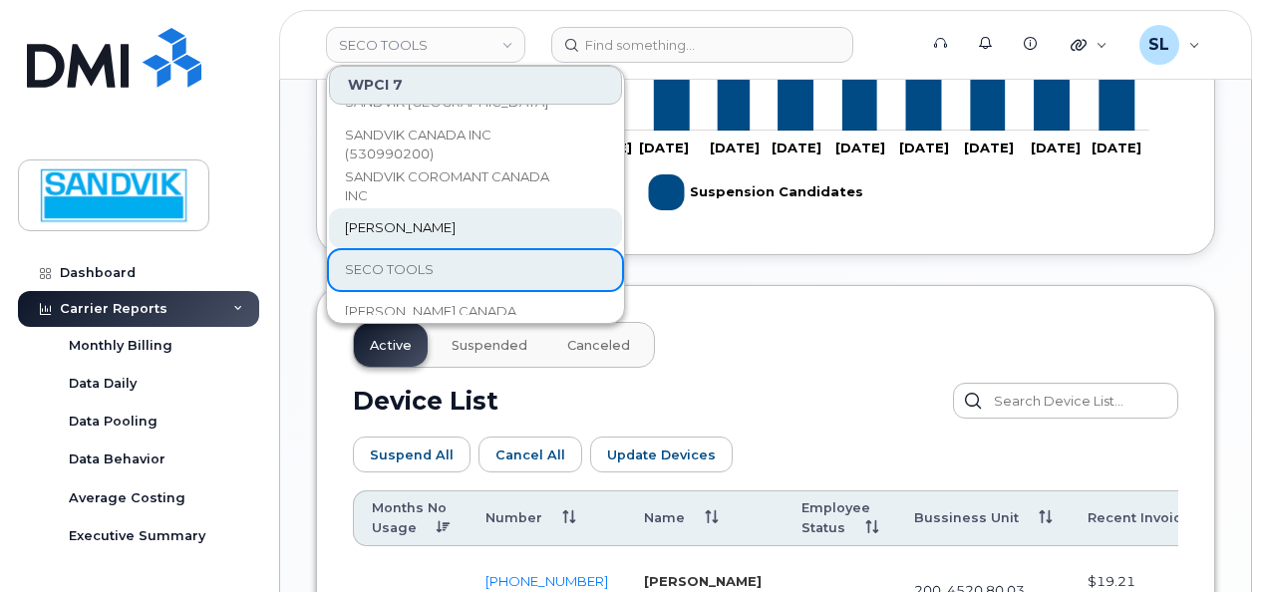
scroll to position [100, 0]
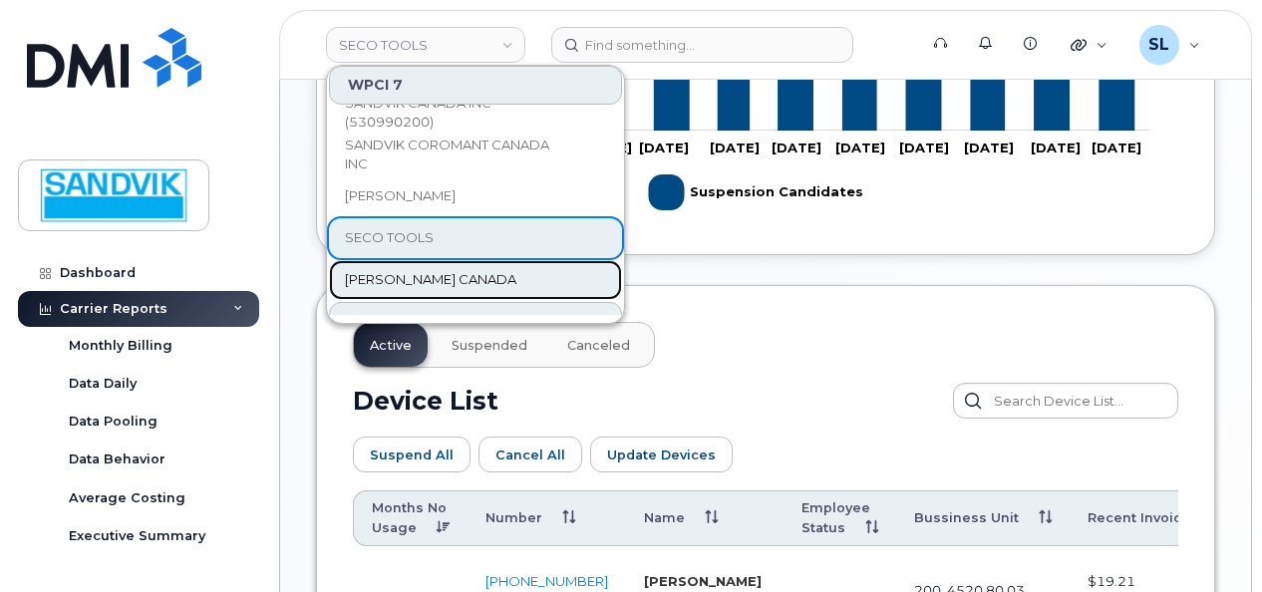
click at [411, 272] on span "[PERSON_NAME] CANADA" at bounding box center [430, 280] width 171 height 20
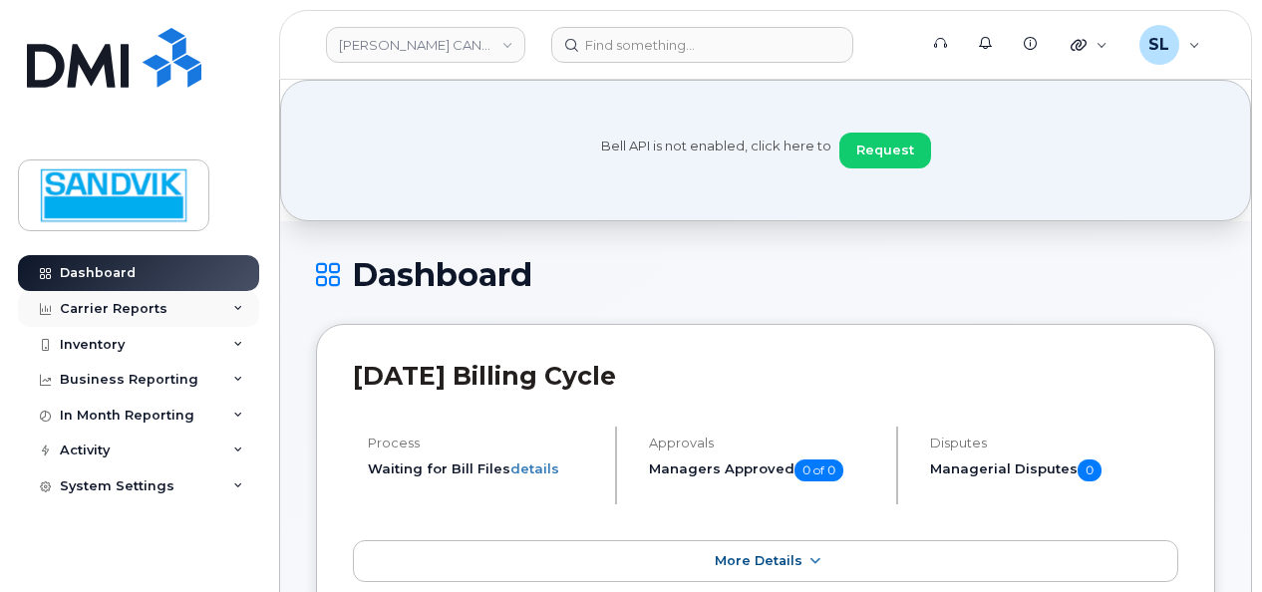
click at [161, 298] on div "Carrier Reports" at bounding box center [138, 309] width 241 height 36
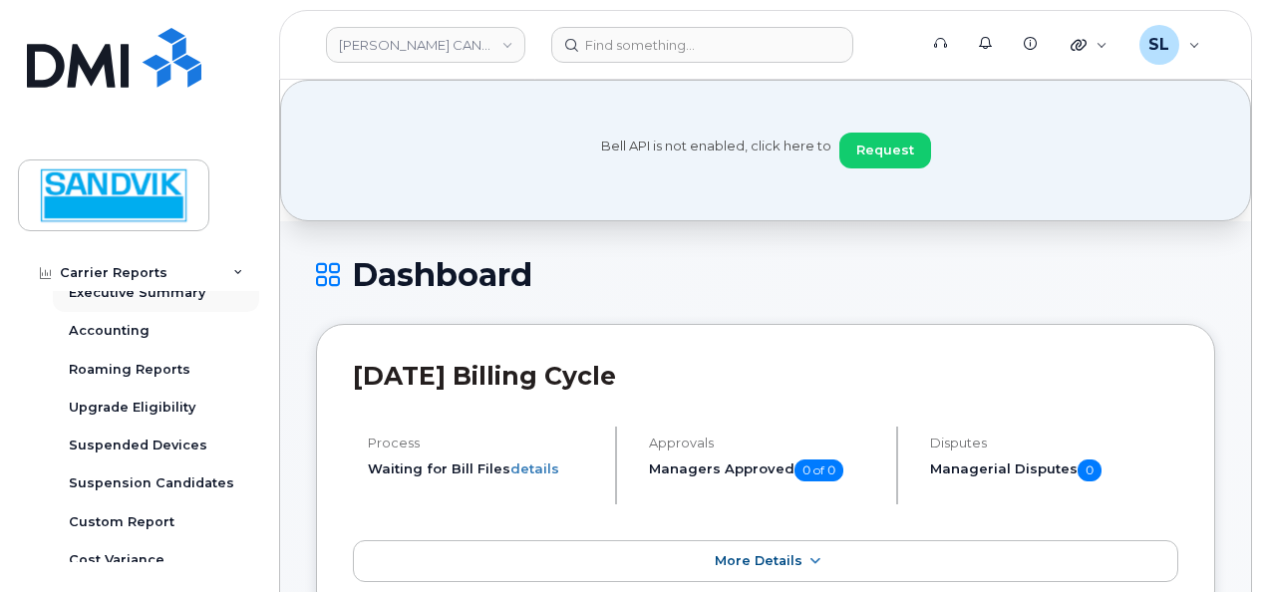
scroll to position [199, 0]
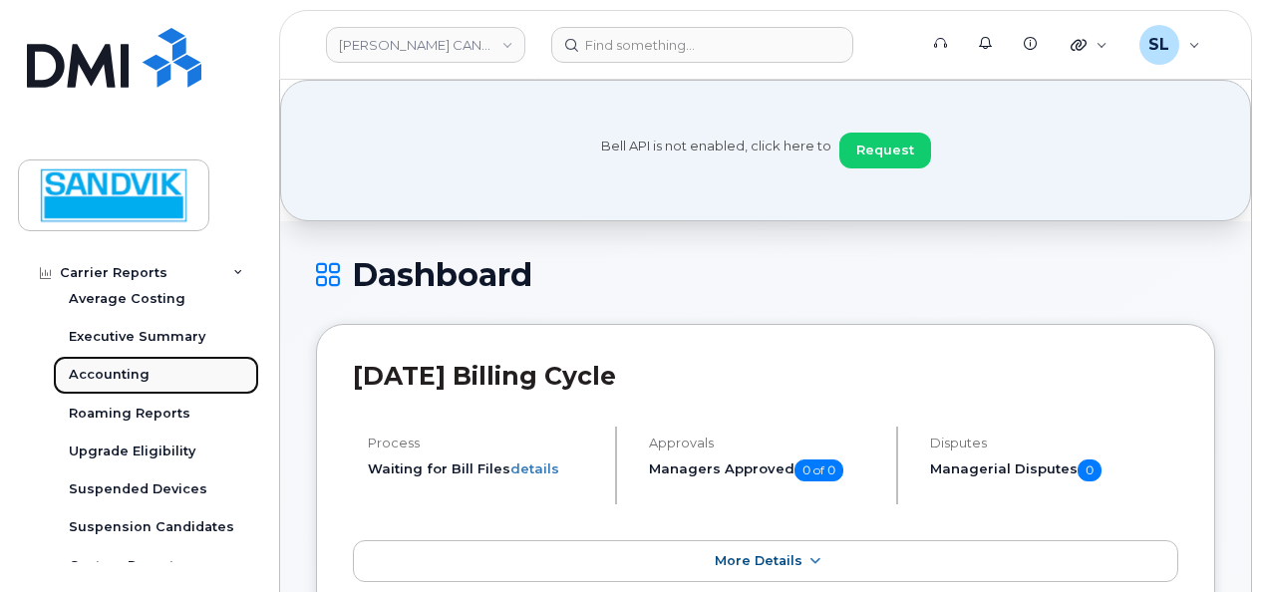
click at [121, 368] on div "Accounting" at bounding box center [109, 375] width 81 height 18
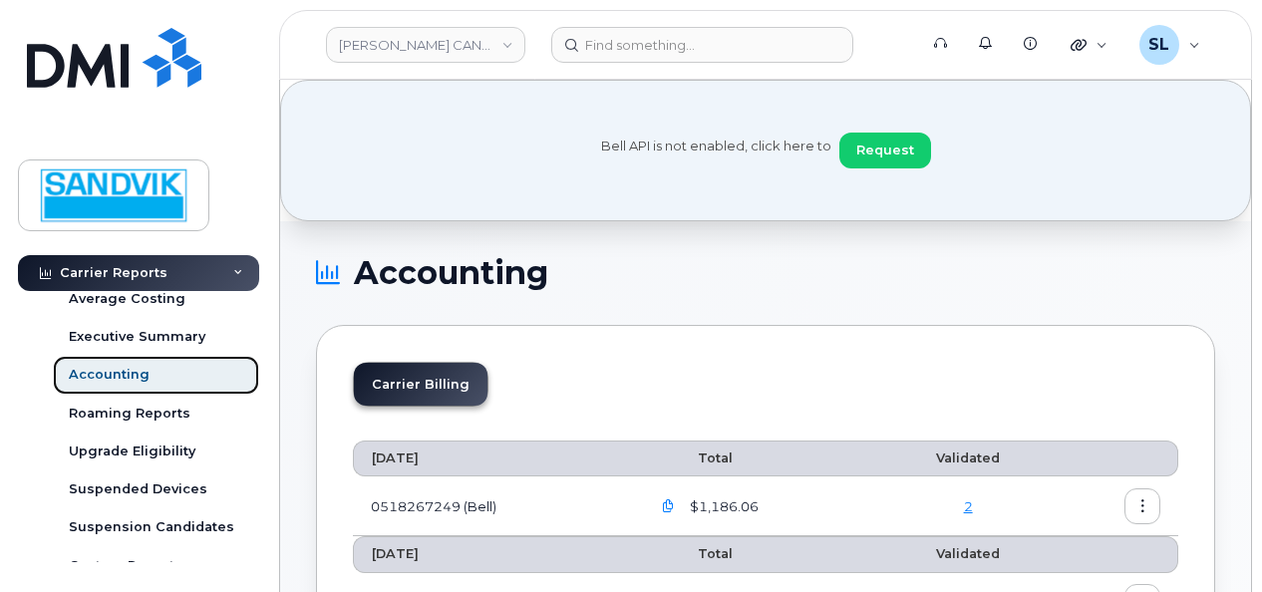
scroll to position [100, 0]
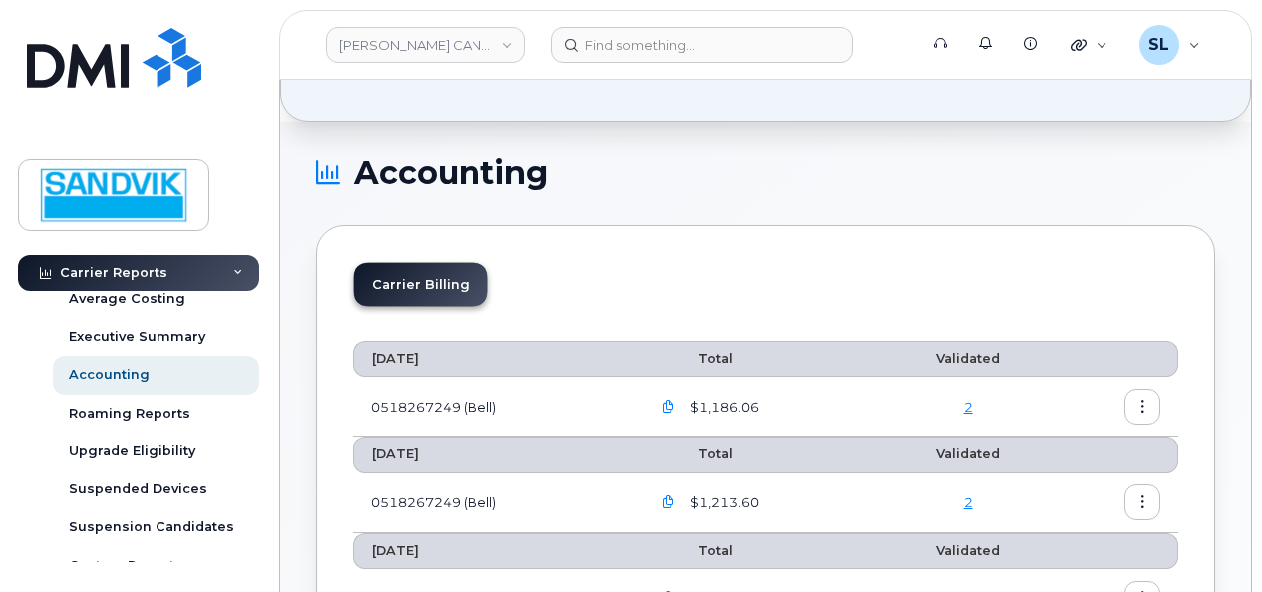
click at [669, 405] on icon "button" at bounding box center [668, 407] width 13 height 13
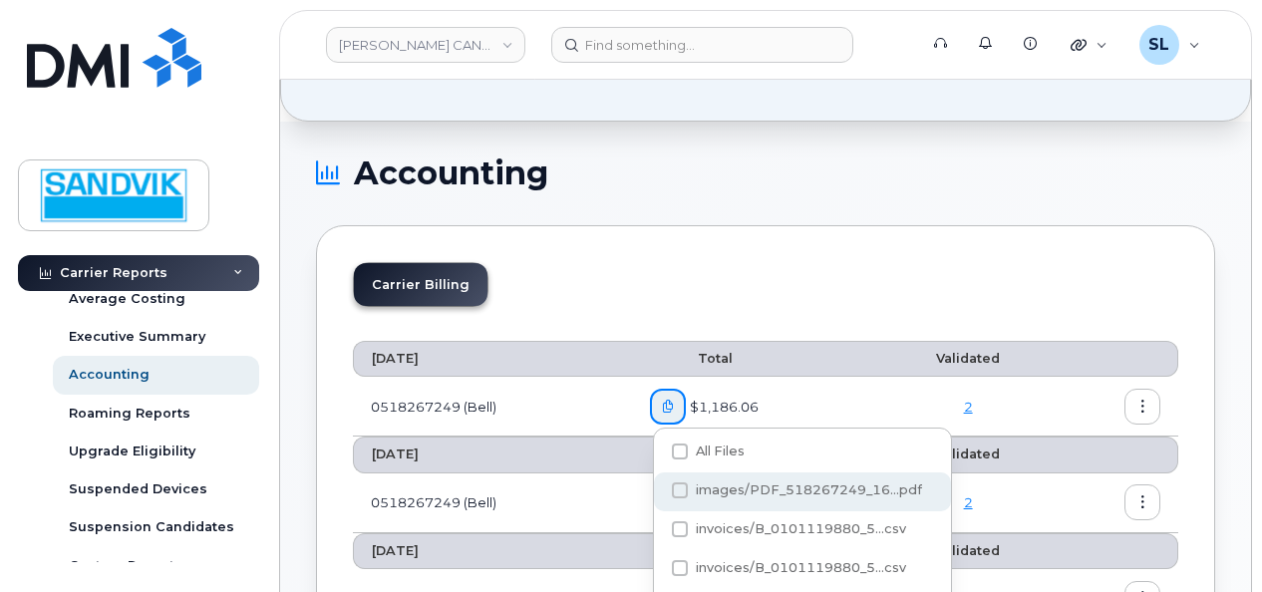
click at [672, 485] on span at bounding box center [680, 490] width 16 height 16
click at [658, 486] on input "images/PDF_518267249_16...pdf" at bounding box center [653, 491] width 10 height 10
checkbox input "true"
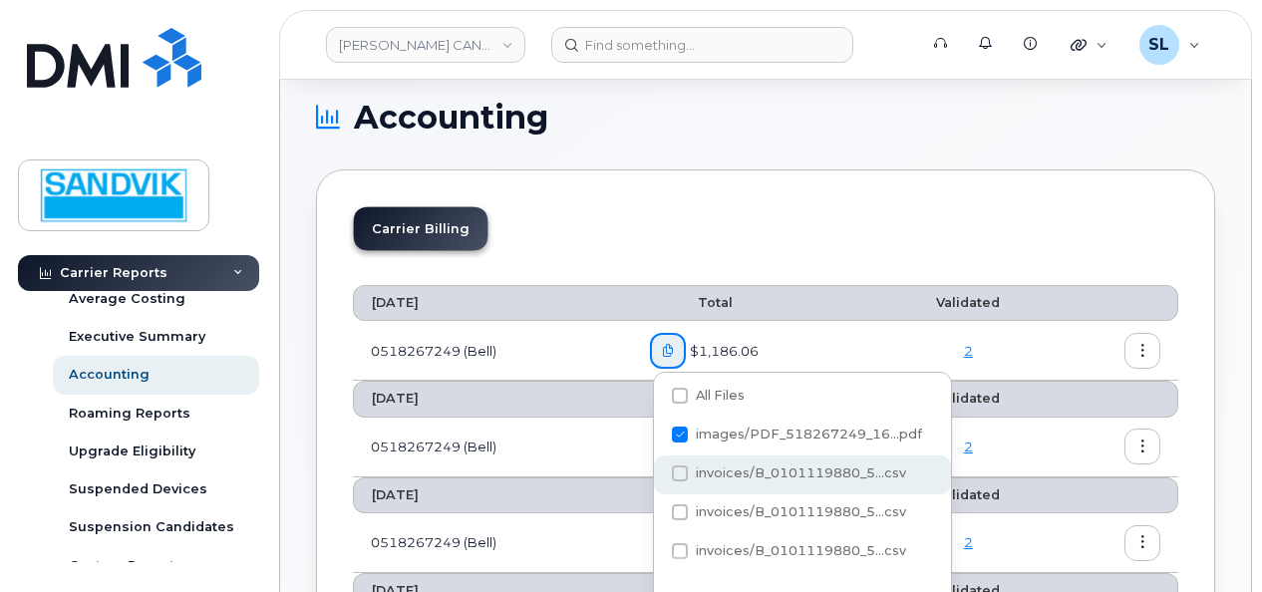
scroll to position [199, 0]
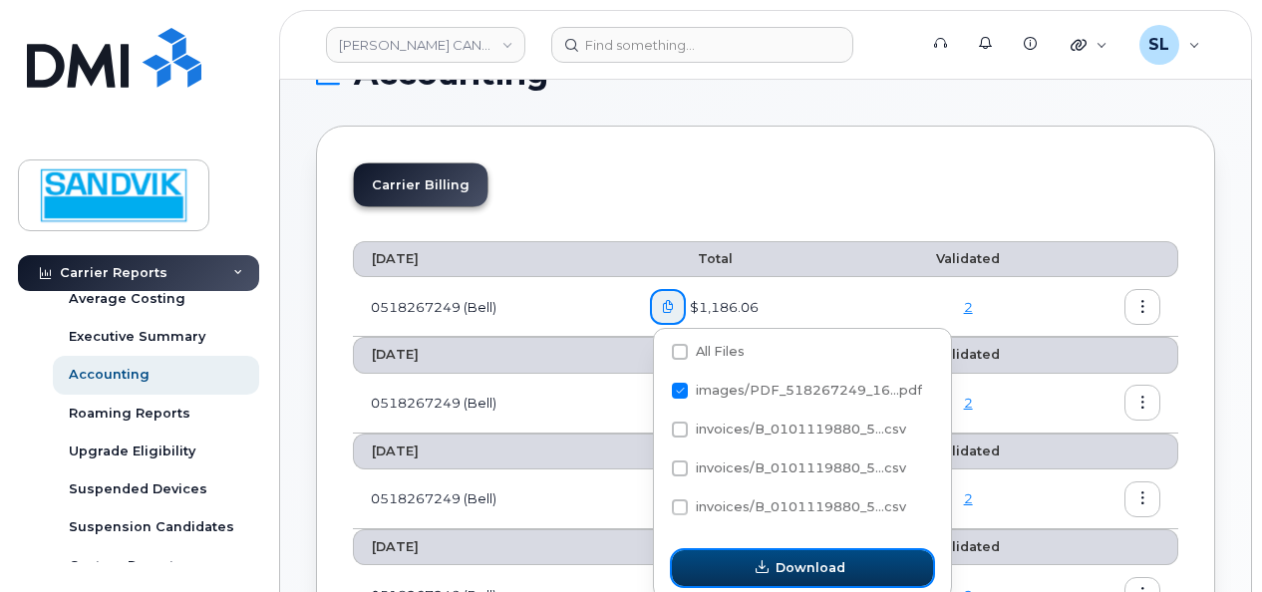
click at [755, 579] on button "Download" at bounding box center [802, 568] width 261 height 36
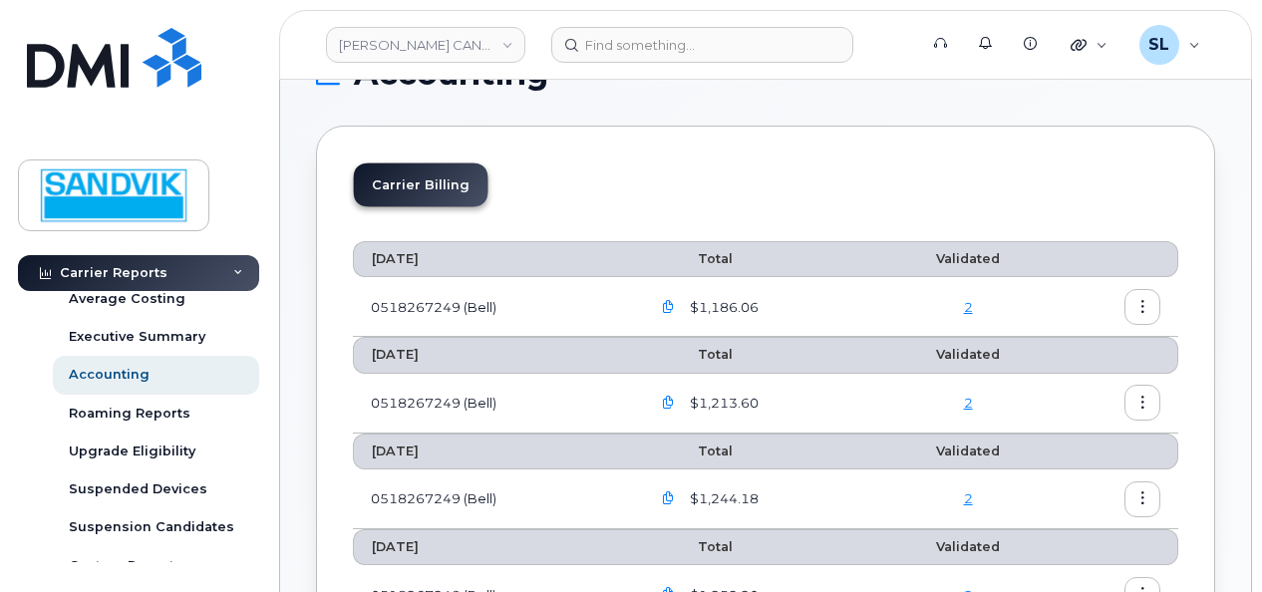
click at [1134, 305] on button "button" at bounding box center [1142, 307] width 36 height 36
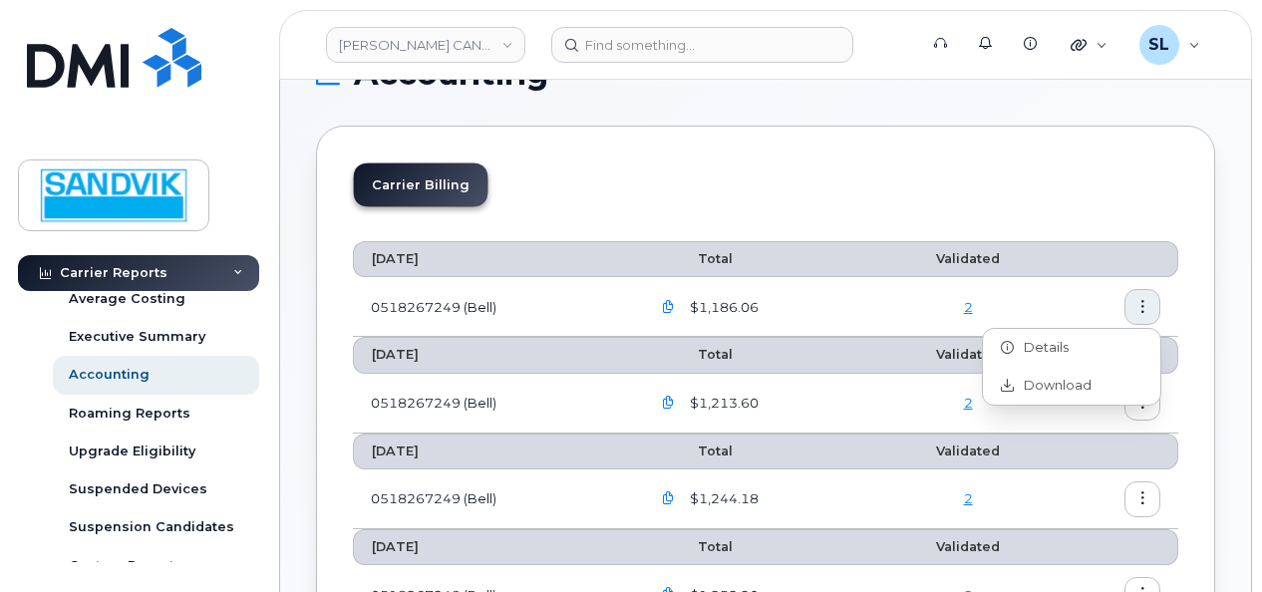
click at [1141, 307] on icon "button" at bounding box center [1142, 307] width 13 height 13
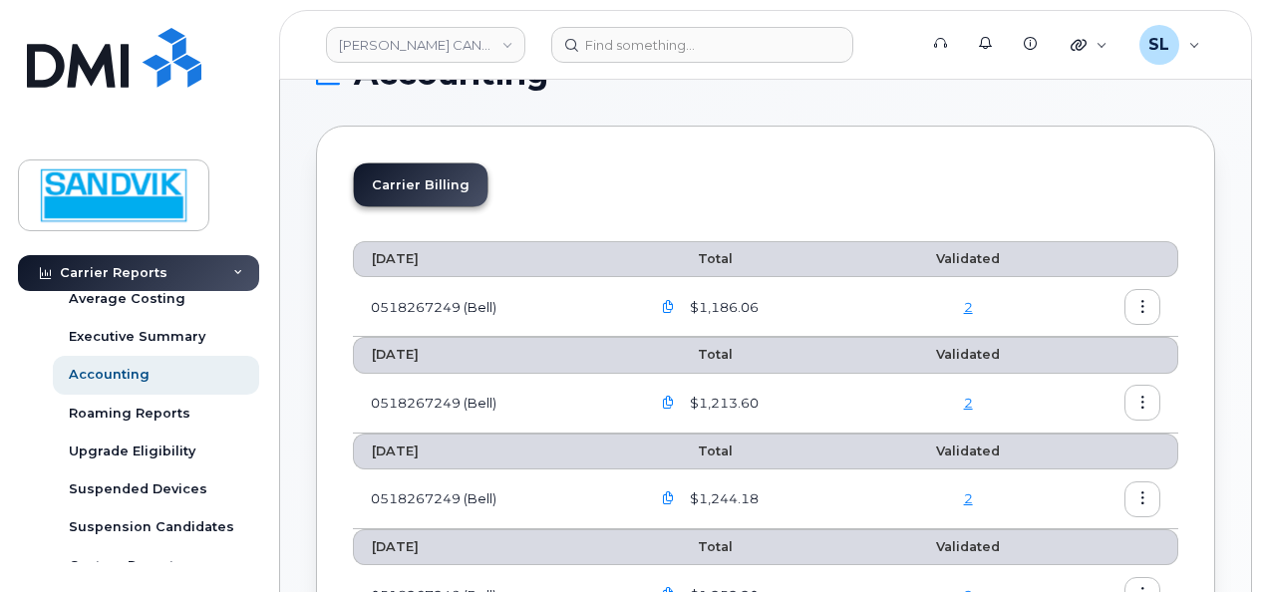
click at [1141, 307] on icon "button" at bounding box center [1142, 307] width 13 height 13
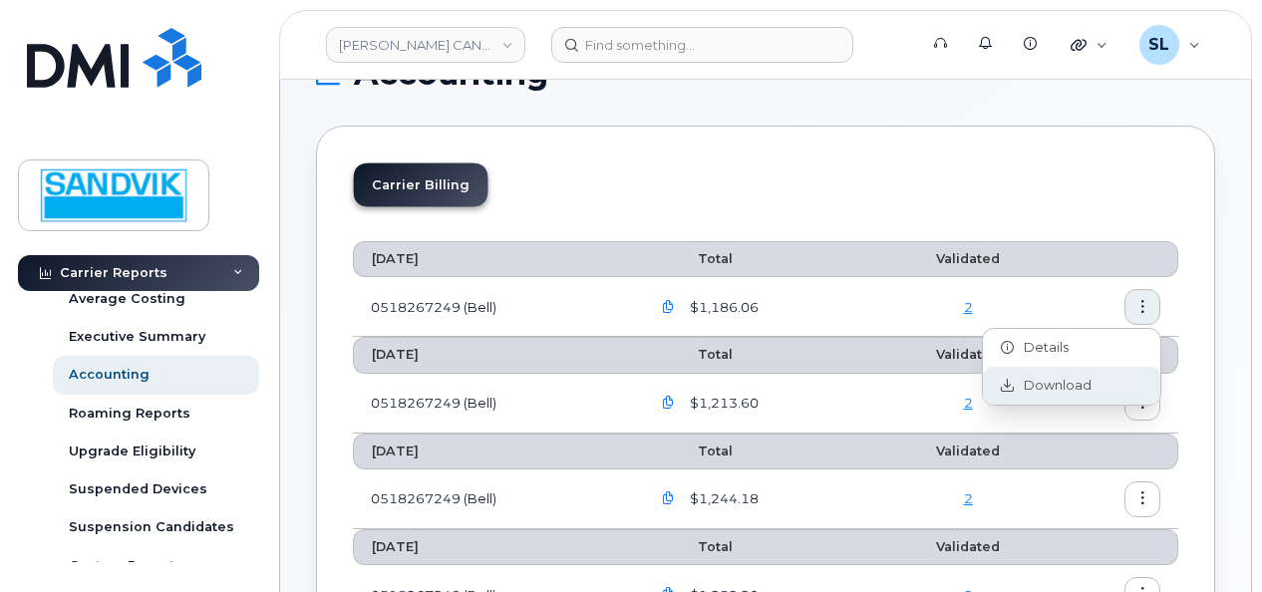
click at [1081, 373] on div "Download" at bounding box center [1071, 386] width 177 height 38
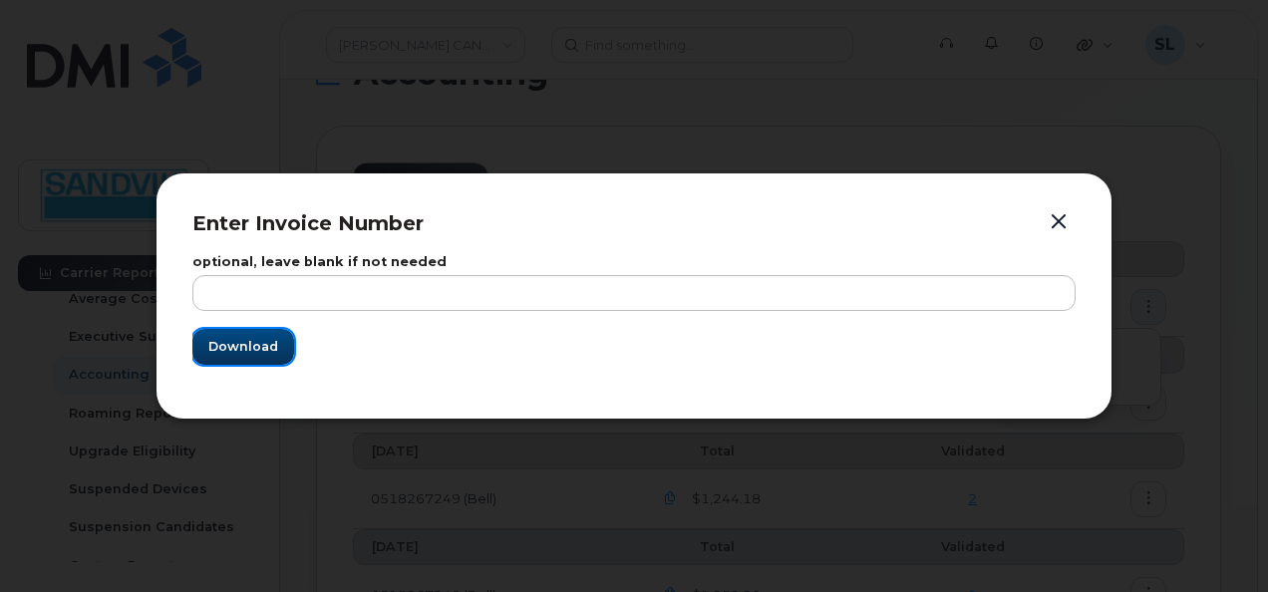
click at [265, 339] on span "Download" at bounding box center [243, 346] width 70 height 19
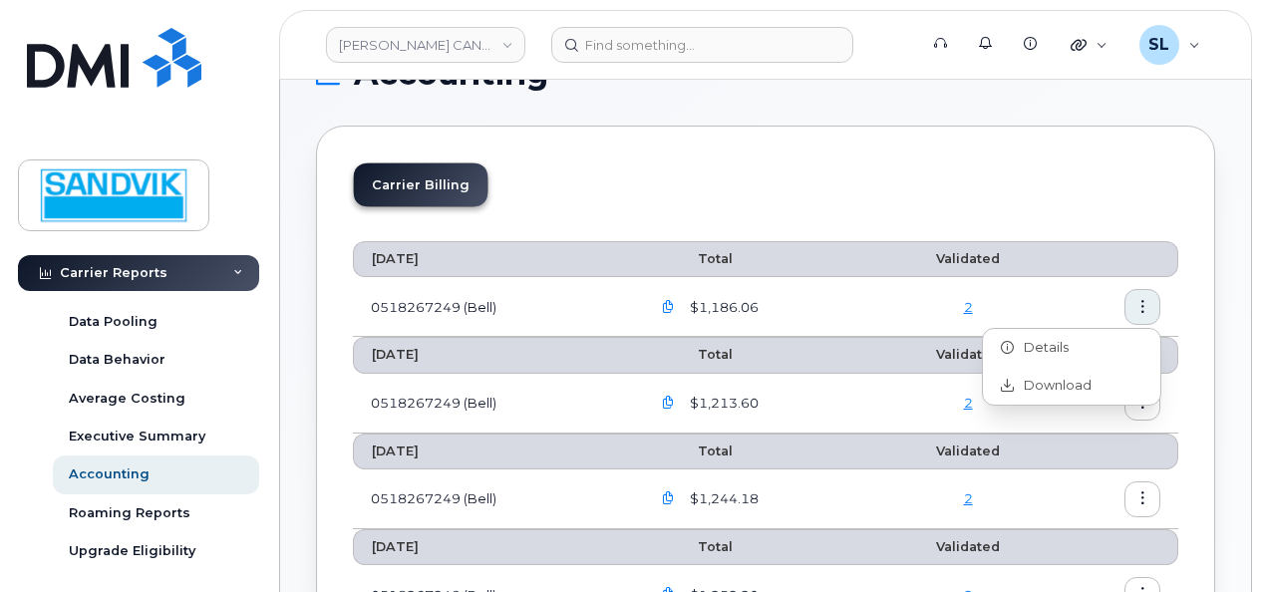
scroll to position [0, 0]
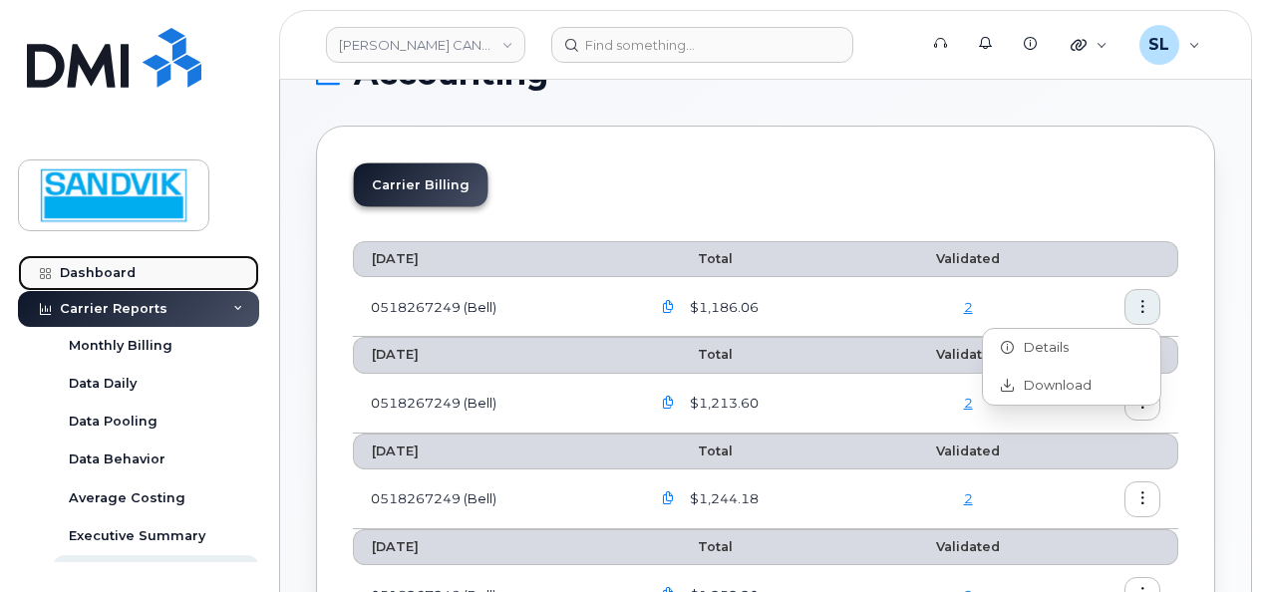
click at [126, 276] on div "Dashboard" at bounding box center [98, 273] width 76 height 16
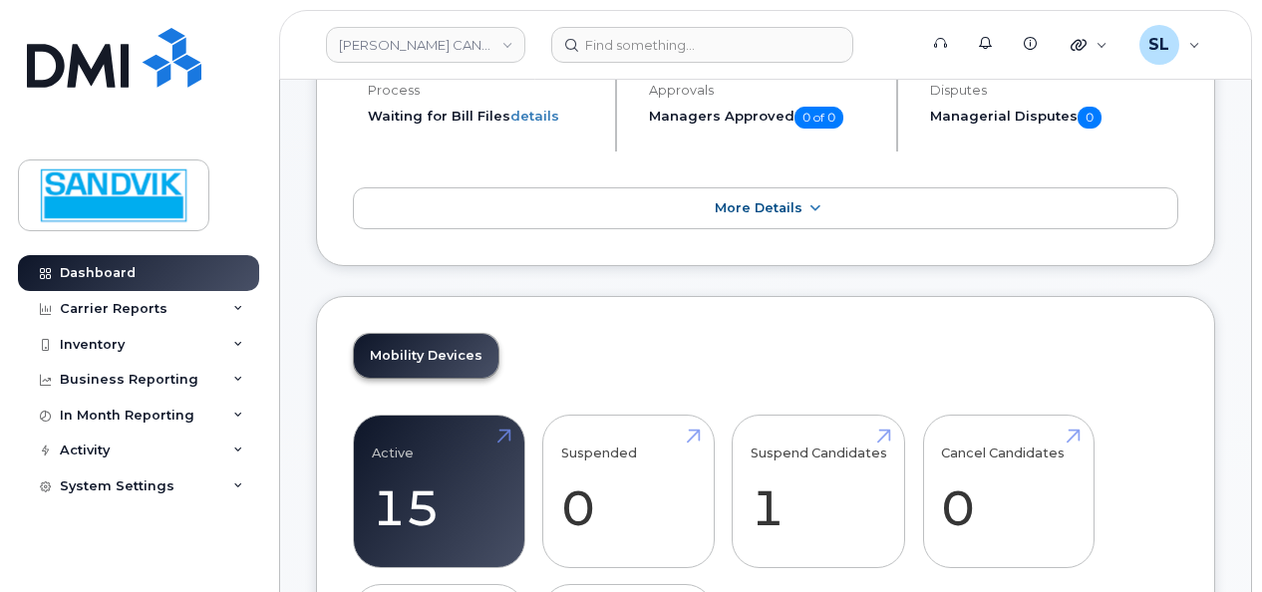
scroll to position [399, 0]
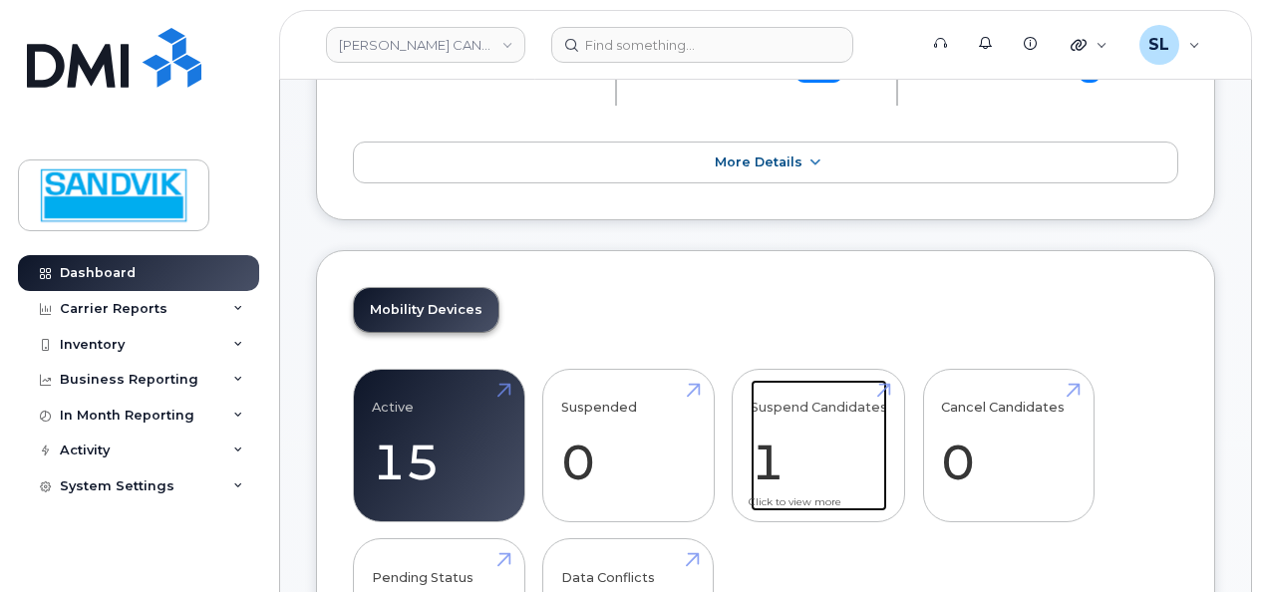
click at [823, 476] on link "Suspend Candidates 1" at bounding box center [819, 446] width 137 height 132
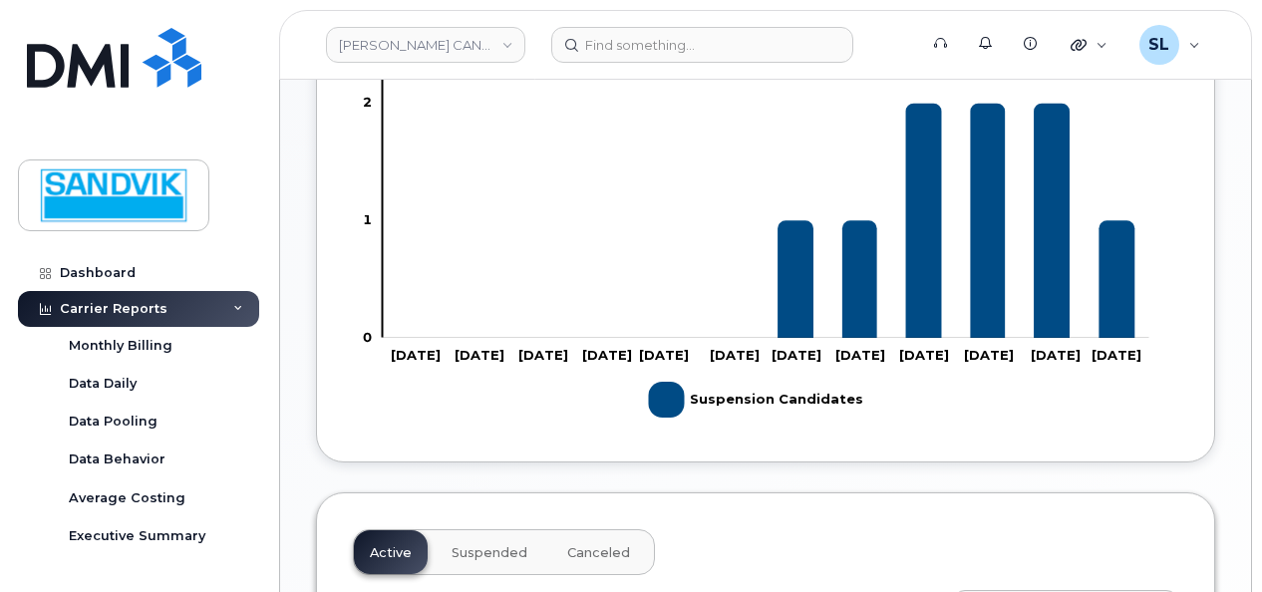
scroll to position [698, 0]
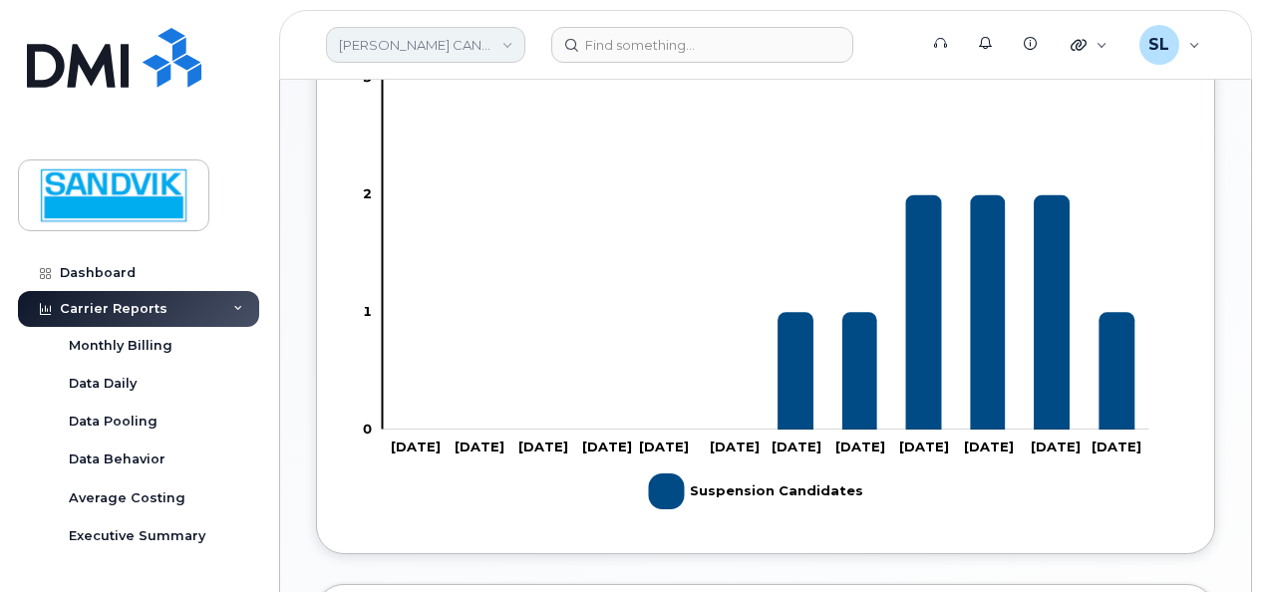
click at [467, 52] on link "[PERSON_NAME] CANADA" at bounding box center [425, 45] width 199 height 36
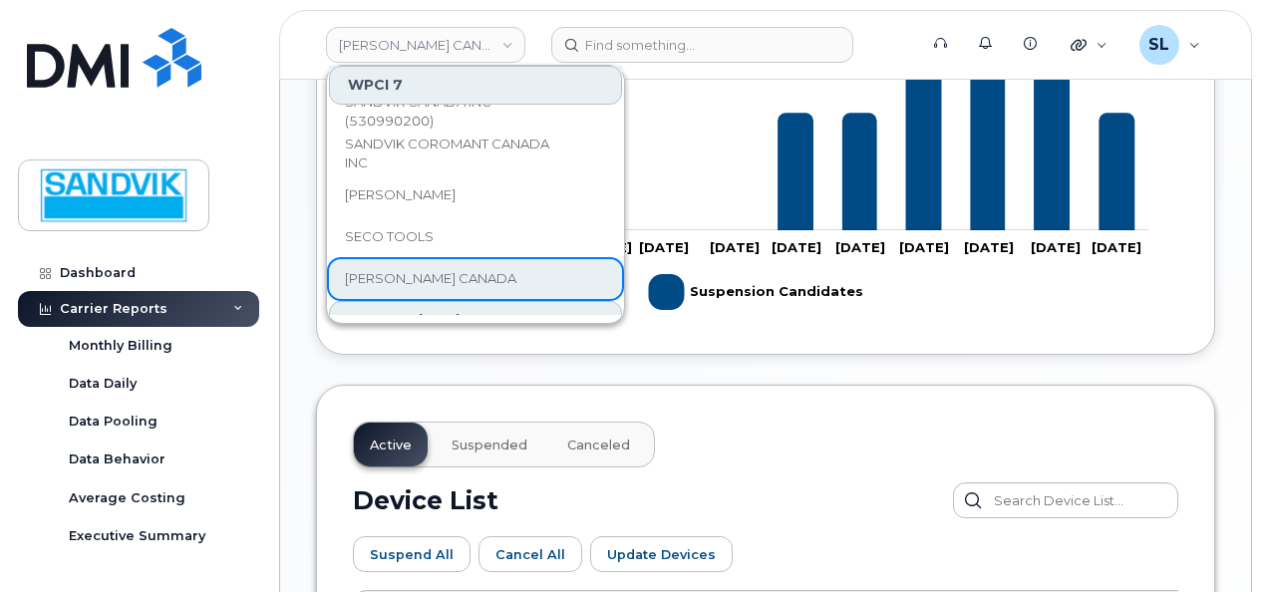
scroll to position [0, 0]
